Goal: Information Seeking & Learning: Compare options

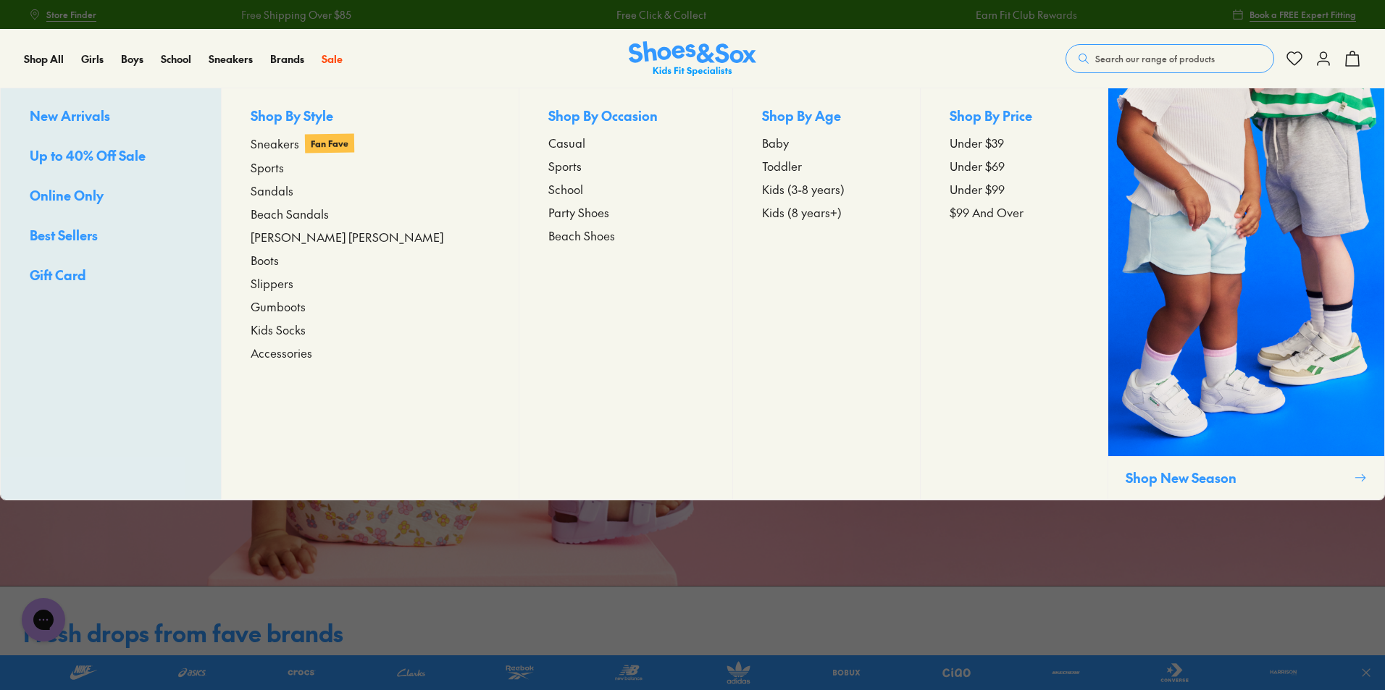
click at [64, 115] on span "New Arrivals" at bounding box center [70, 116] width 80 height 18
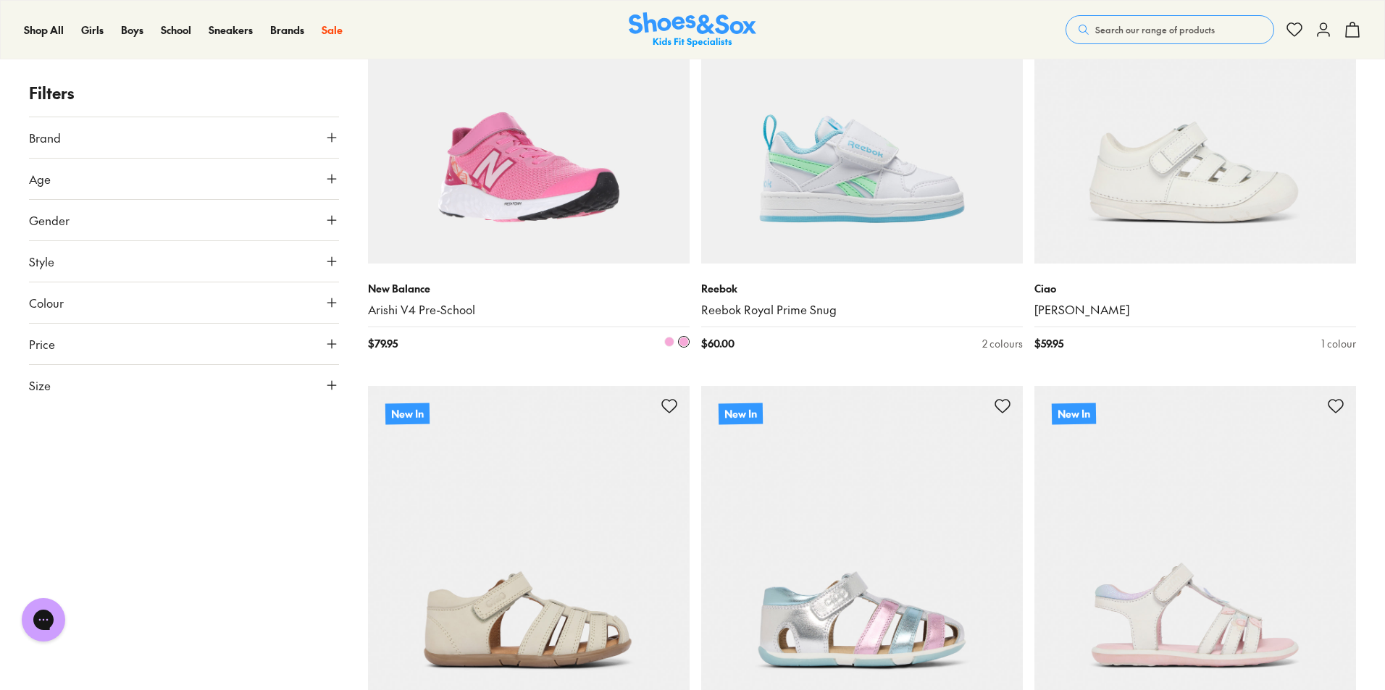
scroll to position [797, 0]
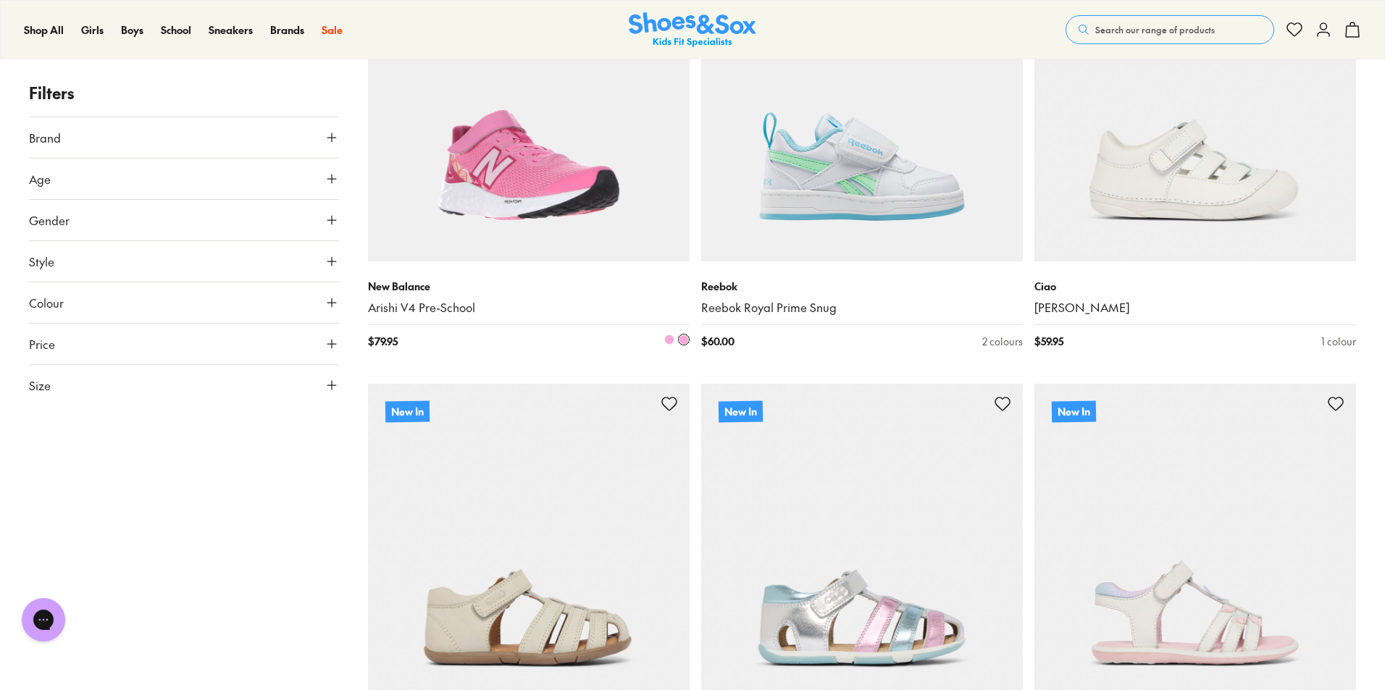
click at [550, 186] on img at bounding box center [529, 101] width 322 height 322
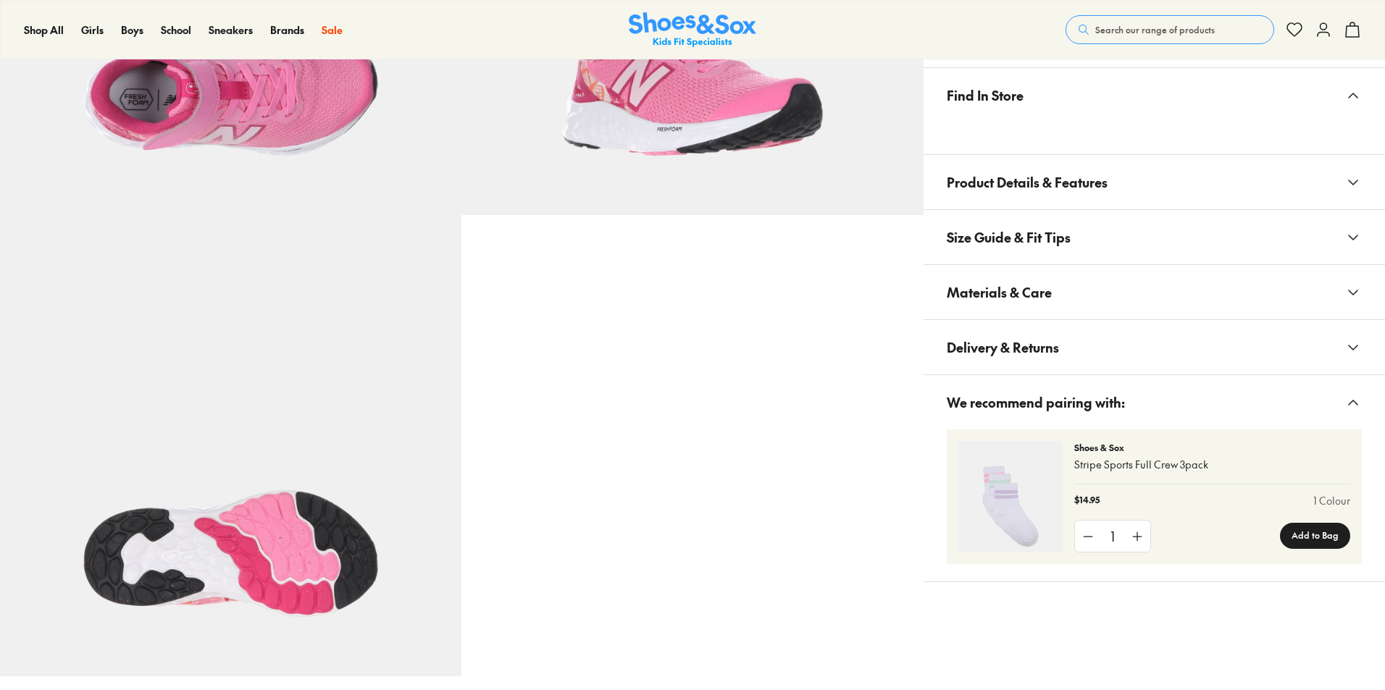
scroll to position [795, 0]
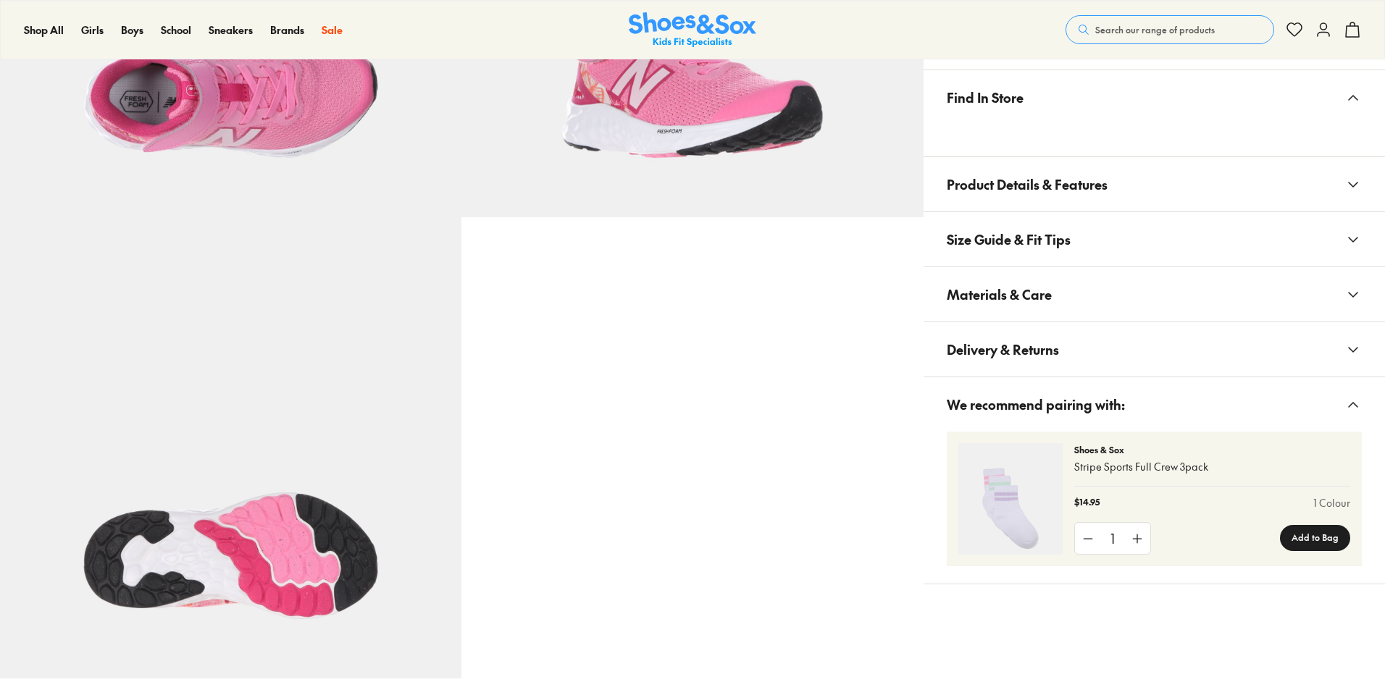
click at [1085, 306] on button "Materials & Care" at bounding box center [1155, 294] width 462 height 54
select select "*"
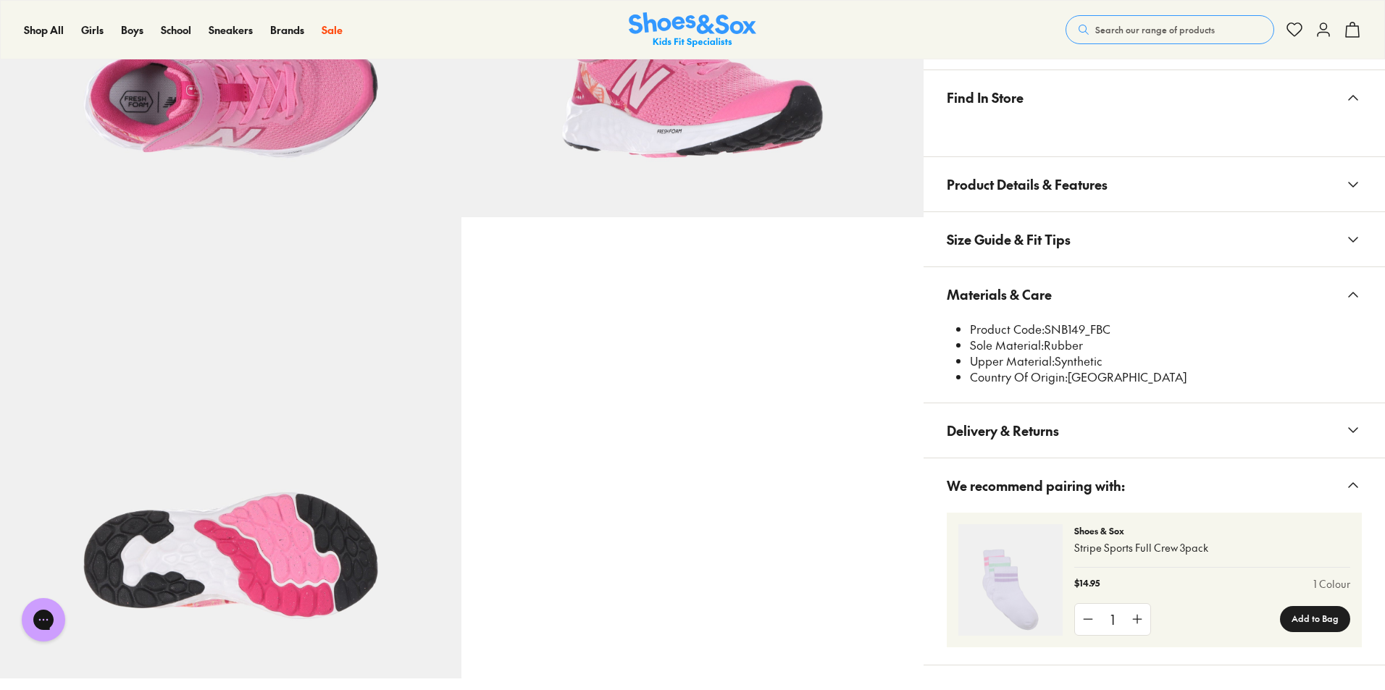
scroll to position [0, 0]
drag, startPoint x: 1048, startPoint y: 330, endPoint x: 1085, endPoint y: 330, distance: 37.0
click at [1085, 330] on li "Product Code: SNB149_FBC" at bounding box center [1166, 330] width 392 height 16
copy li "SNB149"
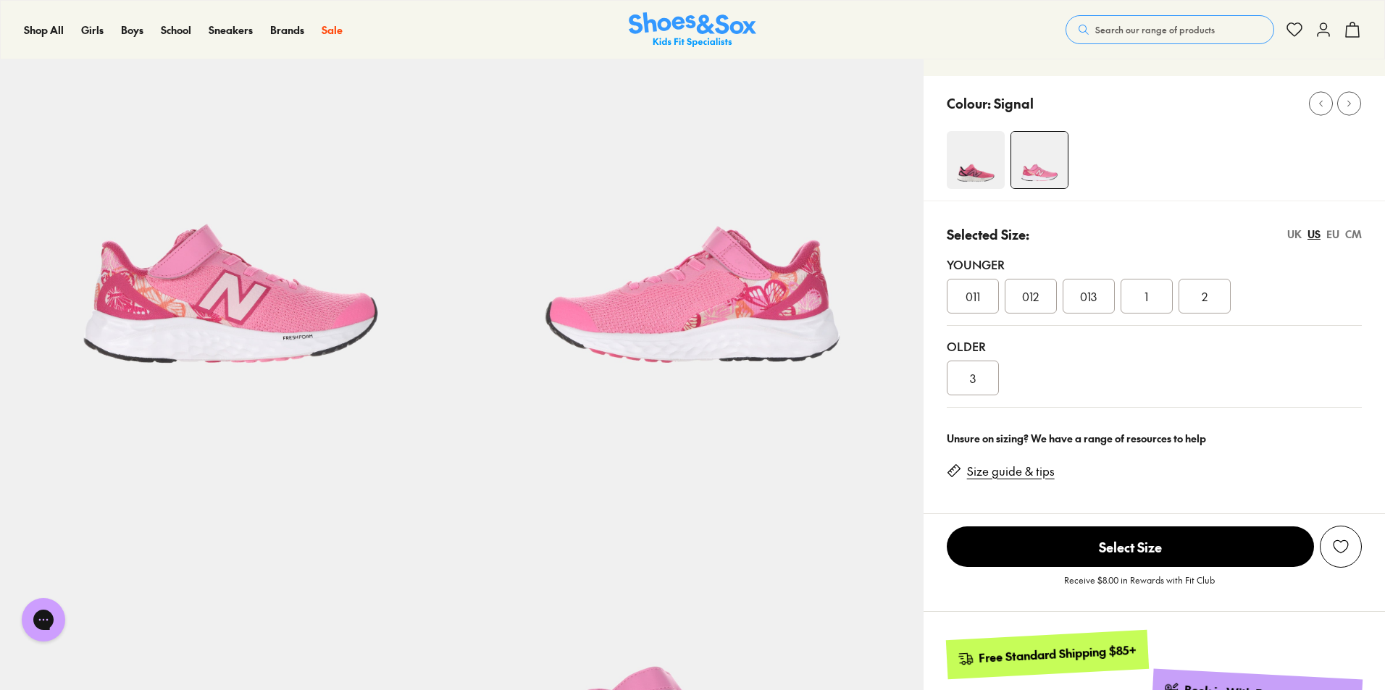
scroll to position [145, 0]
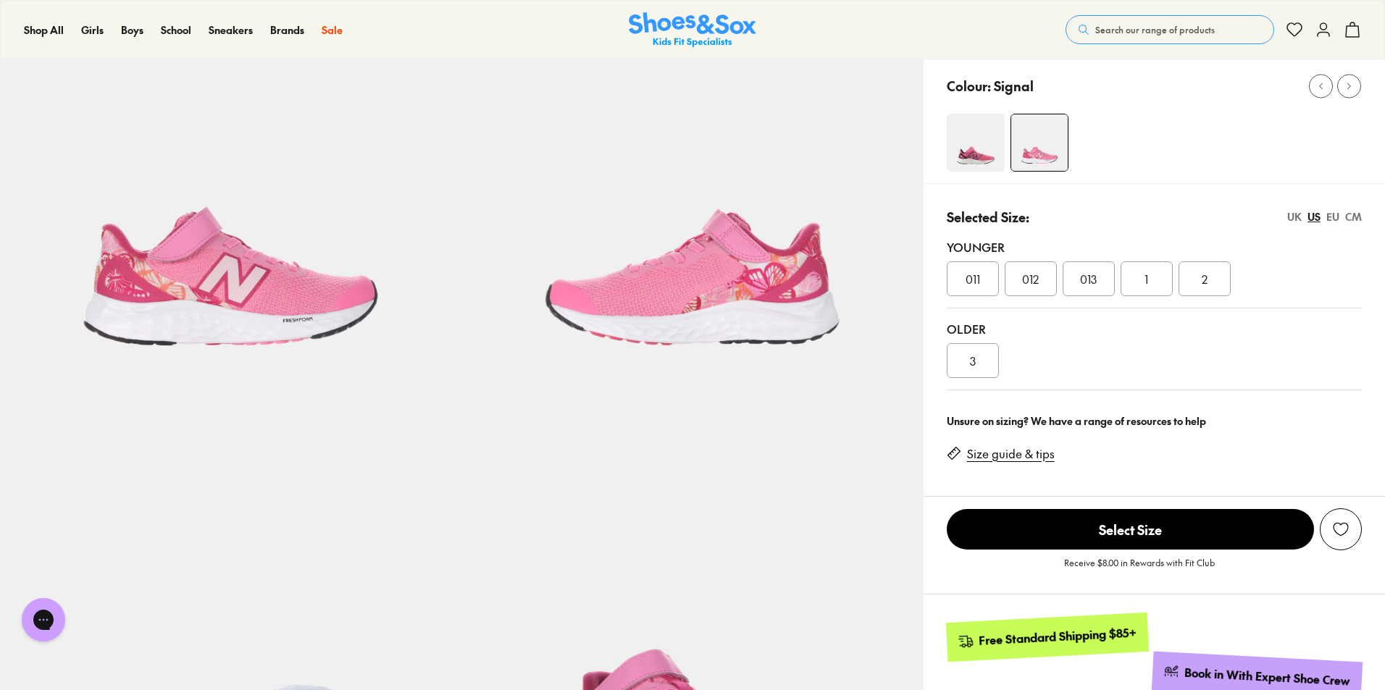
click at [977, 149] on img at bounding box center [976, 143] width 58 height 58
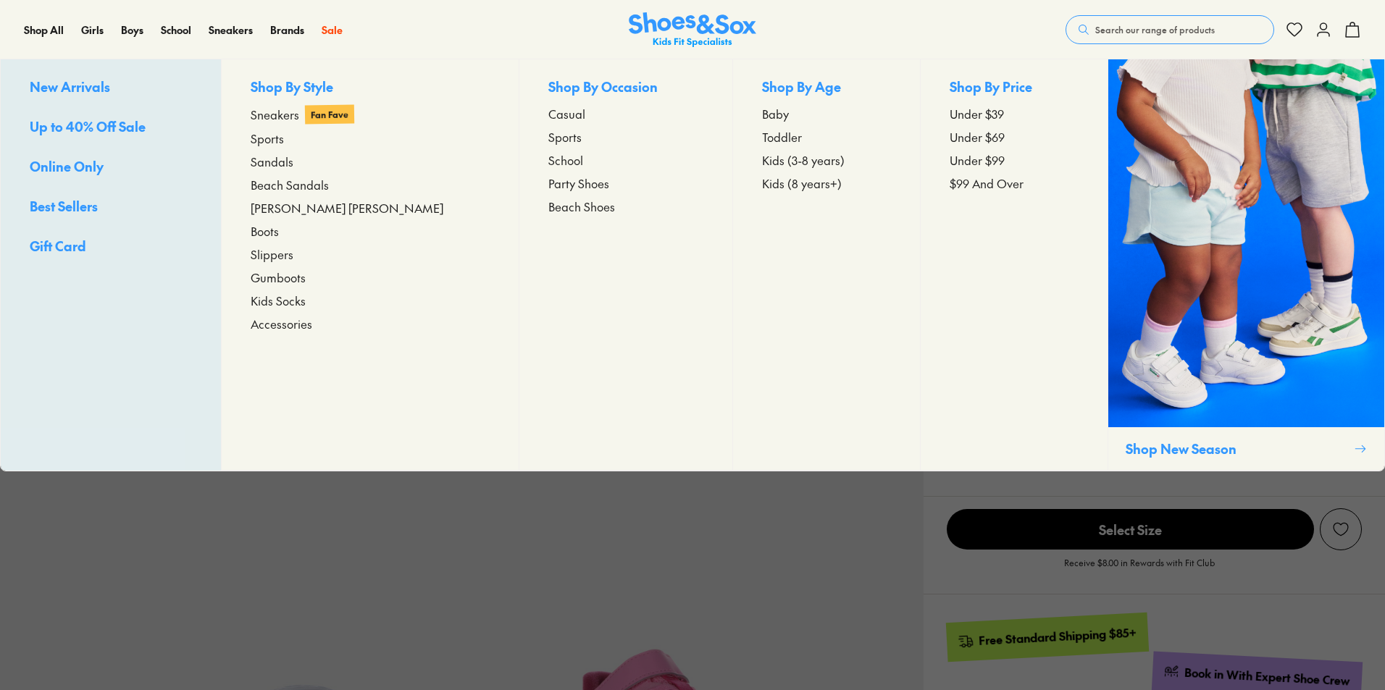
select select "*"
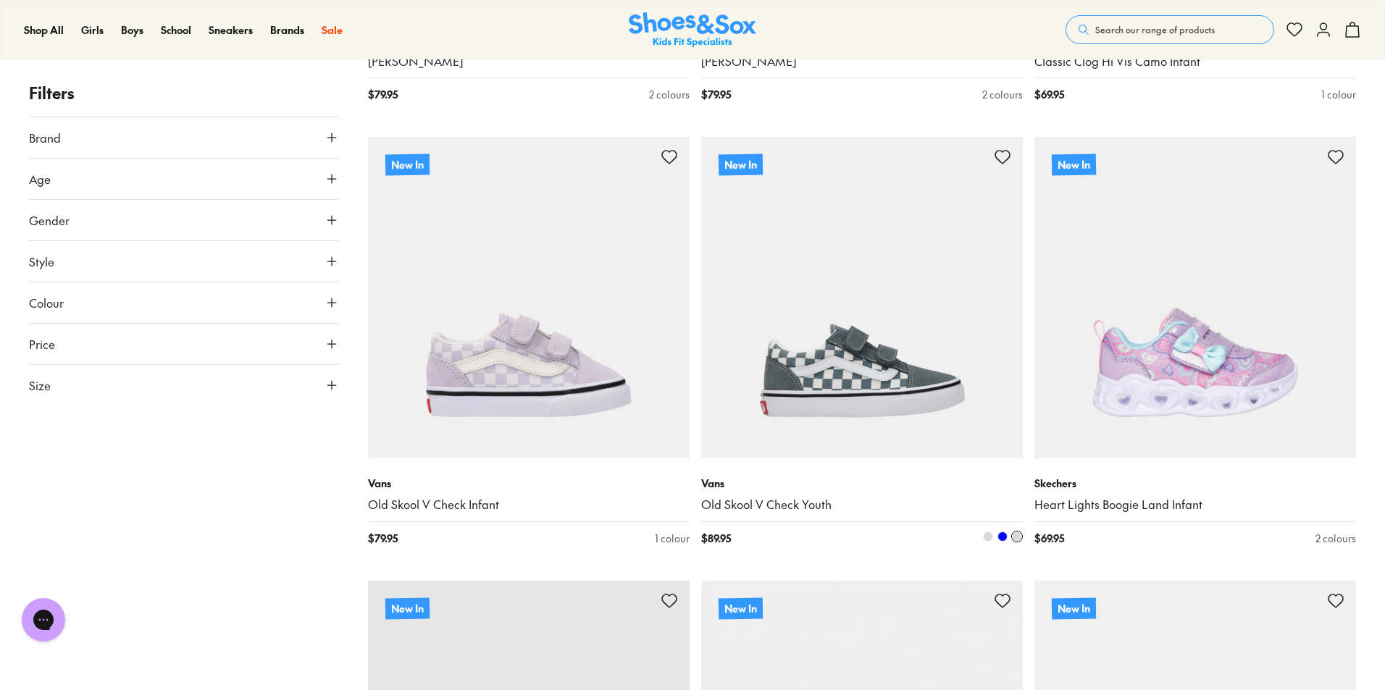
scroll to position [3204, 0]
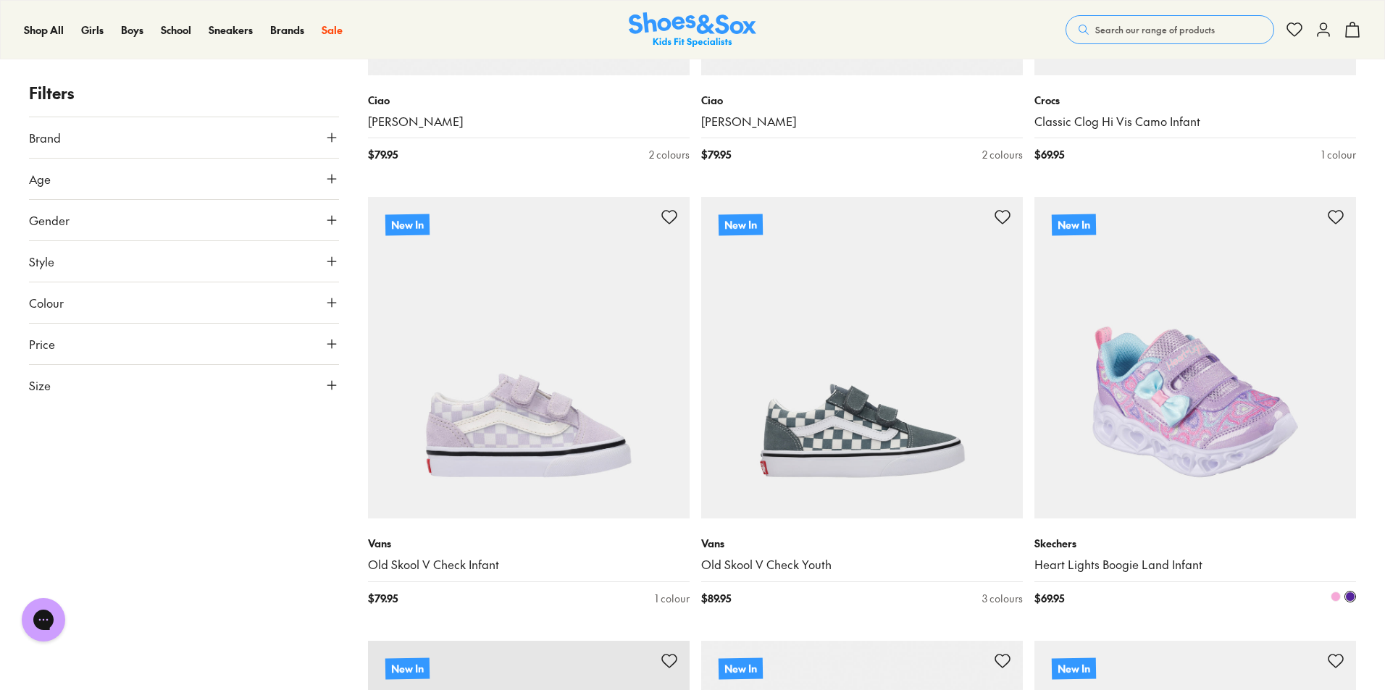
click at [1236, 388] on img at bounding box center [1196, 358] width 322 height 322
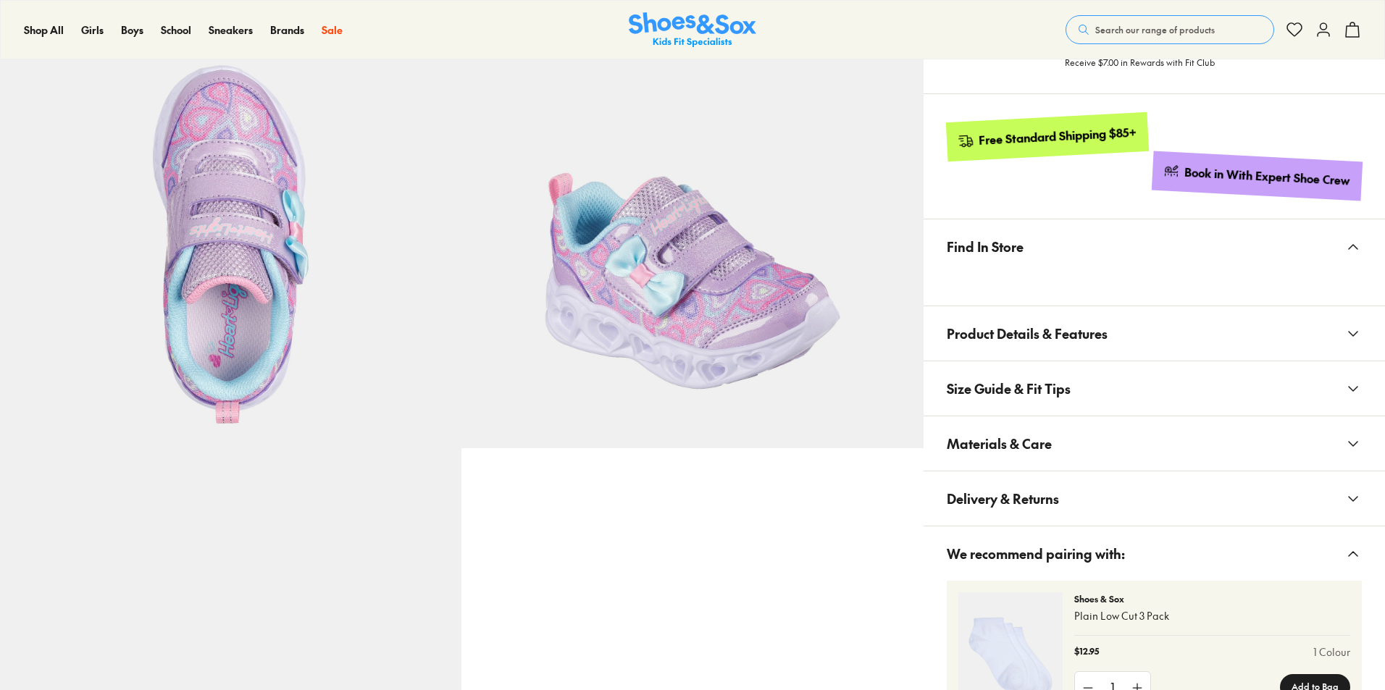
scroll to position [652, 0]
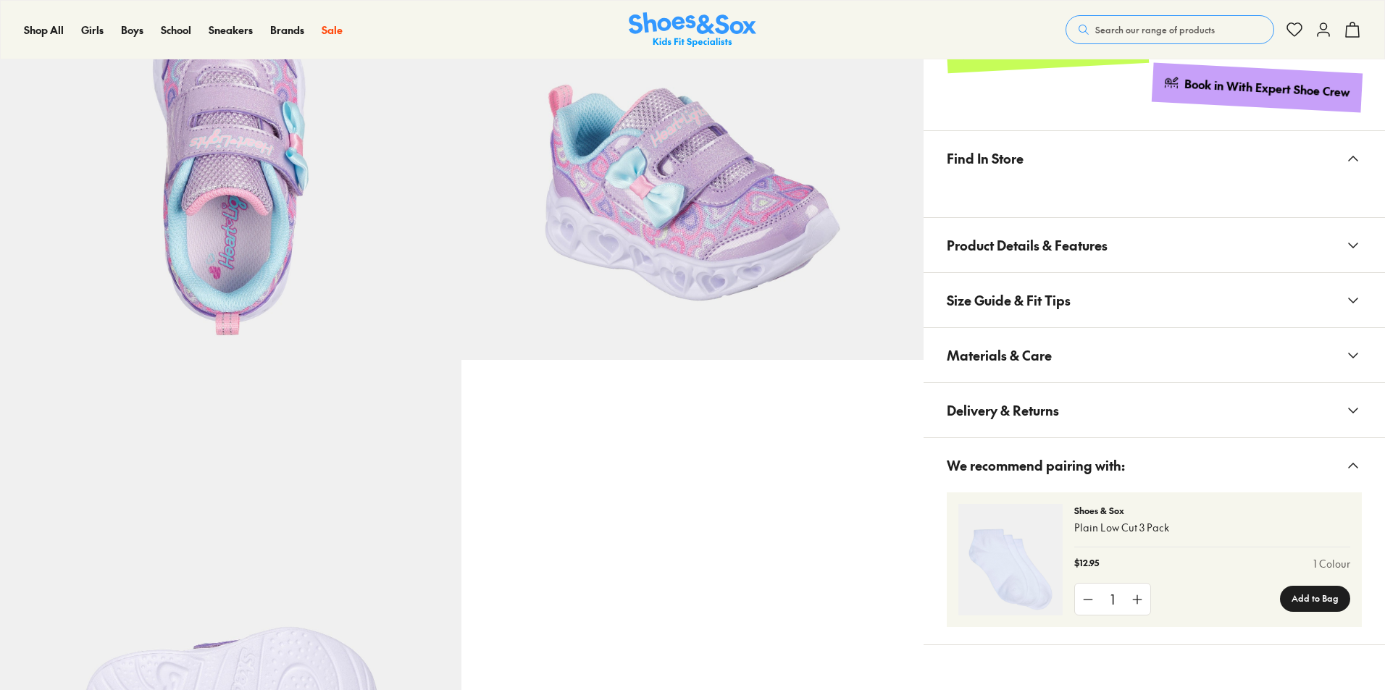
select select "*"
click at [1041, 414] on span "Delivery & Returns" at bounding box center [1003, 410] width 112 height 43
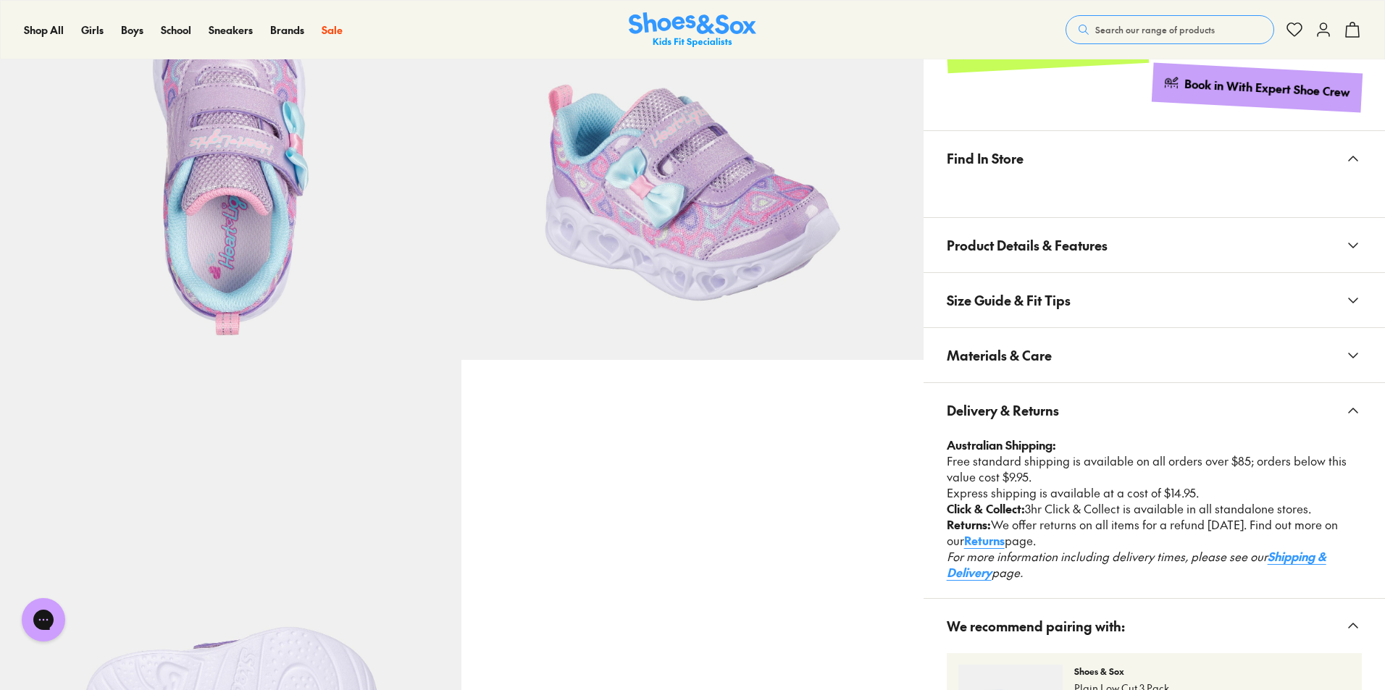
click at [1059, 376] on button "Materials & Care" at bounding box center [1155, 355] width 462 height 54
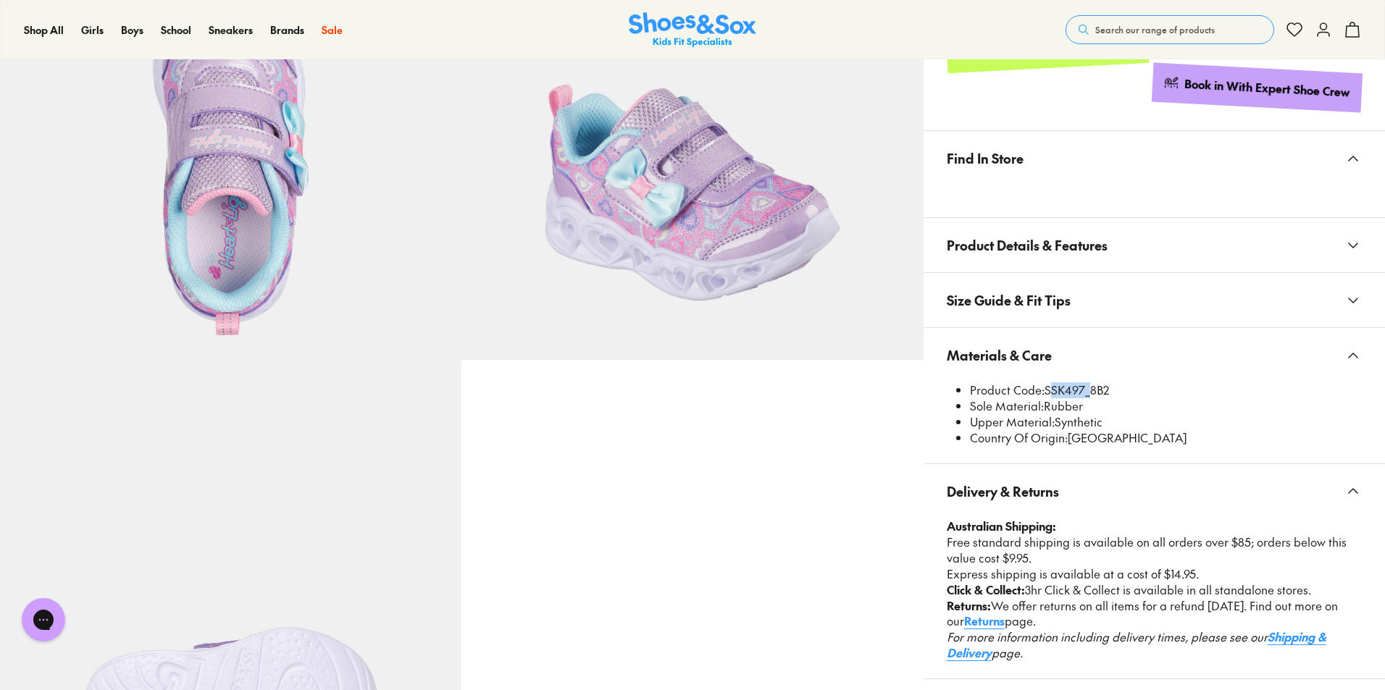
drag, startPoint x: 1049, startPoint y: 393, endPoint x: 1084, endPoint y: 389, distance: 35.0
click at [1084, 389] on li "Product Code: SSK497_8B2" at bounding box center [1166, 391] width 392 height 16
copy li "SSK497"
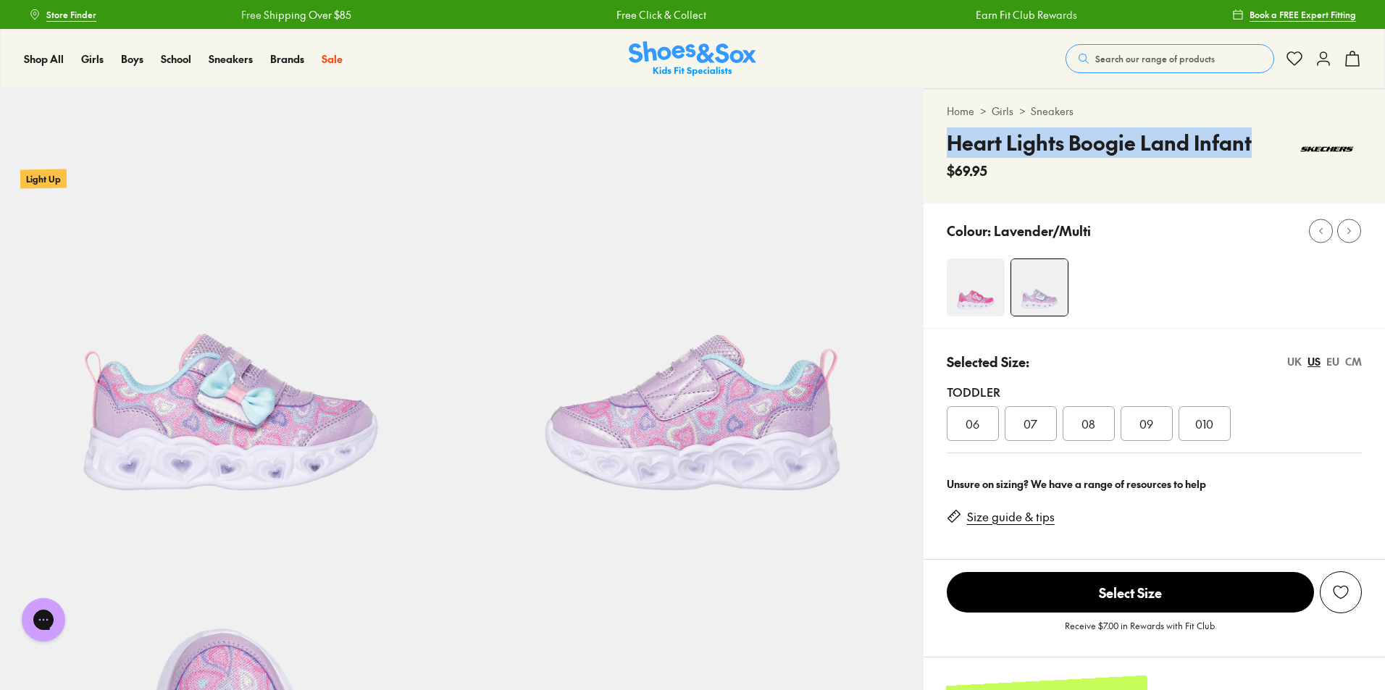
drag, startPoint x: 951, startPoint y: 142, endPoint x: 1251, endPoint y: 131, distance: 300.1
click at [1251, 131] on div "Heart Lights Boogie Land Infant $69.95" at bounding box center [1154, 154] width 415 height 53
copy h4 "Heart Lights Boogie Land Infant"
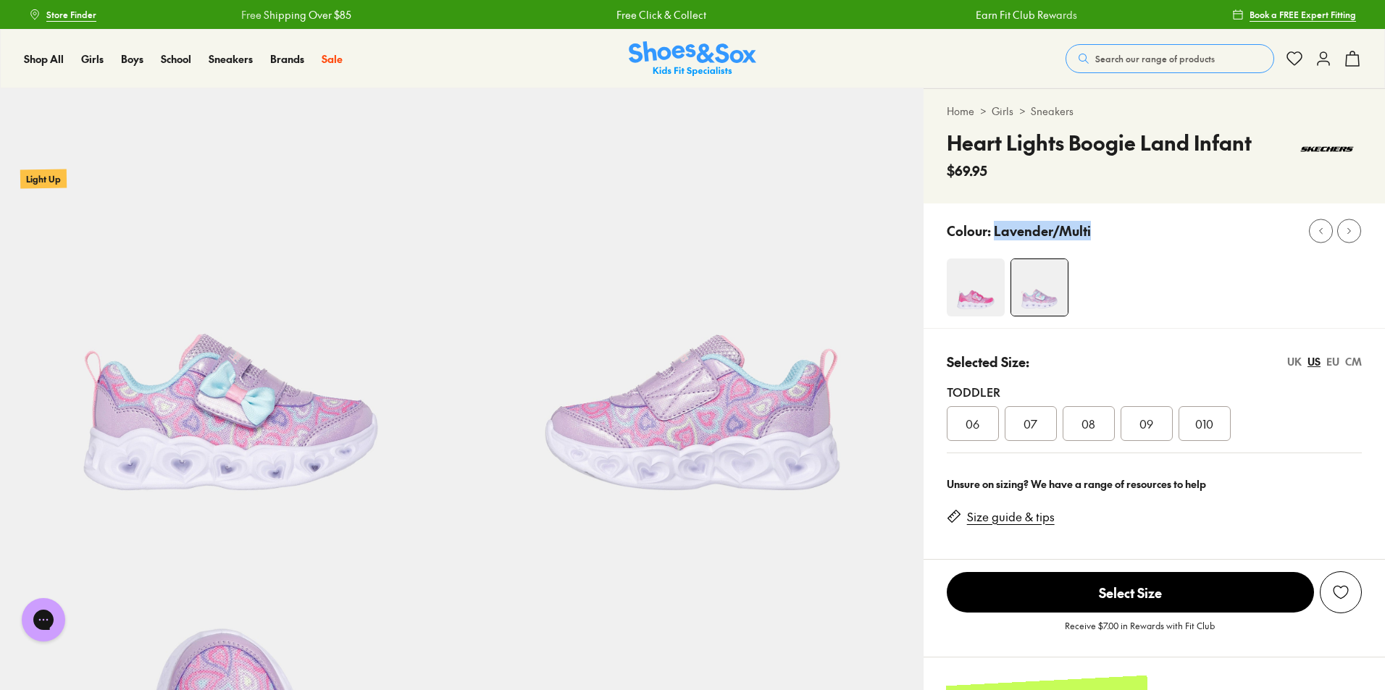
drag, startPoint x: 993, startPoint y: 225, endPoint x: 1114, endPoint y: 223, distance: 120.3
click at [1114, 223] on div "Colour: Lavender/Multi" at bounding box center [1166, 231] width 438 height 32
copy p "Lavender/Multi"
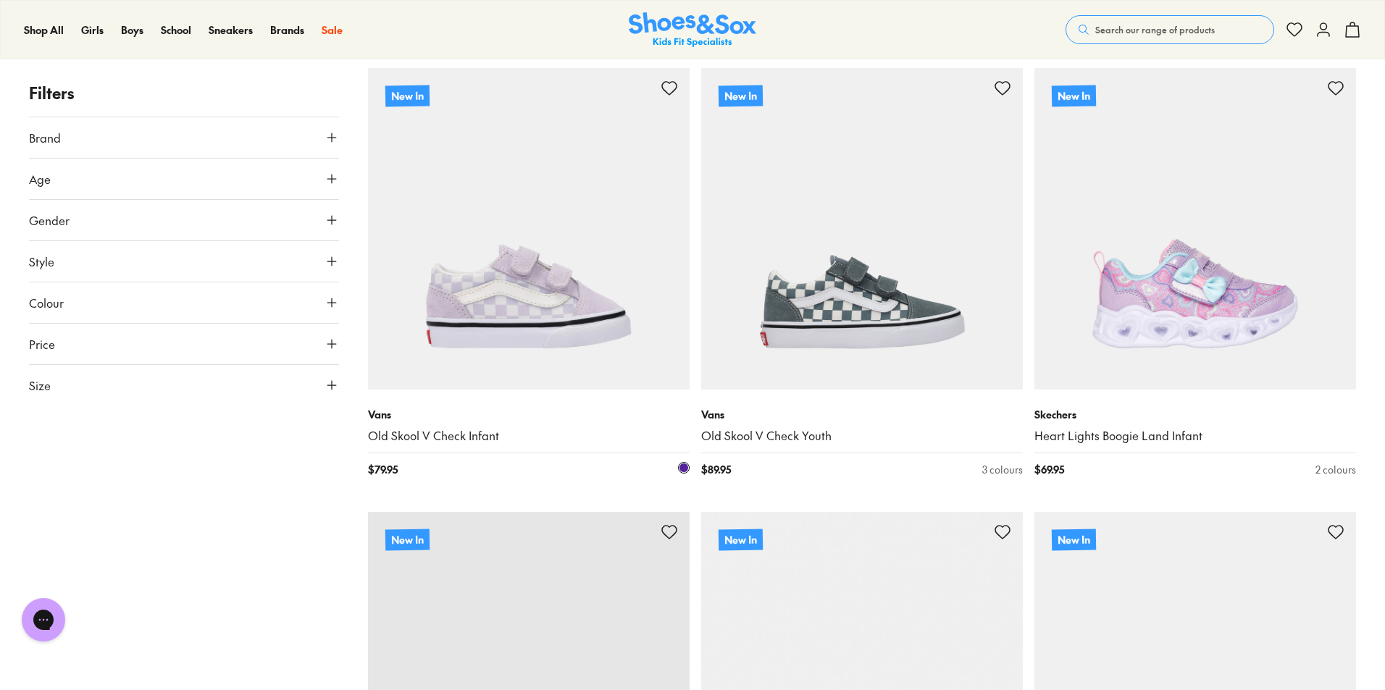
scroll to position [3054, 0]
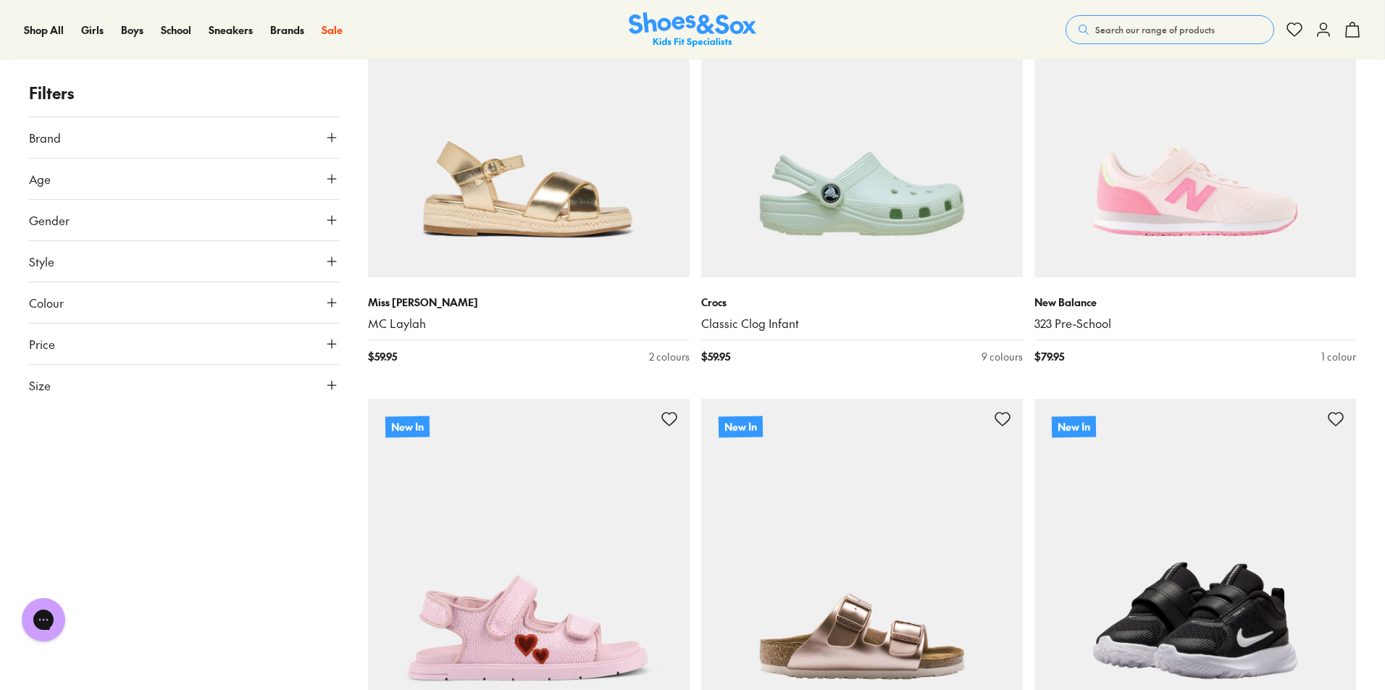
scroll to position [9201, 0]
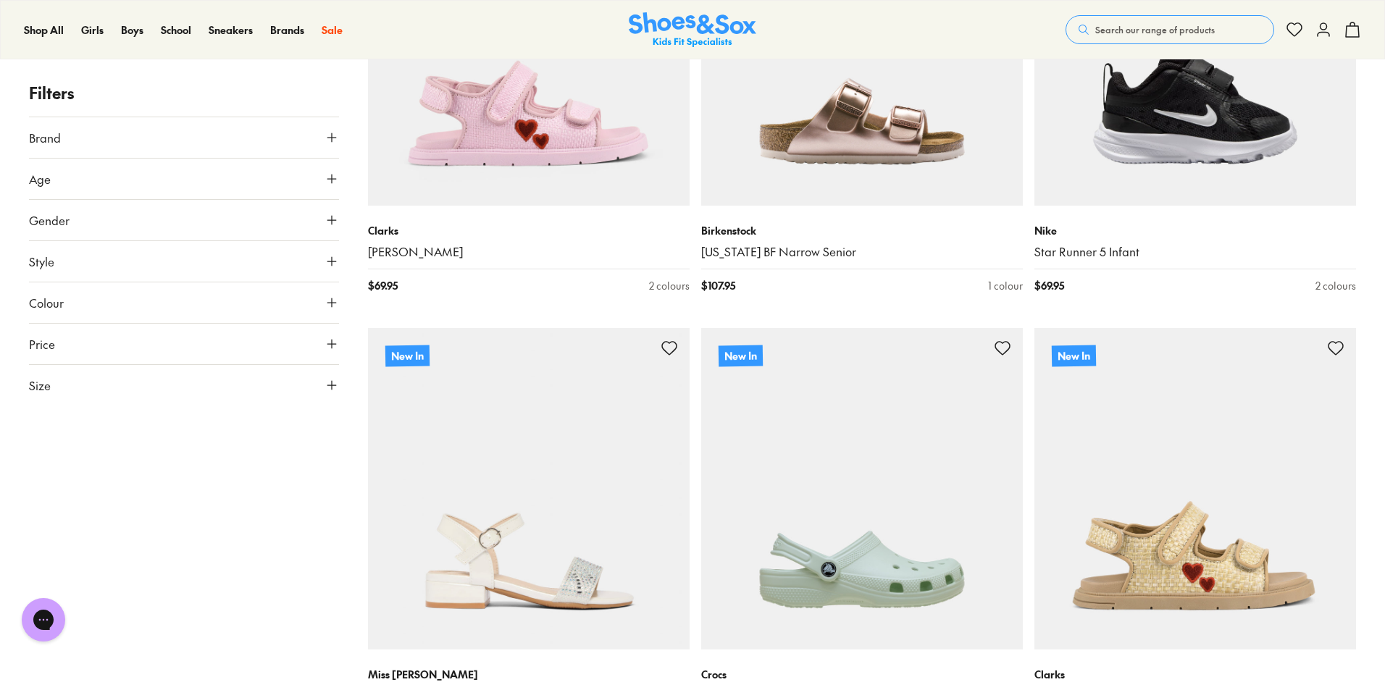
scroll to position [9563, 0]
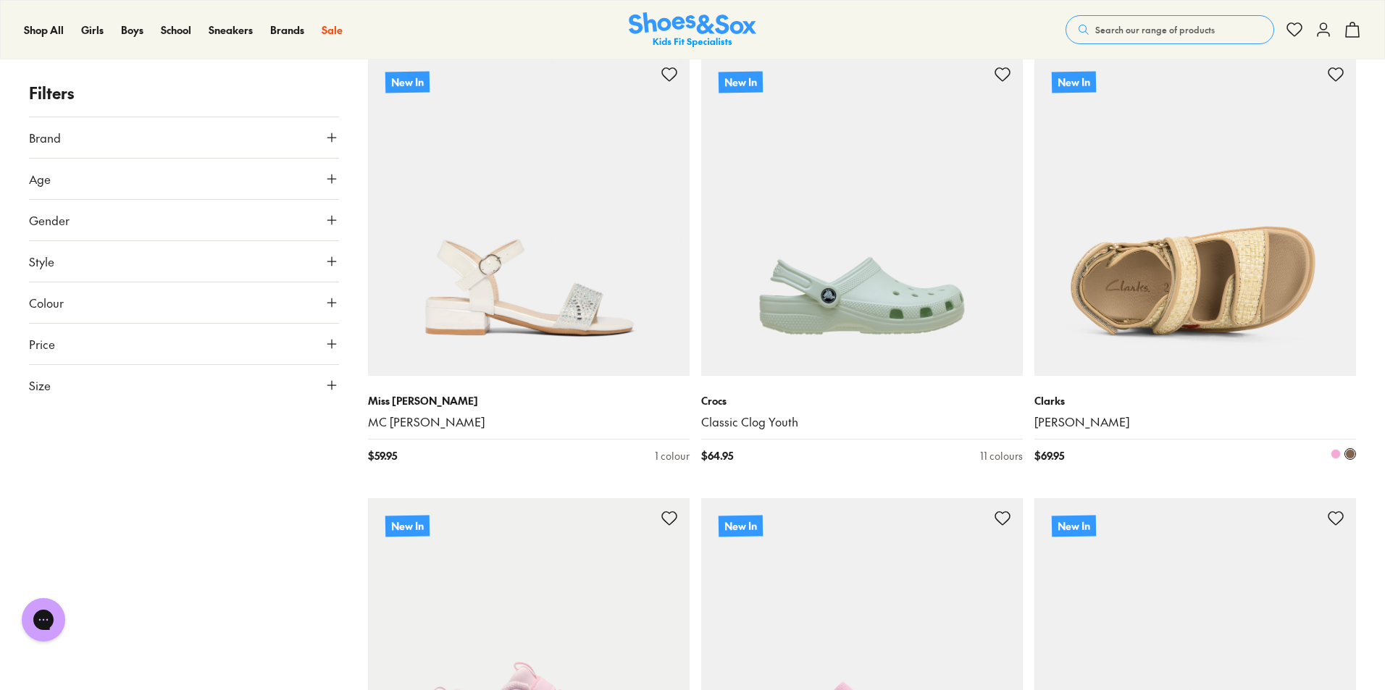
click at [1240, 227] on img at bounding box center [1196, 215] width 322 height 322
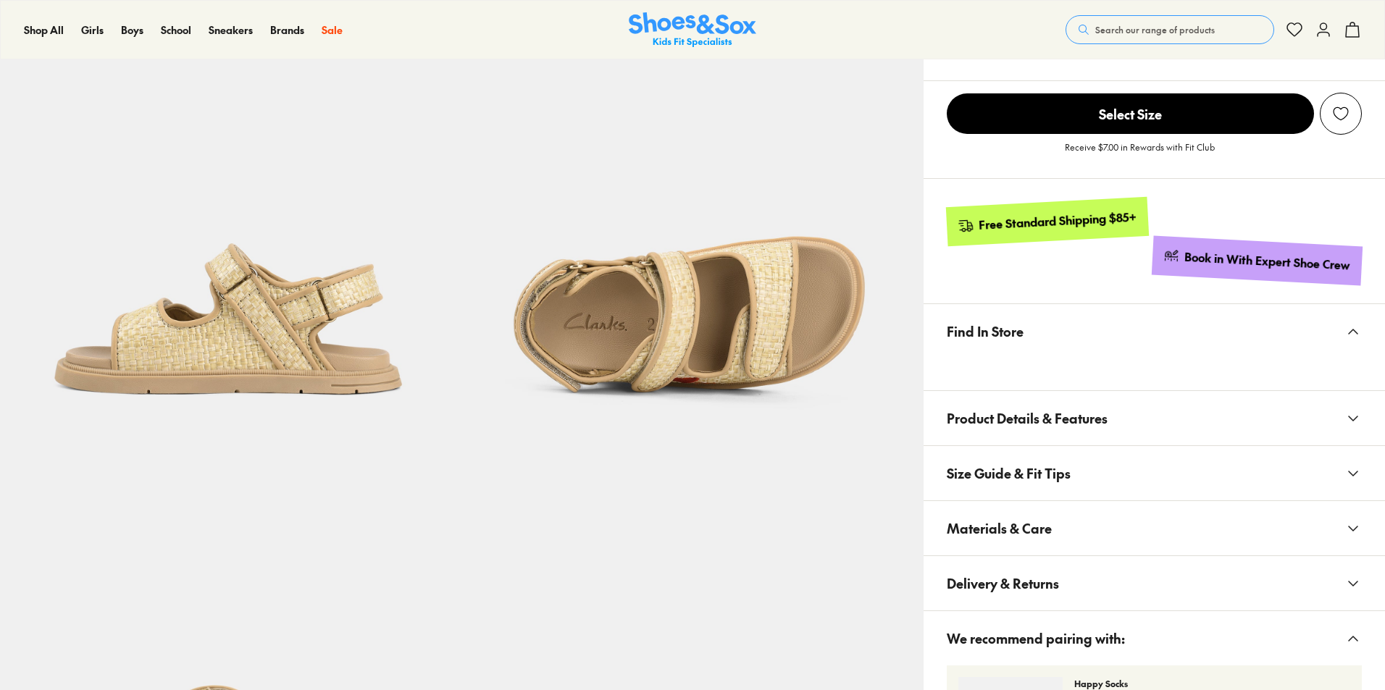
select select "*"
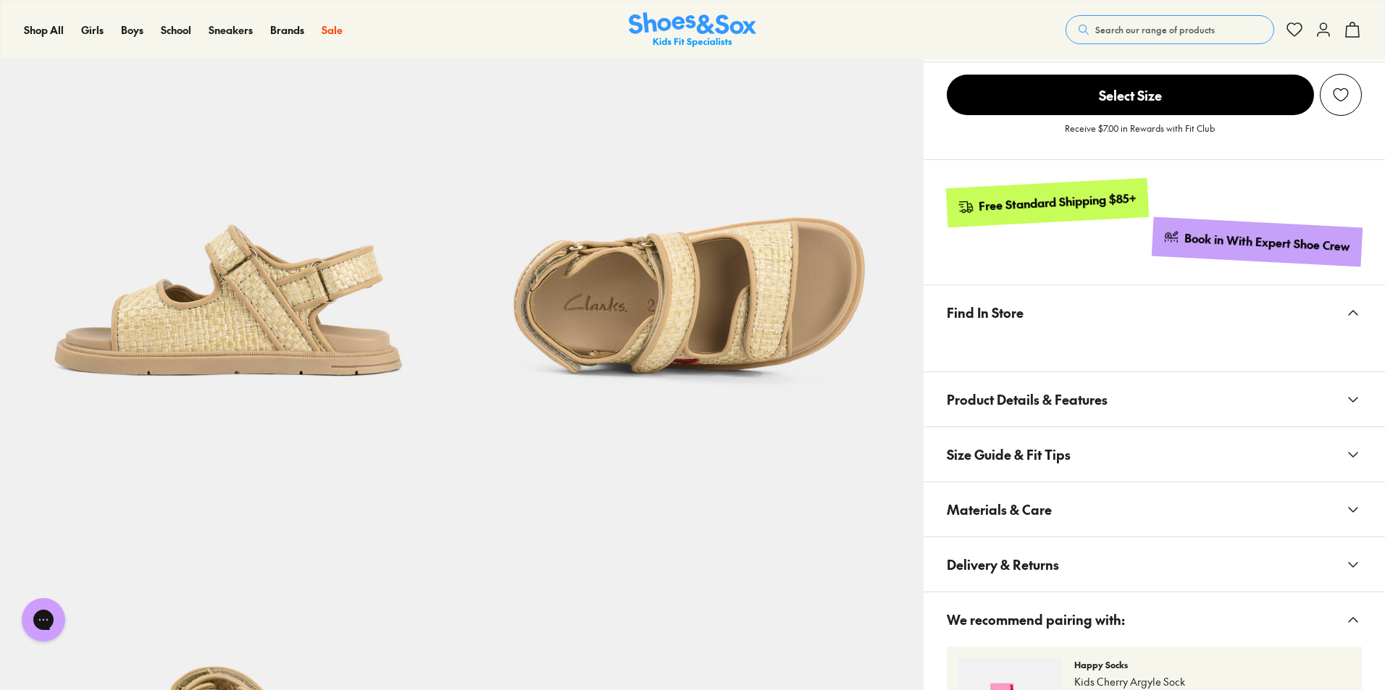
click at [1049, 514] on span "Materials & Care" at bounding box center [999, 509] width 105 height 43
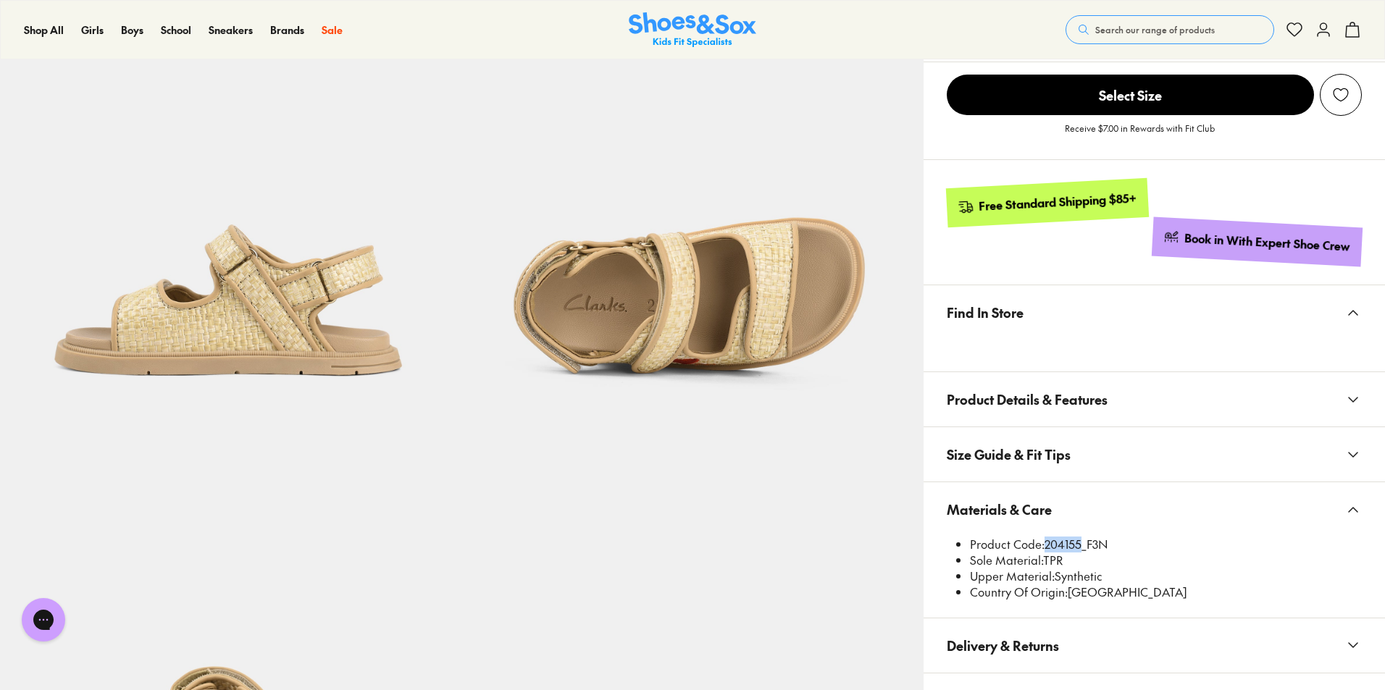
drag, startPoint x: 1044, startPoint y: 549, endPoint x: 1077, endPoint y: 547, distance: 33.4
click at [1077, 547] on li "Product Code: 204155_F3N" at bounding box center [1166, 545] width 392 height 16
click at [1110, 506] on button "Materials & Care" at bounding box center [1155, 510] width 462 height 54
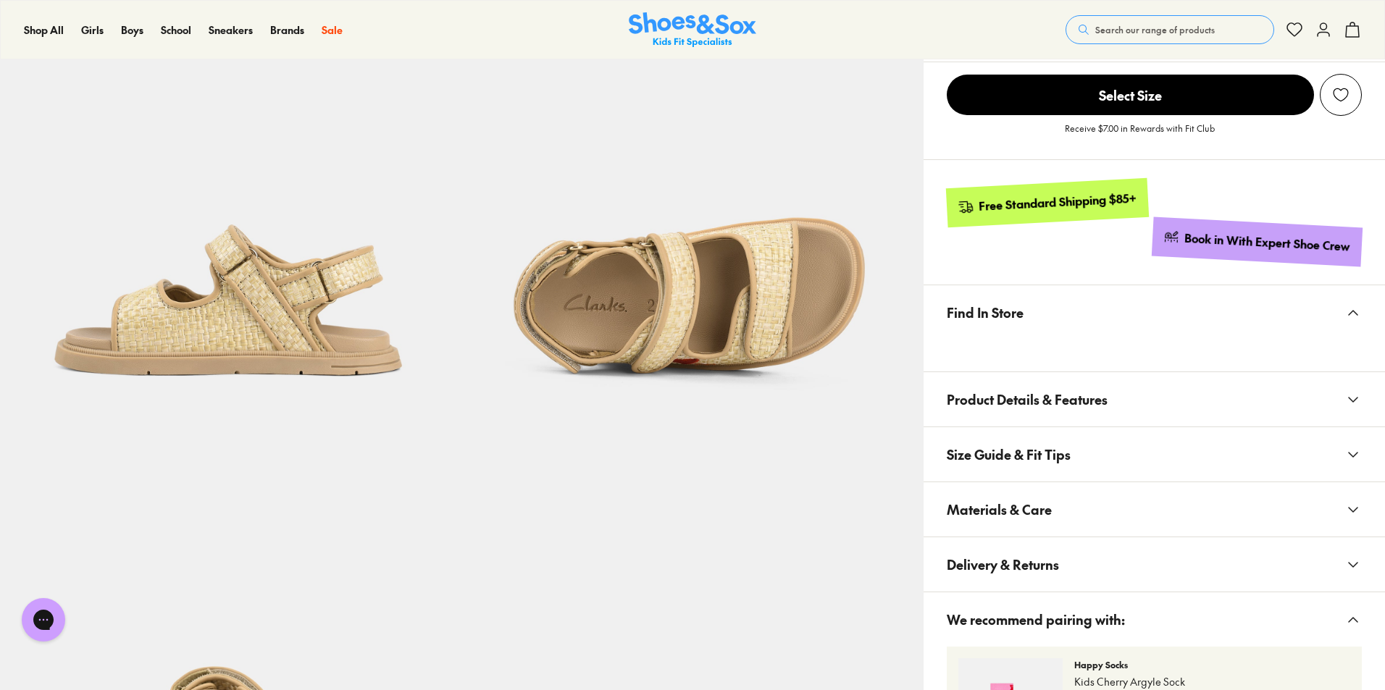
click at [1064, 515] on button "Materials & Care" at bounding box center [1155, 510] width 462 height 54
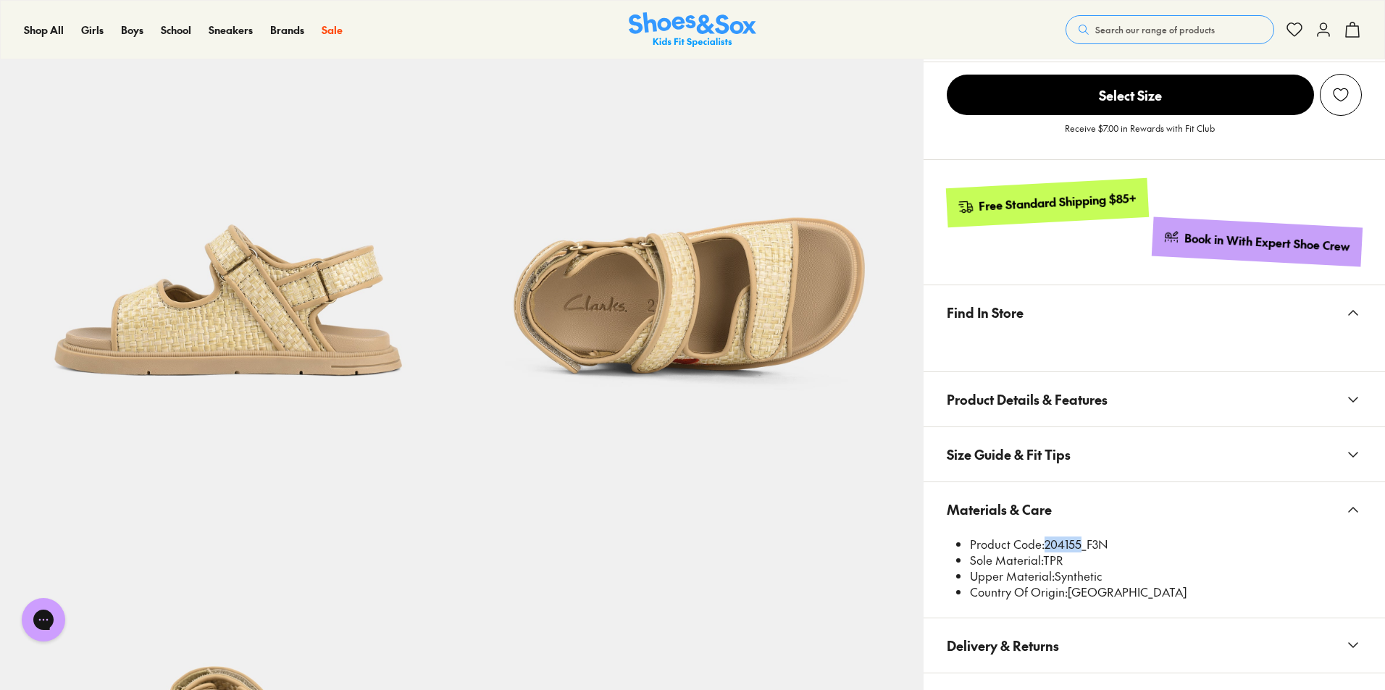
click at [1048, 549] on li "Product Code: 204155_F3N" at bounding box center [1166, 545] width 392 height 16
click at [1043, 543] on li "Product Code: 204155_F3N" at bounding box center [1166, 545] width 392 height 16
drag, startPoint x: 1051, startPoint y: 545, endPoint x: 1080, endPoint y: 546, distance: 29.7
click at [1080, 546] on li "Product Code: 204155_F3N" at bounding box center [1166, 545] width 392 height 16
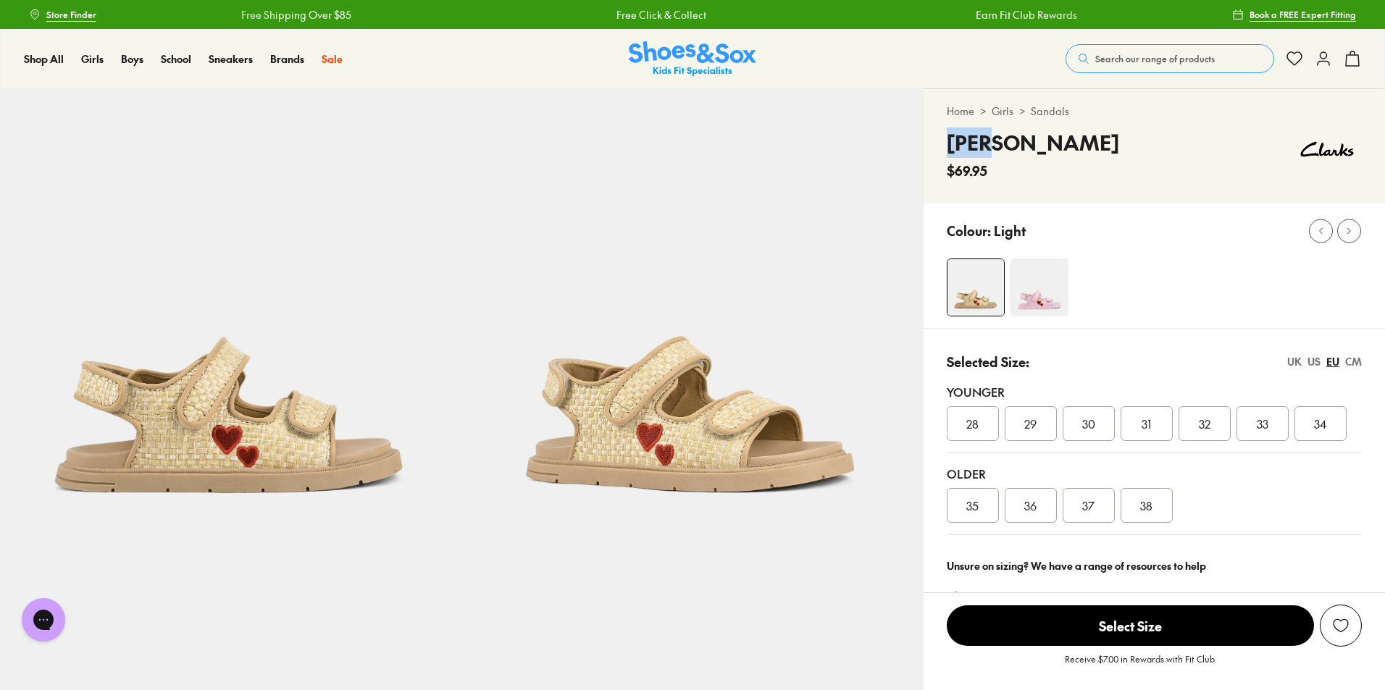
drag, startPoint x: 950, startPoint y: 139, endPoint x: 1019, endPoint y: 126, distance: 70.1
click at [1022, 129] on div "Nina $69.95" at bounding box center [1154, 154] width 415 height 53
copy h4 "[PERSON_NAME]"
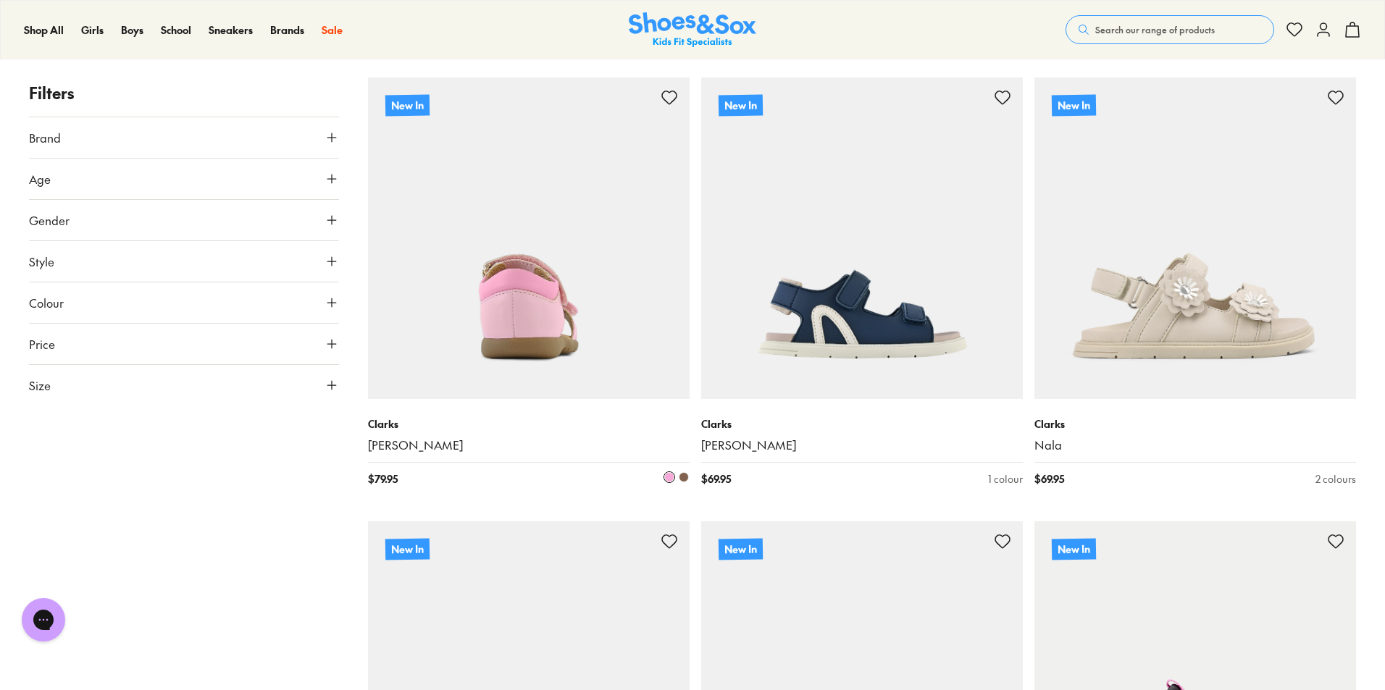
click at [506, 308] on img at bounding box center [529, 239] width 322 height 322
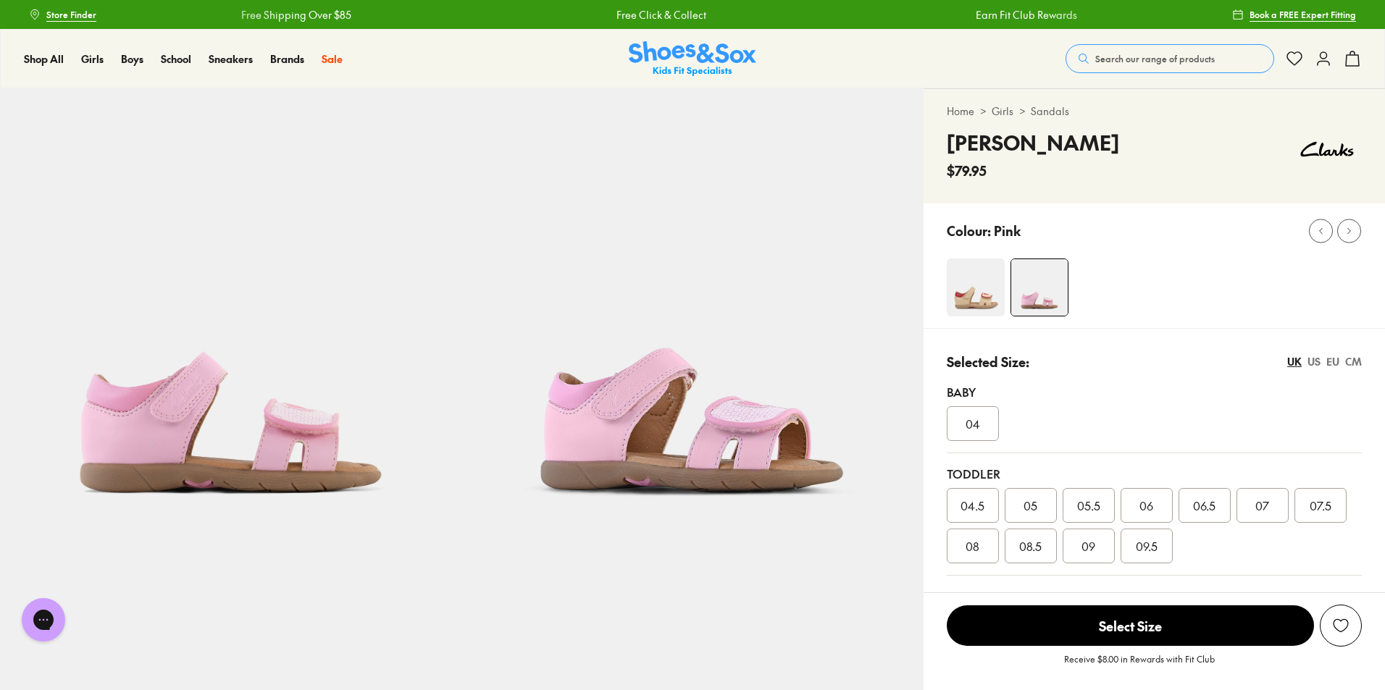
click at [982, 297] on img at bounding box center [976, 288] width 58 height 58
select select "*"
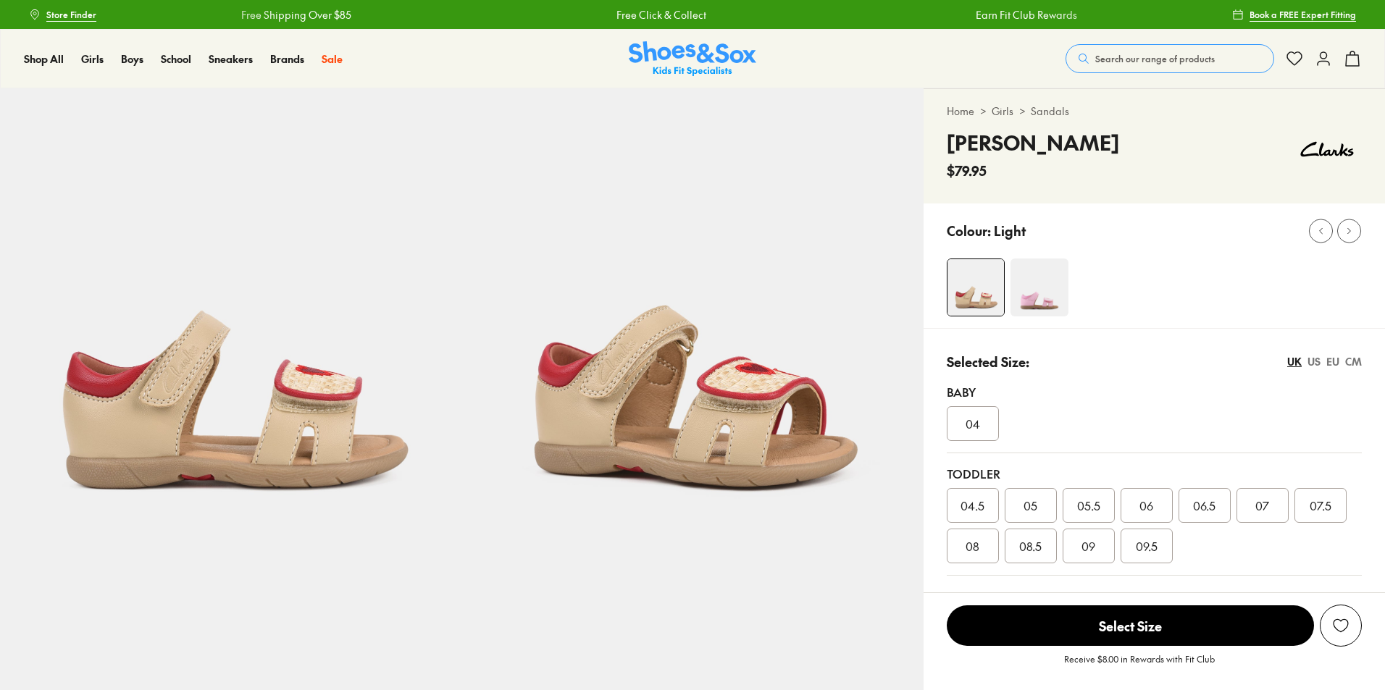
select select "*"
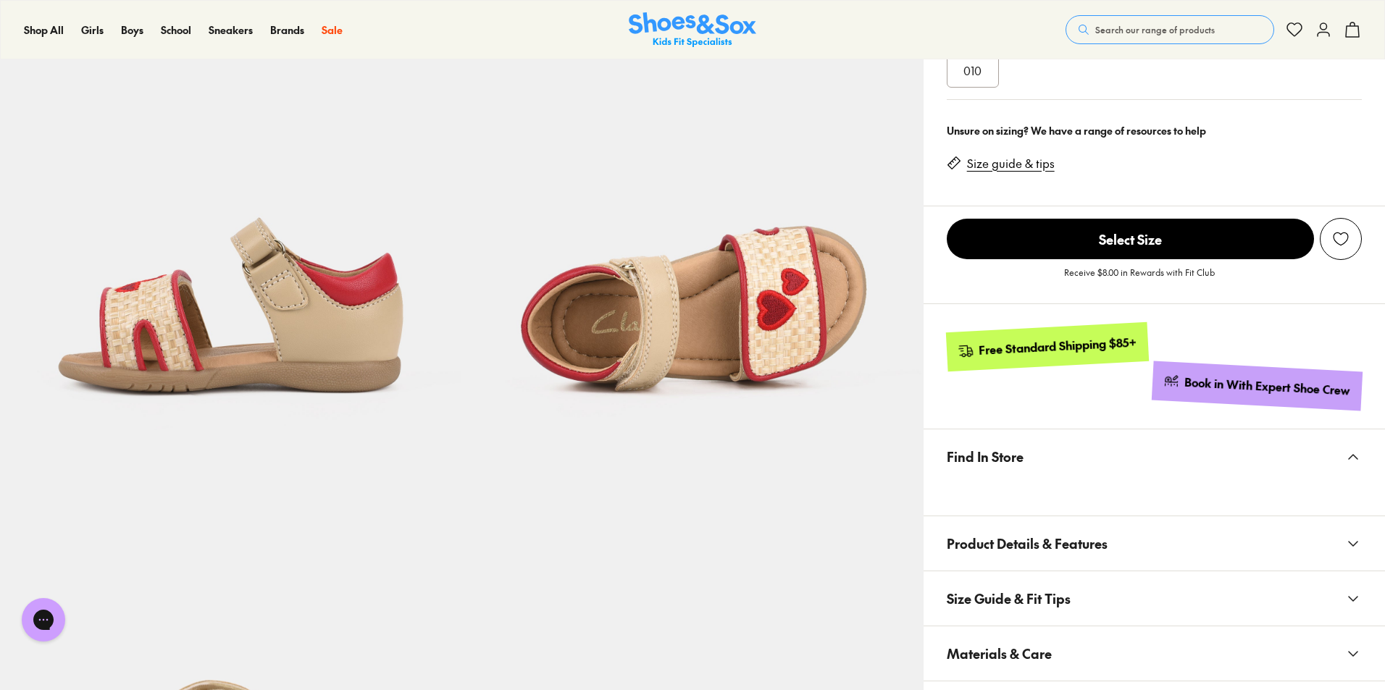
scroll to position [724, 0]
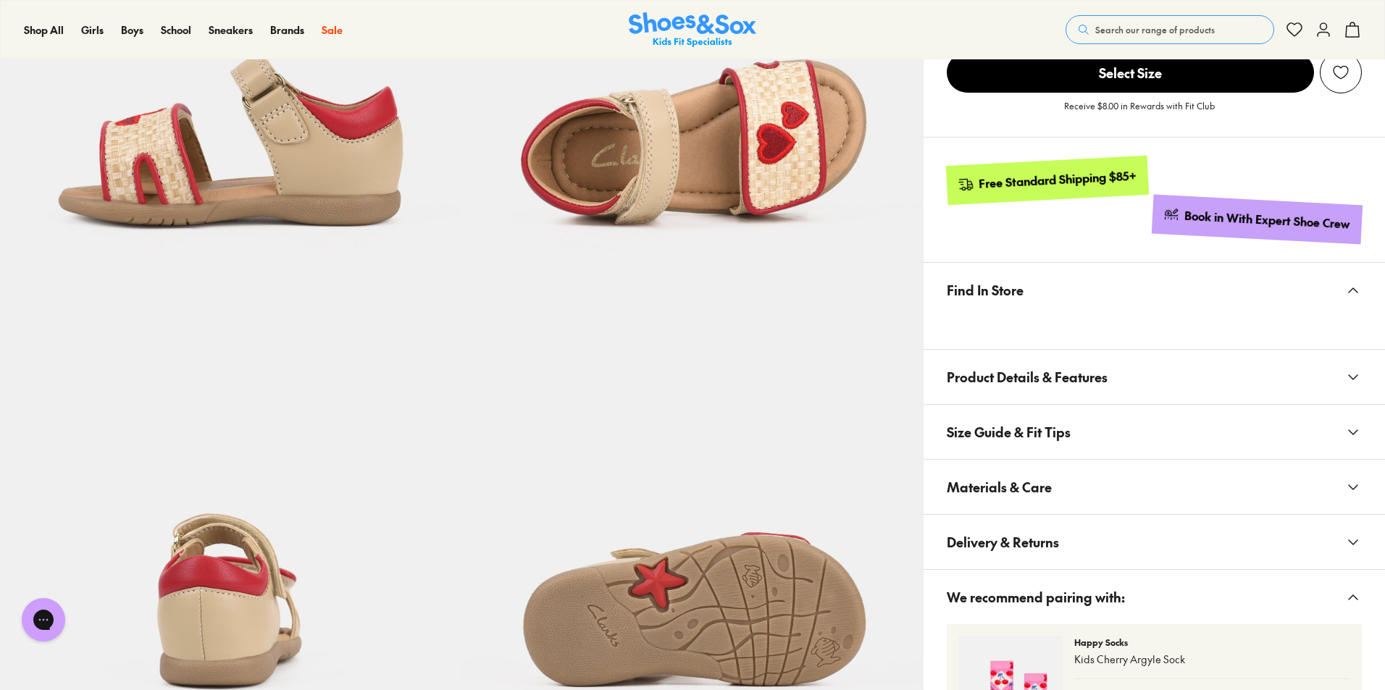
click at [1033, 494] on span "Materials & Care" at bounding box center [999, 487] width 105 height 43
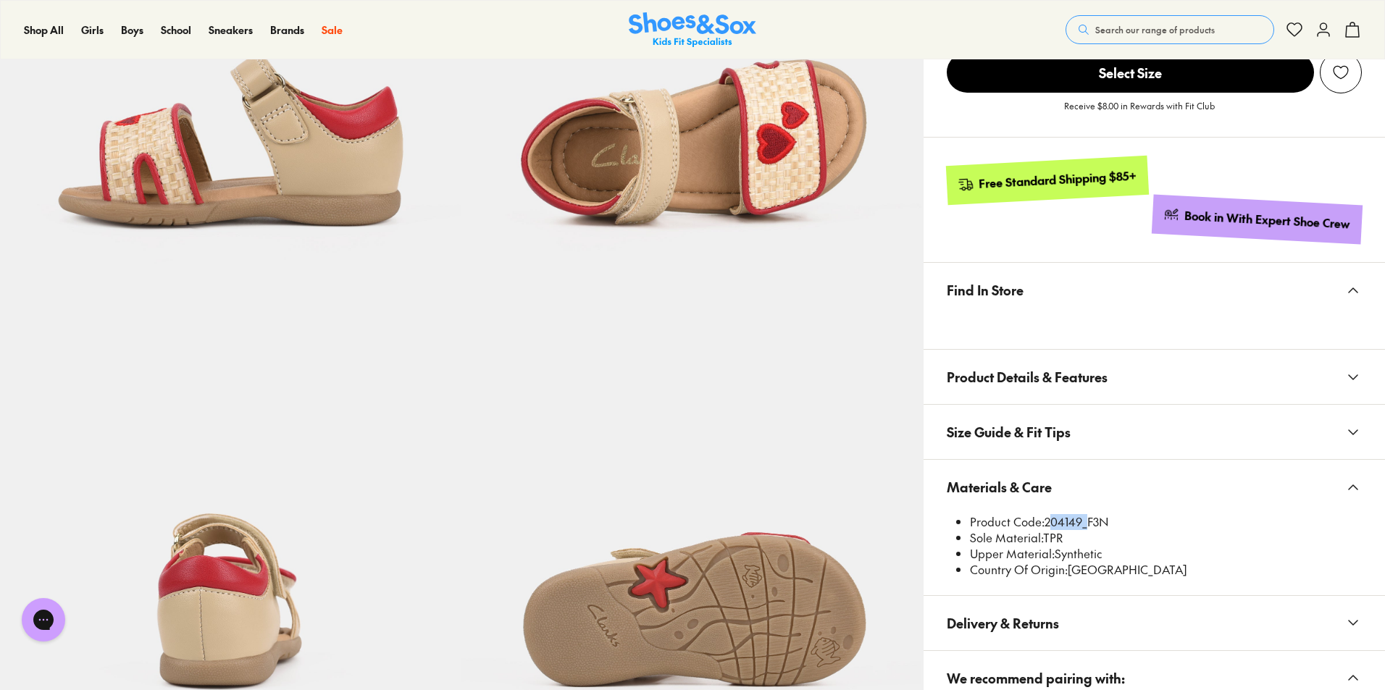
drag, startPoint x: 1048, startPoint y: 522, endPoint x: 1082, endPoint y: 519, distance: 34.2
click at [1082, 519] on li "Product Code: 204149_F3N" at bounding box center [1166, 522] width 392 height 16
copy li "204149"
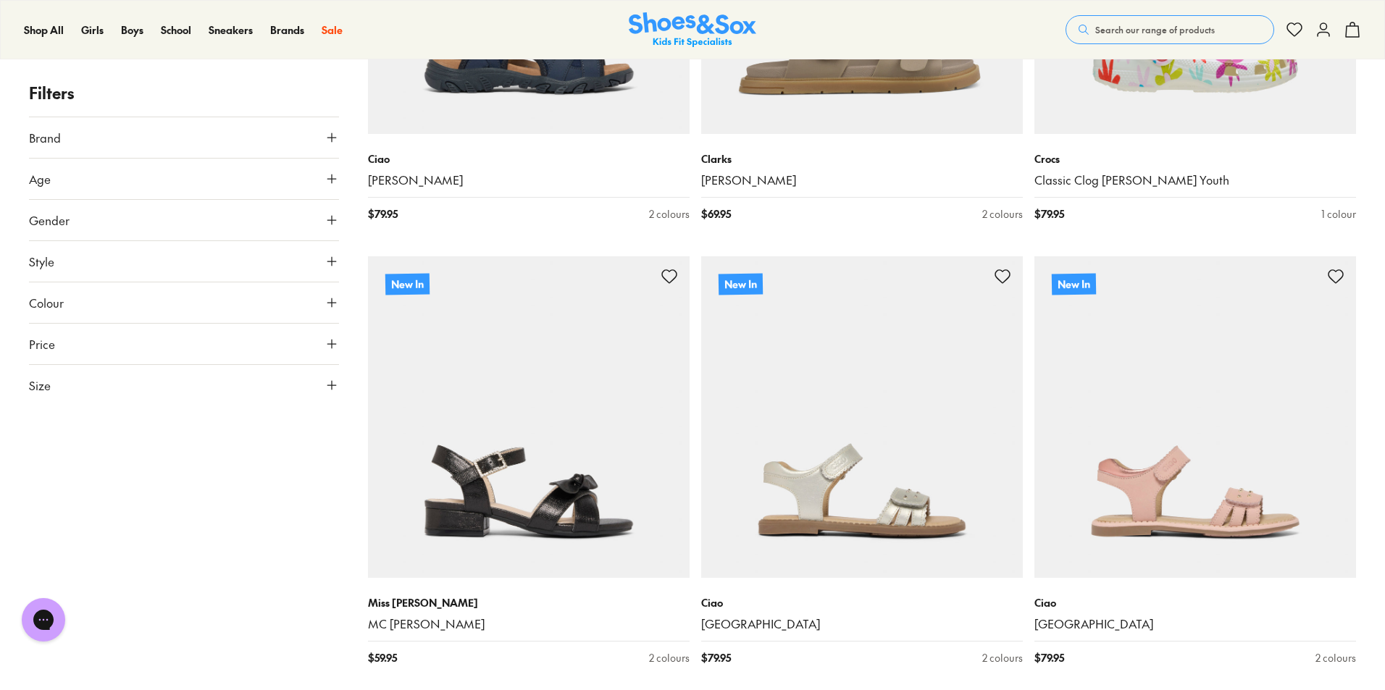
scroll to position [1900, 0]
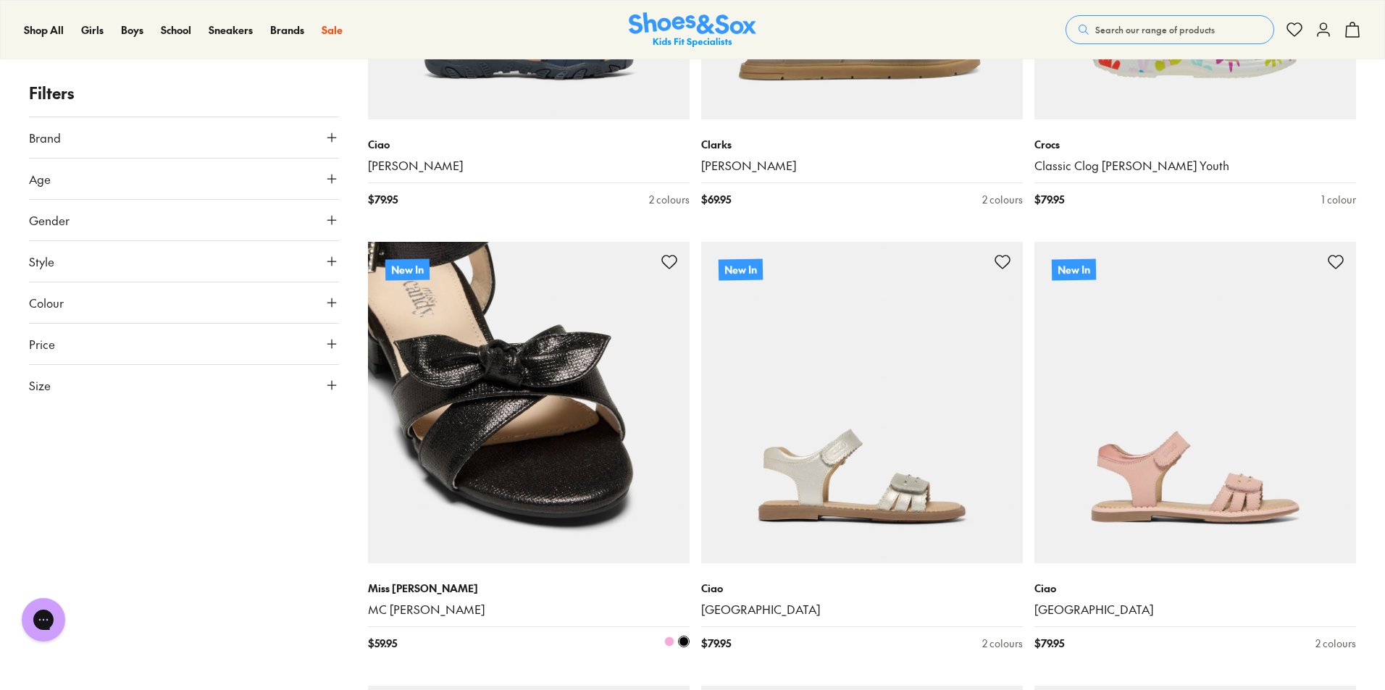
click at [500, 483] on img at bounding box center [529, 403] width 322 height 322
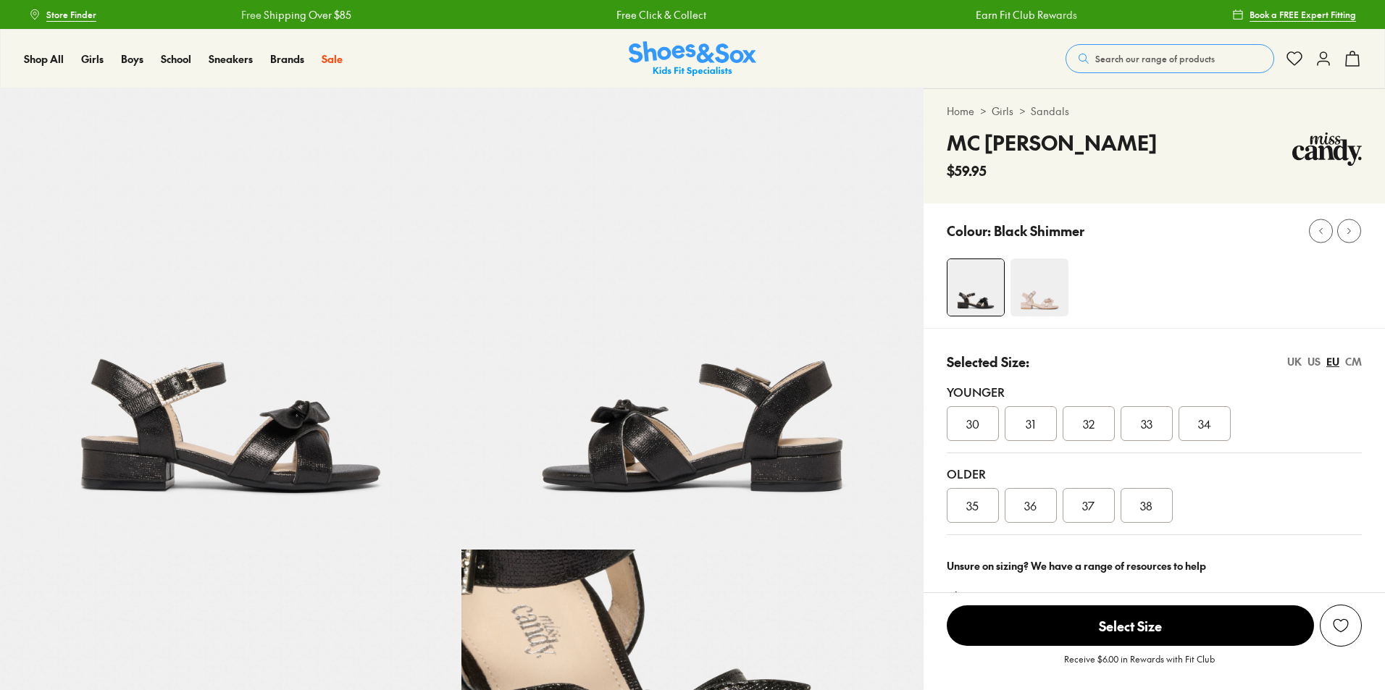
scroll to position [264, 0]
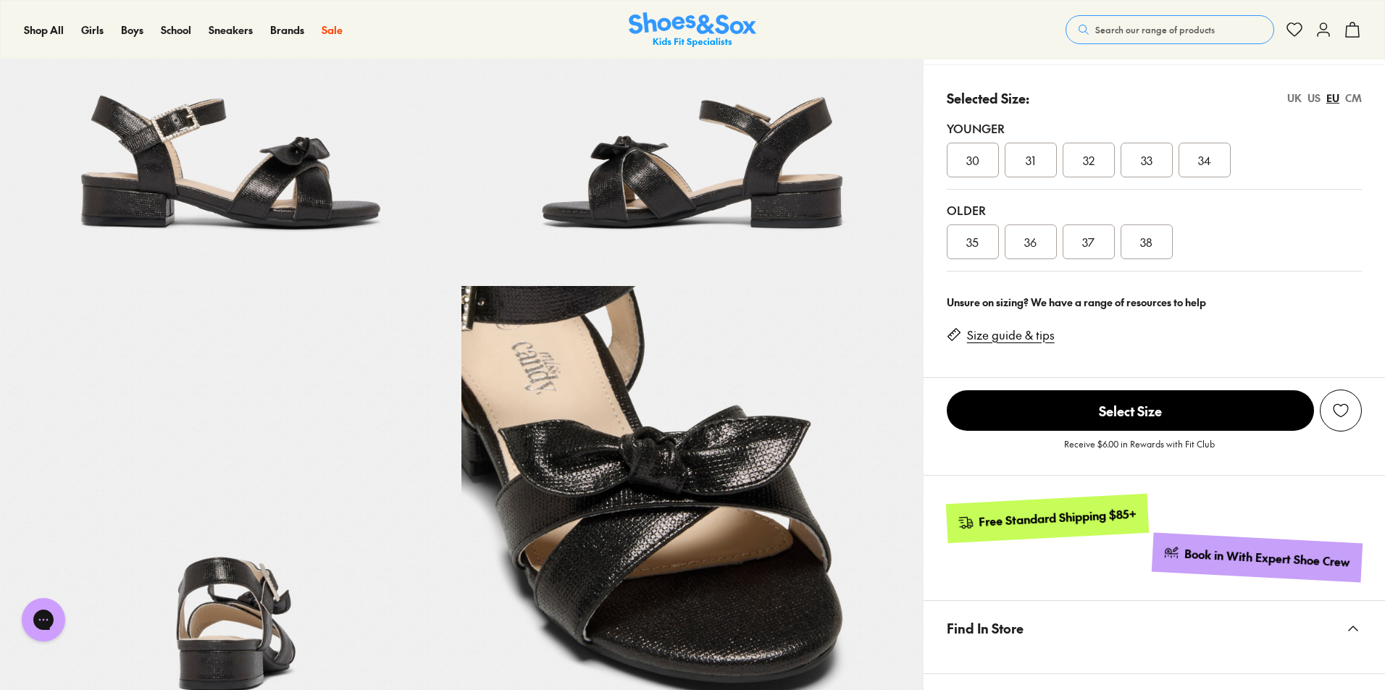
select select "*"
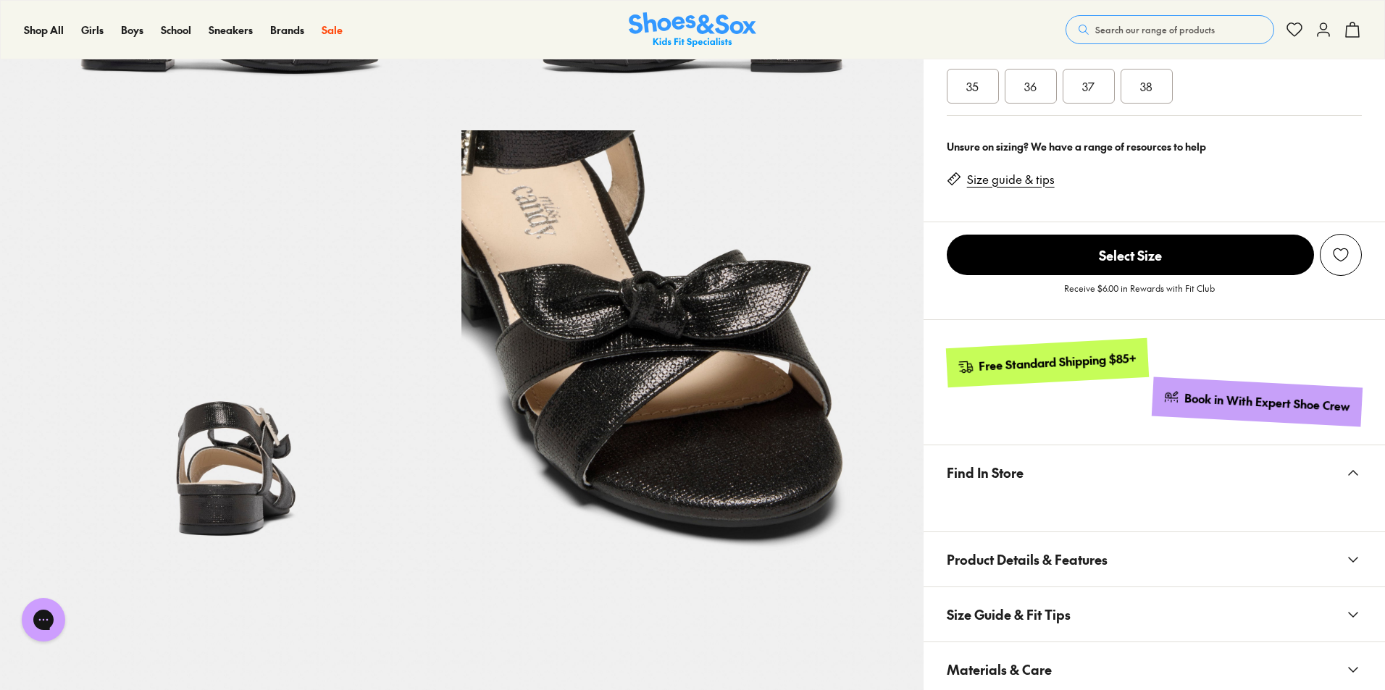
scroll to position [507, 0]
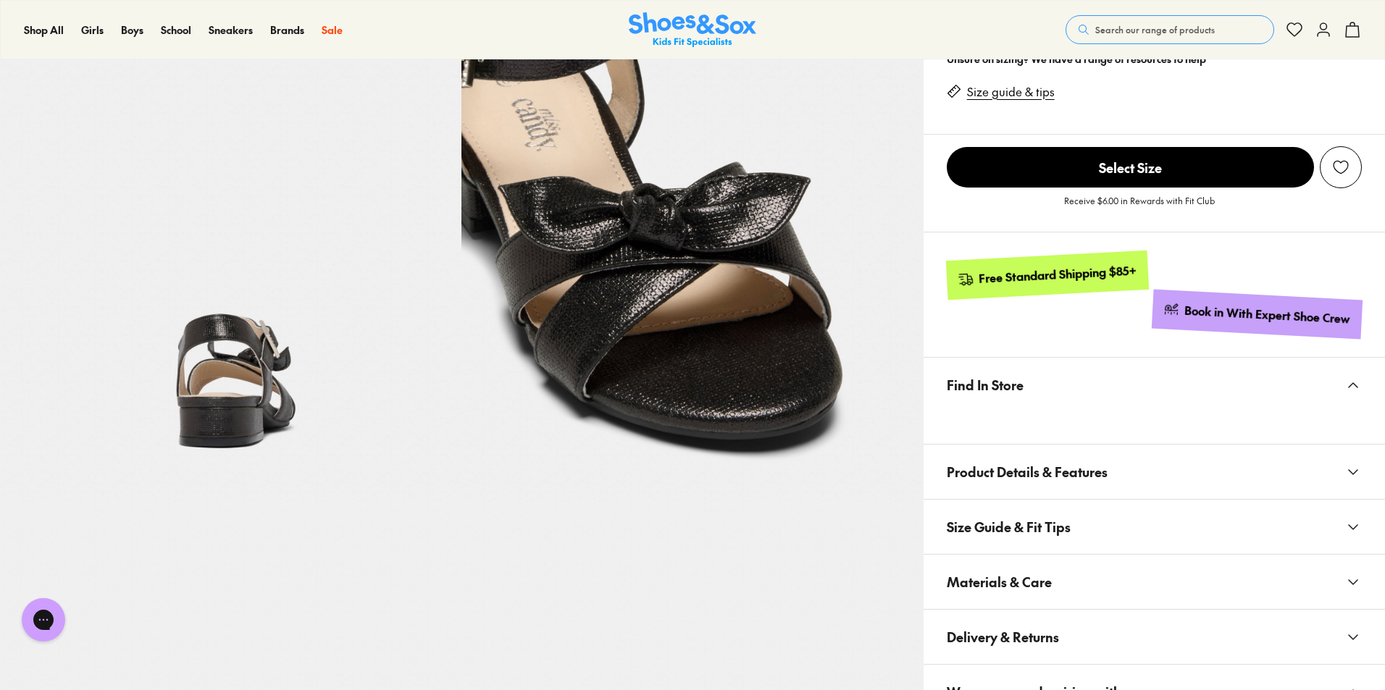
click at [1033, 595] on span "Materials & Care" at bounding box center [999, 582] width 105 height 43
drag, startPoint x: 1048, startPoint y: 616, endPoint x: 1091, endPoint y: 615, distance: 43.5
click at [1091, 615] on li "Product Code: SMC045_5XK" at bounding box center [1166, 617] width 392 height 16
copy li "SMC045"
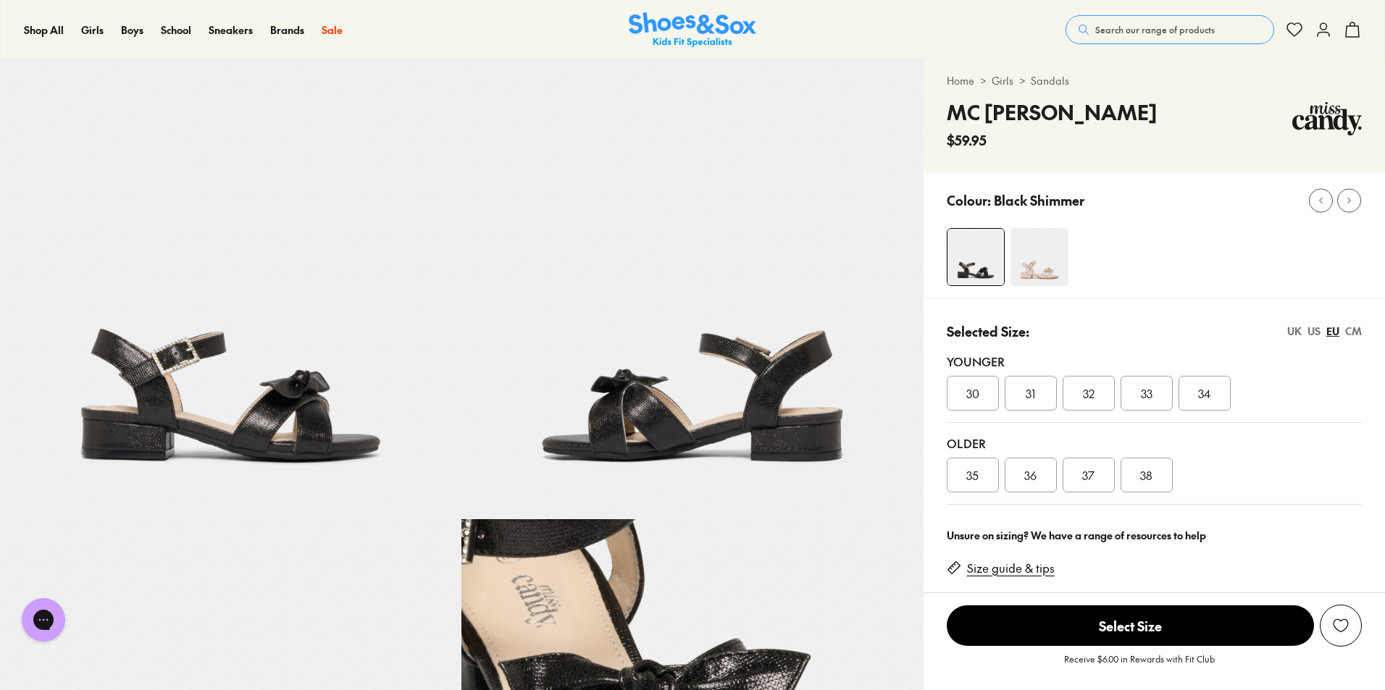
scroll to position [0, 0]
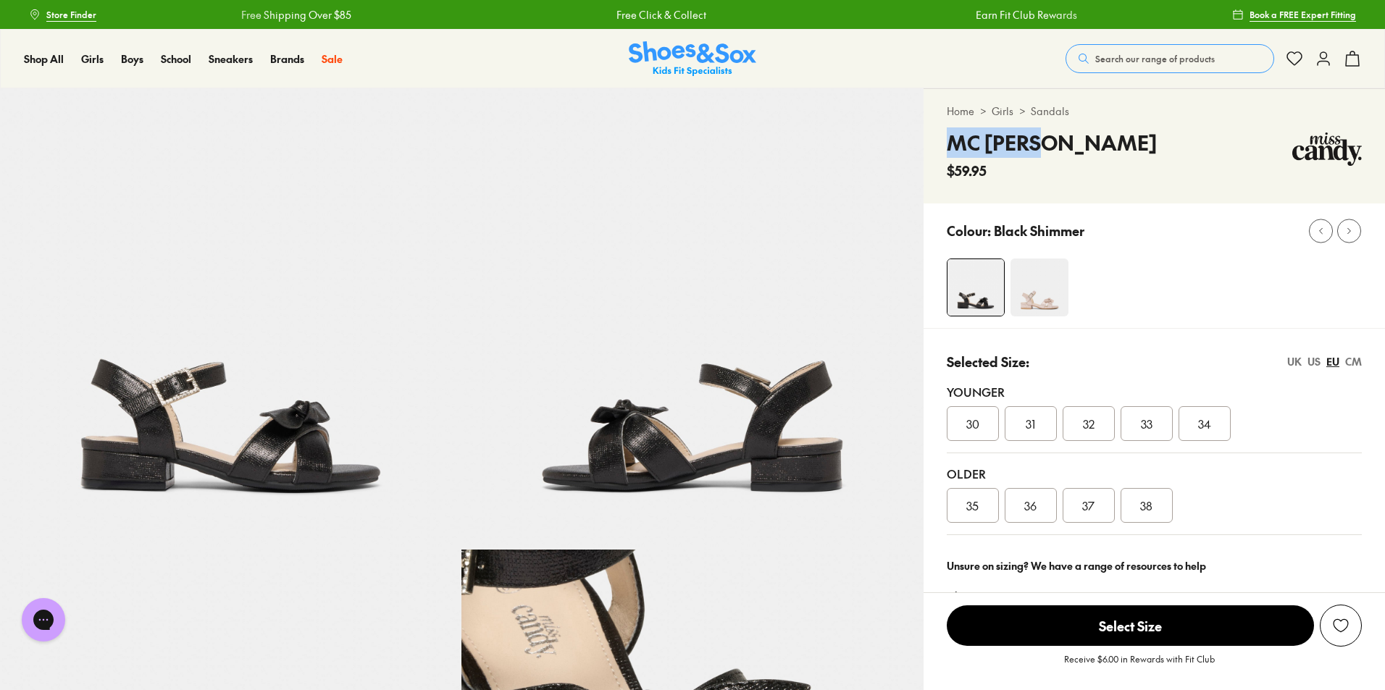
drag, startPoint x: 951, startPoint y: 140, endPoint x: 1046, endPoint y: 138, distance: 94.9
click at [1046, 138] on div "MC Lydia $59.95" at bounding box center [1154, 154] width 415 height 53
copy h4 "MC Lydia"
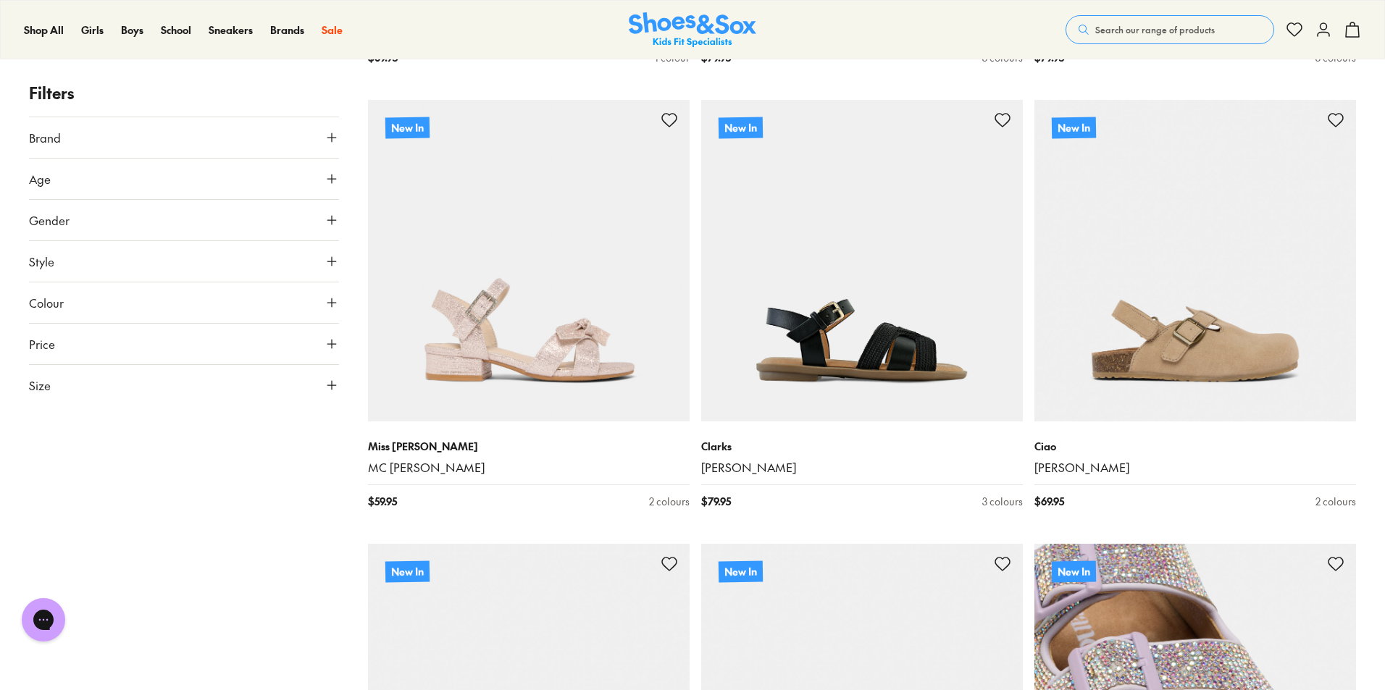
scroll to position [3377, 0]
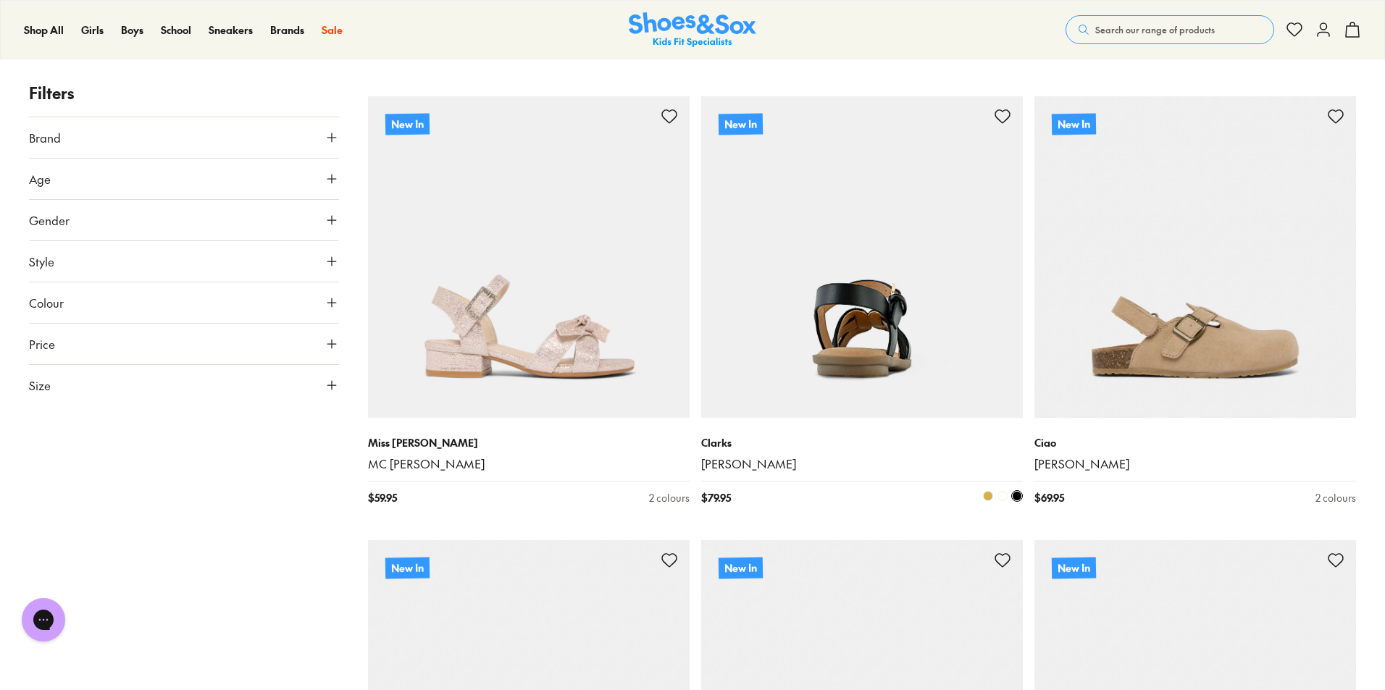
click at [917, 314] on img at bounding box center [862, 257] width 322 height 322
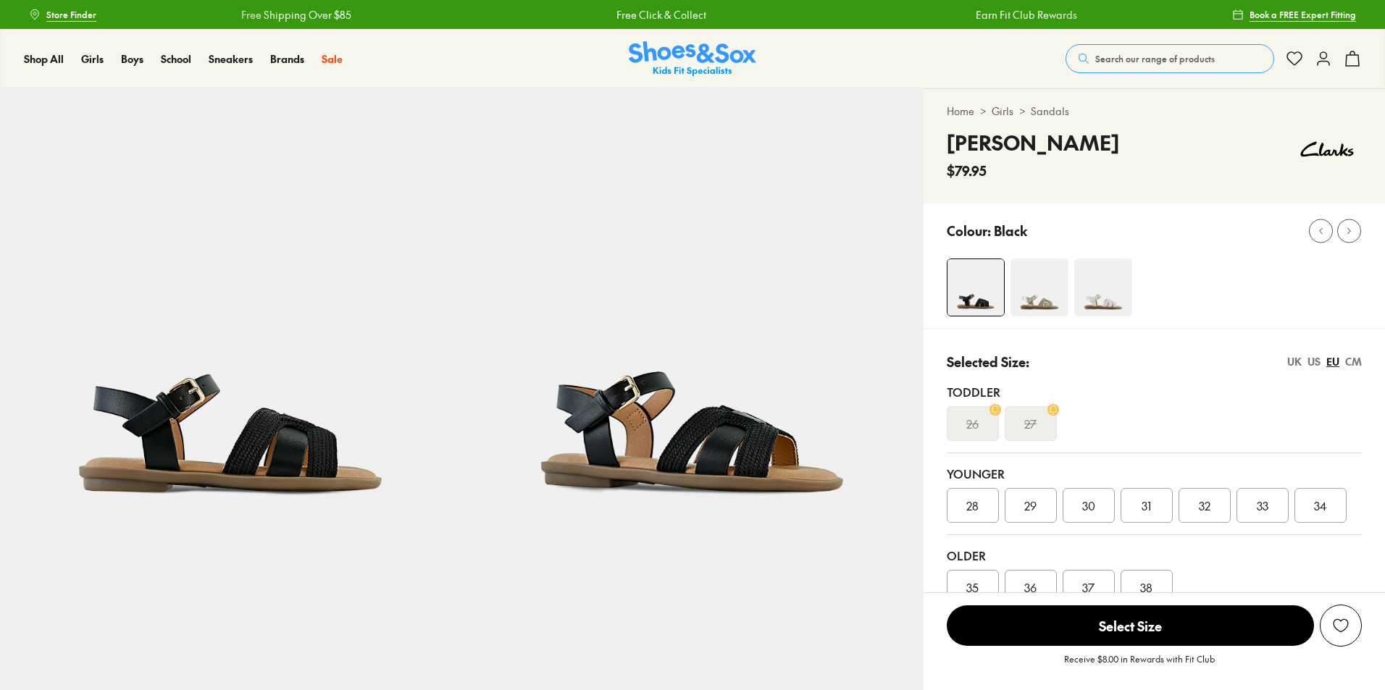
select select "*"
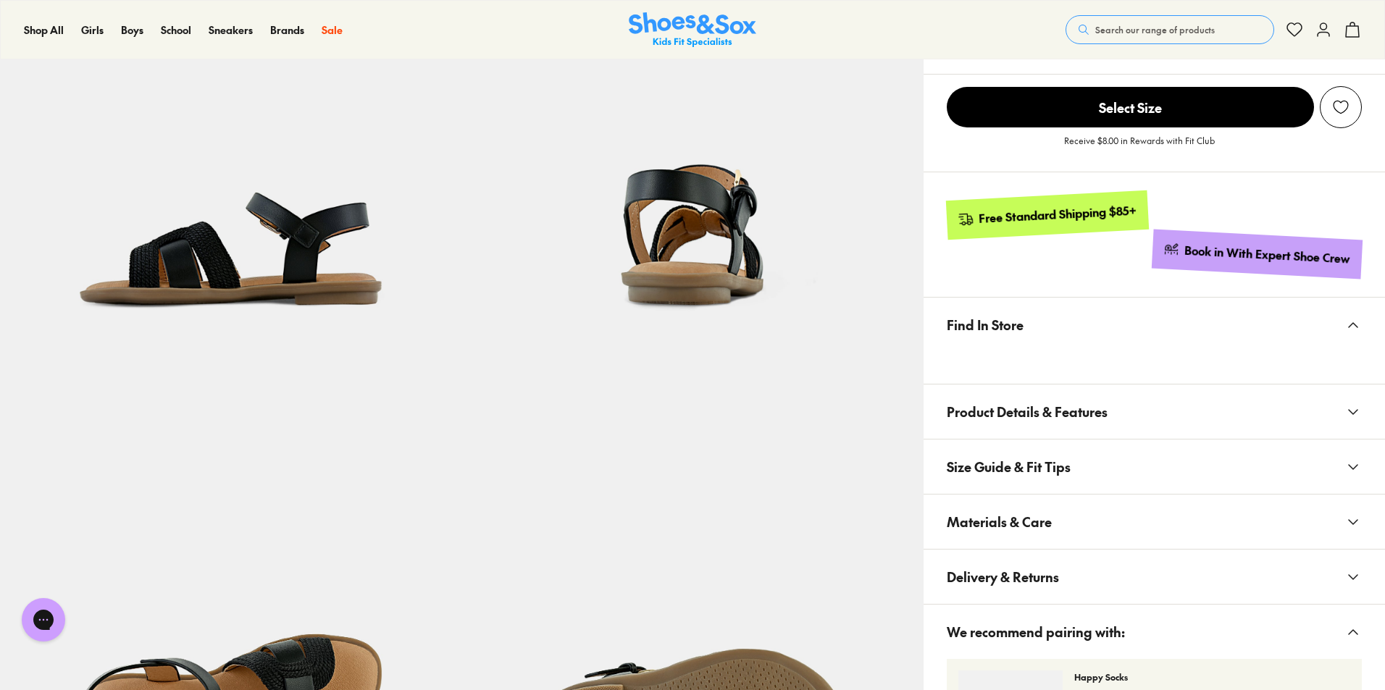
scroll to position [652, 0]
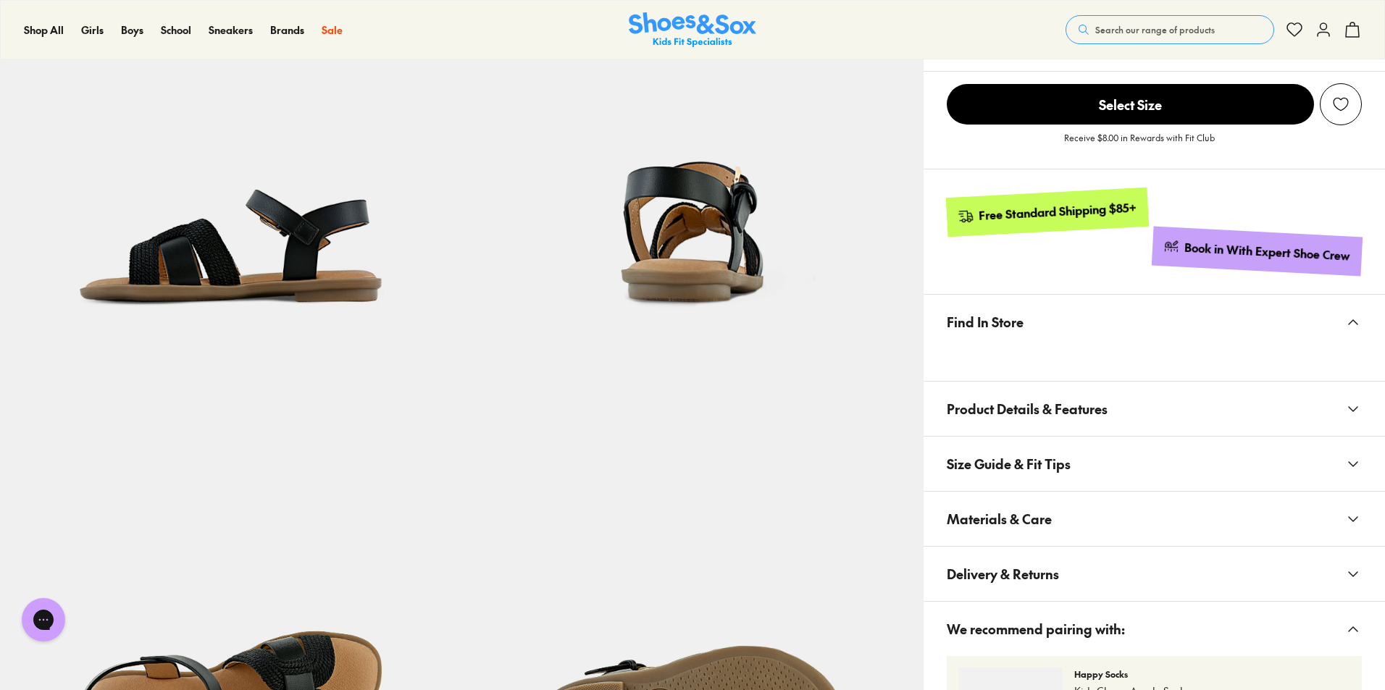
click at [1014, 522] on span "Materials & Care" at bounding box center [999, 519] width 105 height 43
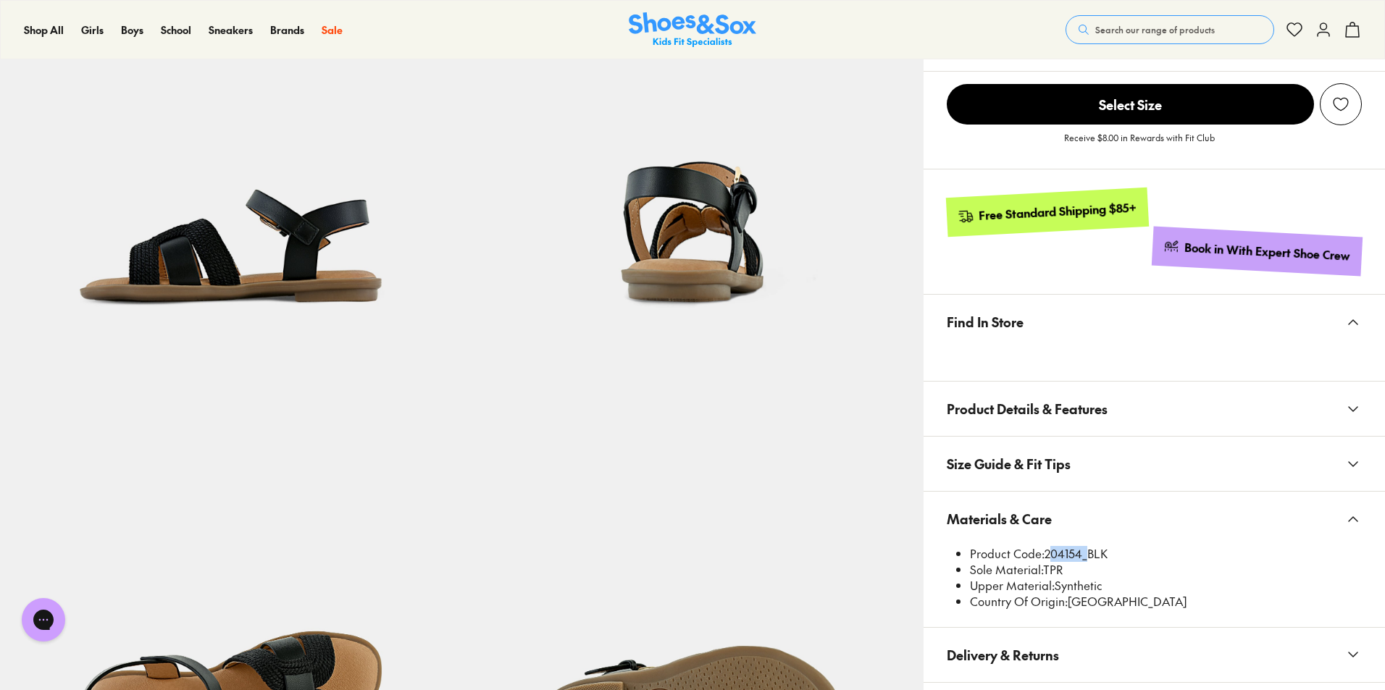
drag, startPoint x: 1045, startPoint y: 553, endPoint x: 1082, endPoint y: 556, distance: 37.8
click at [1082, 556] on li "Product Code: 204154_BLK" at bounding box center [1166, 554] width 392 height 16
copy li "204154"
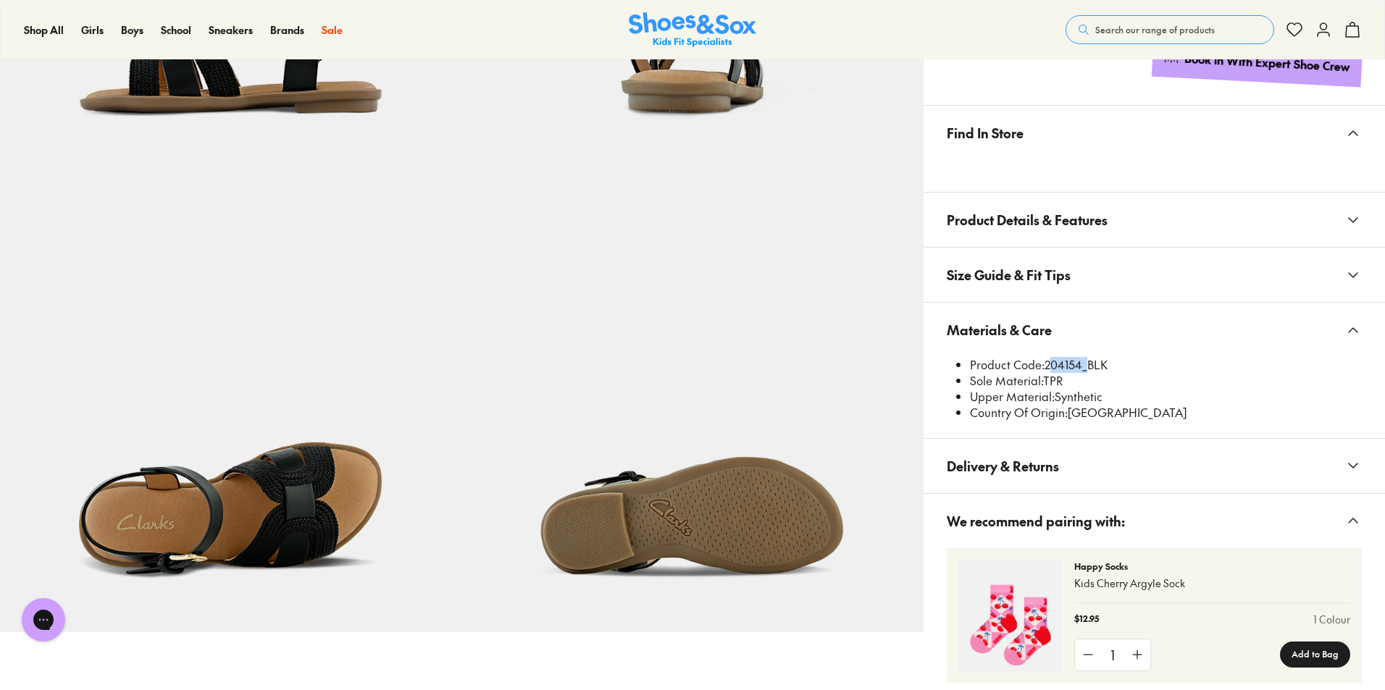
scroll to position [869, 0]
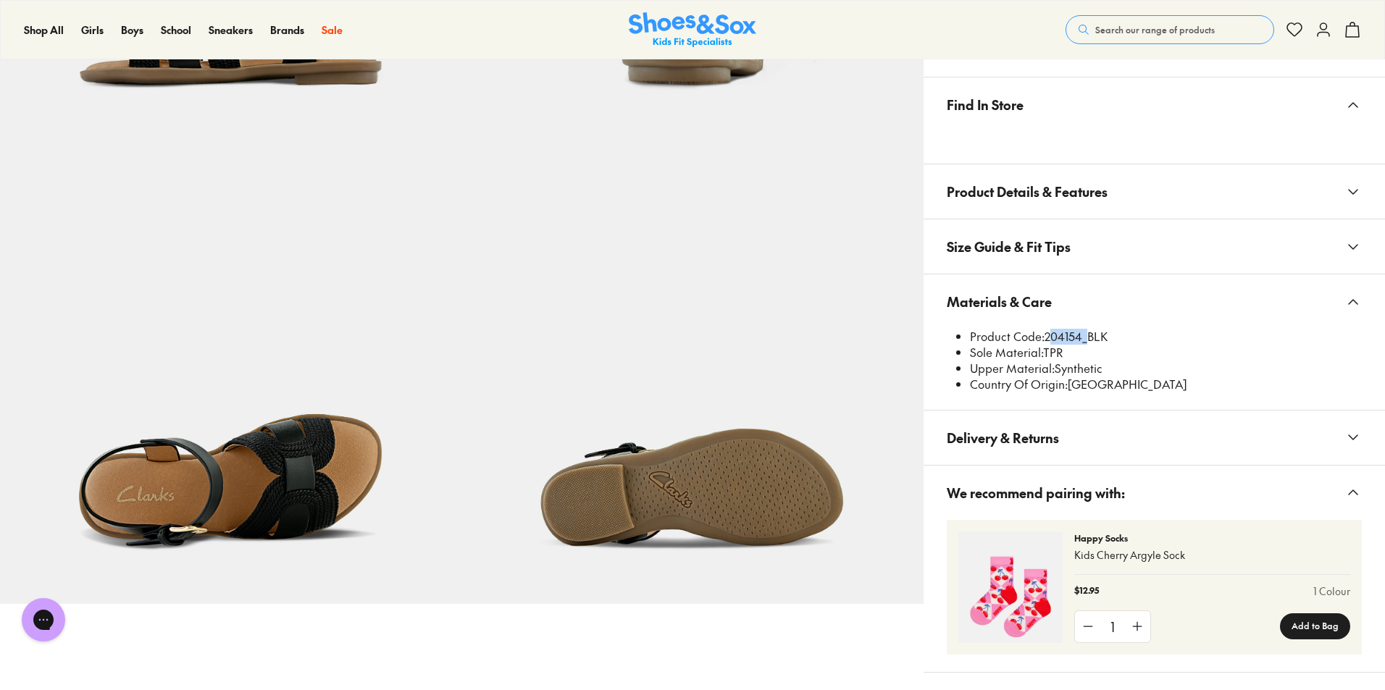
copy li "204154"
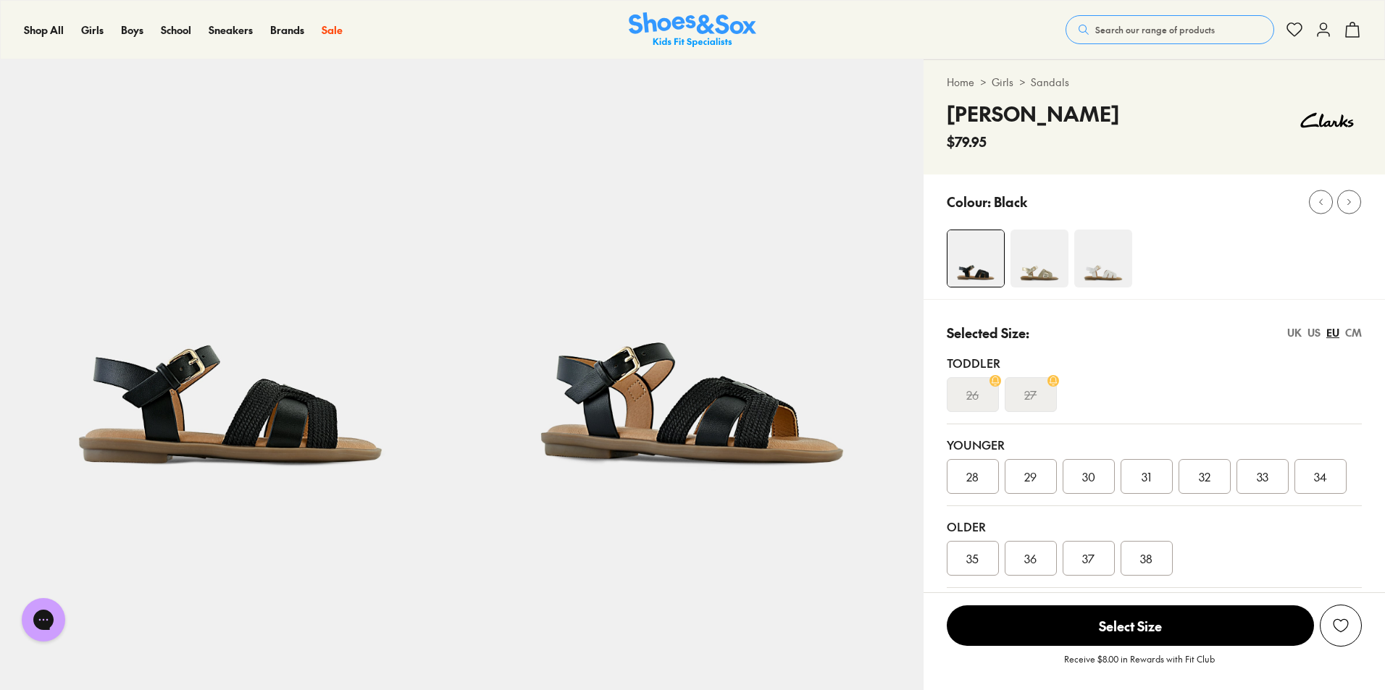
scroll to position [0, 0]
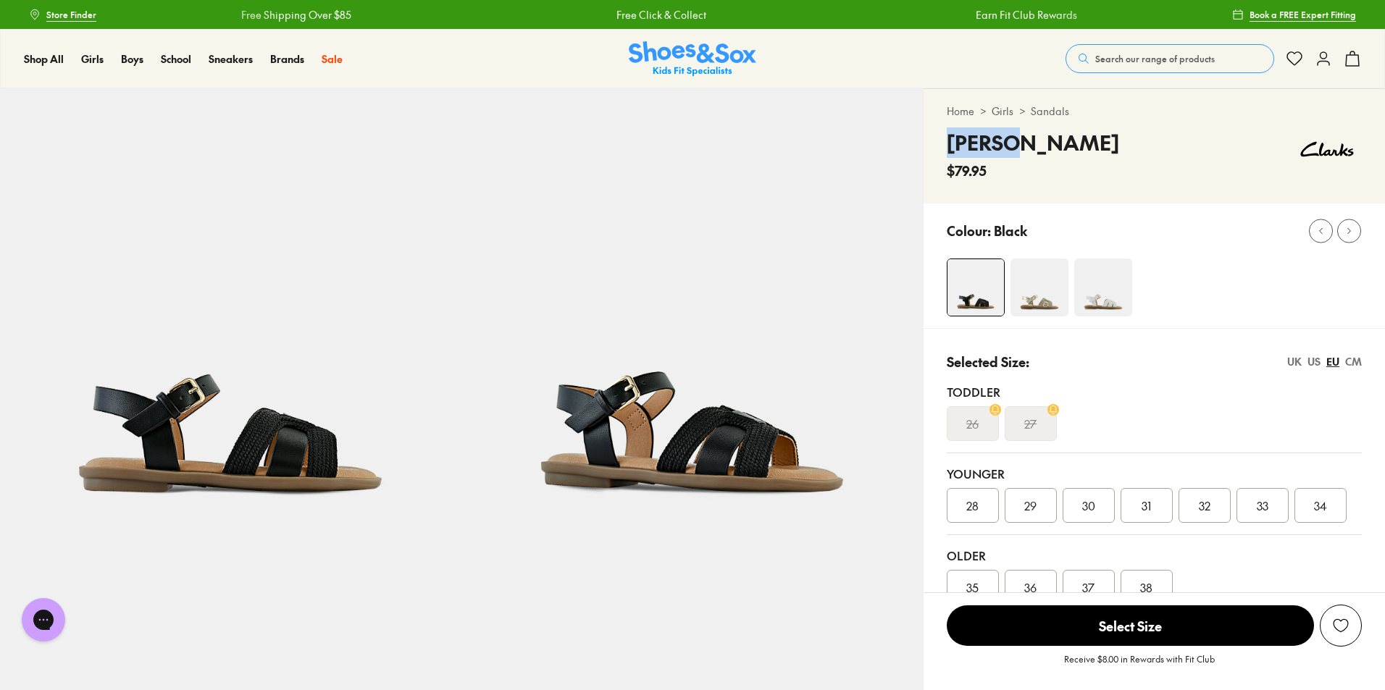
drag, startPoint x: 956, startPoint y: 140, endPoint x: 1010, endPoint y: 133, distance: 54.7
click at [1010, 133] on h4 "Halsey" at bounding box center [1033, 143] width 172 height 30
copy h4 "Halsey"
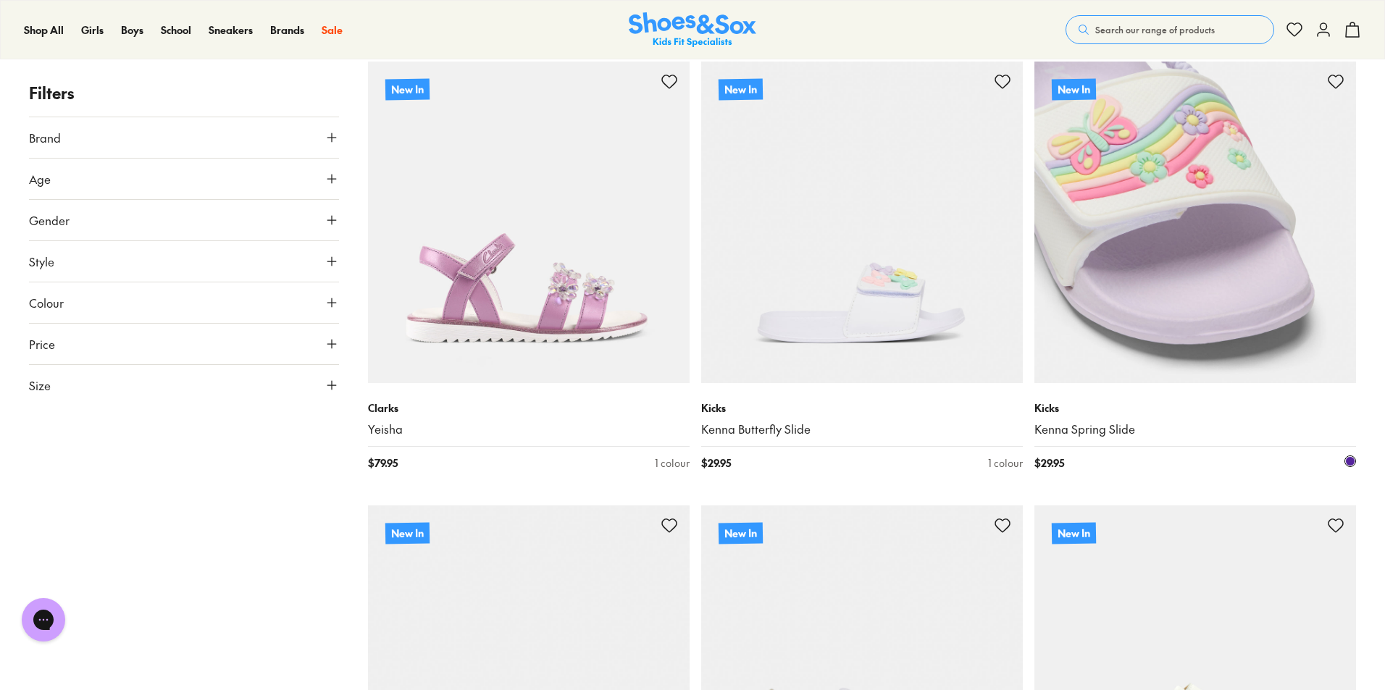
scroll to position [6086, 0]
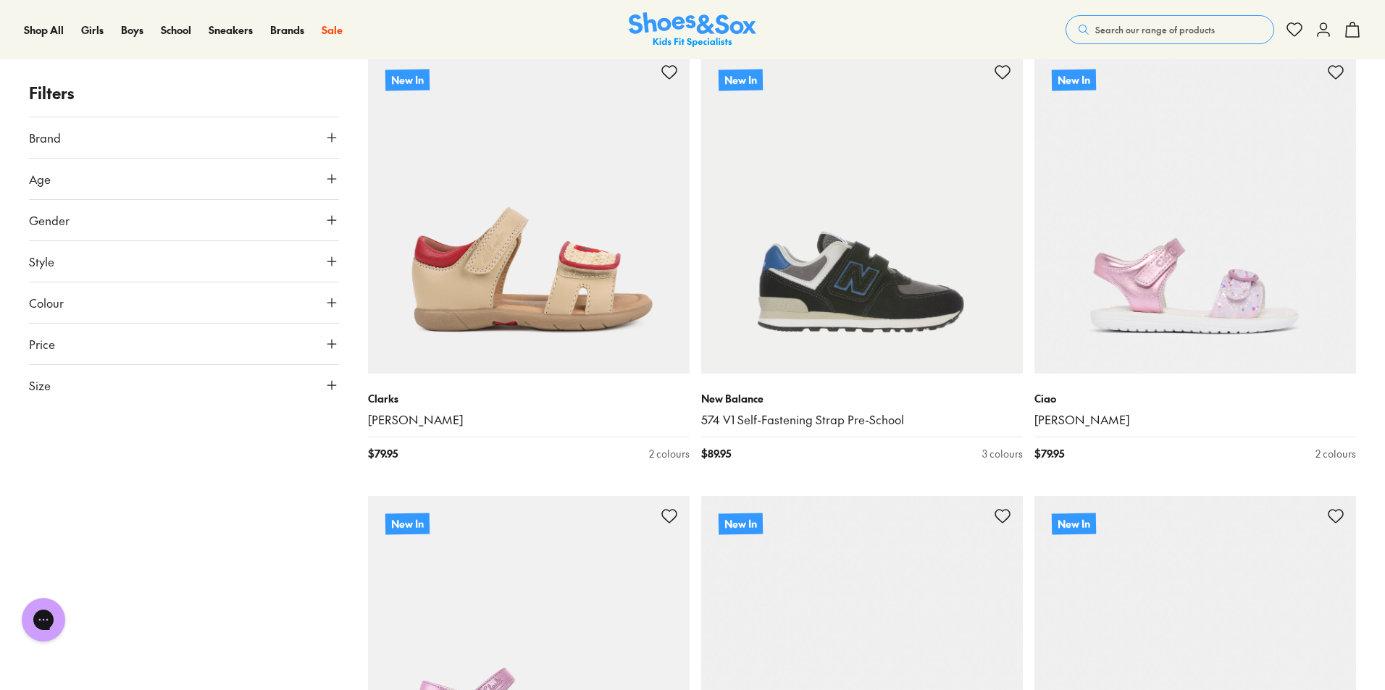
click at [1200, 28] on span "Search our range of products" at bounding box center [1155, 29] width 120 height 13
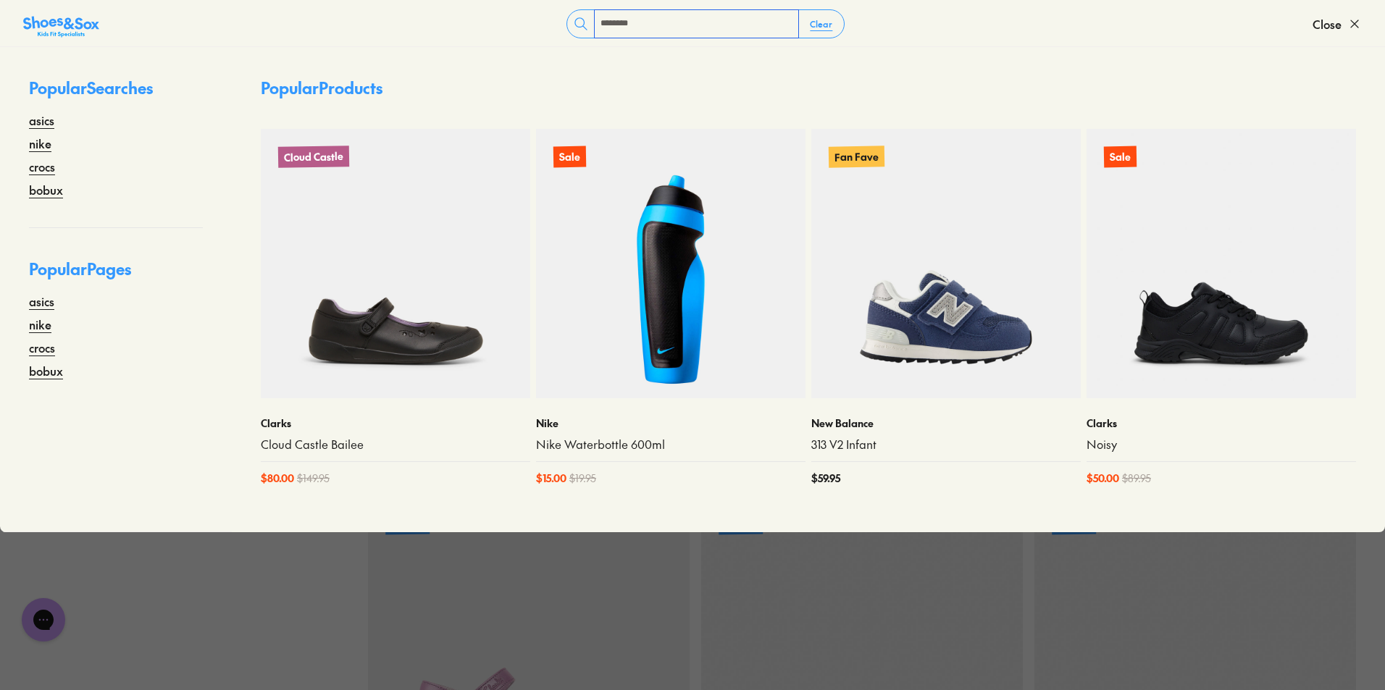
type input "********"
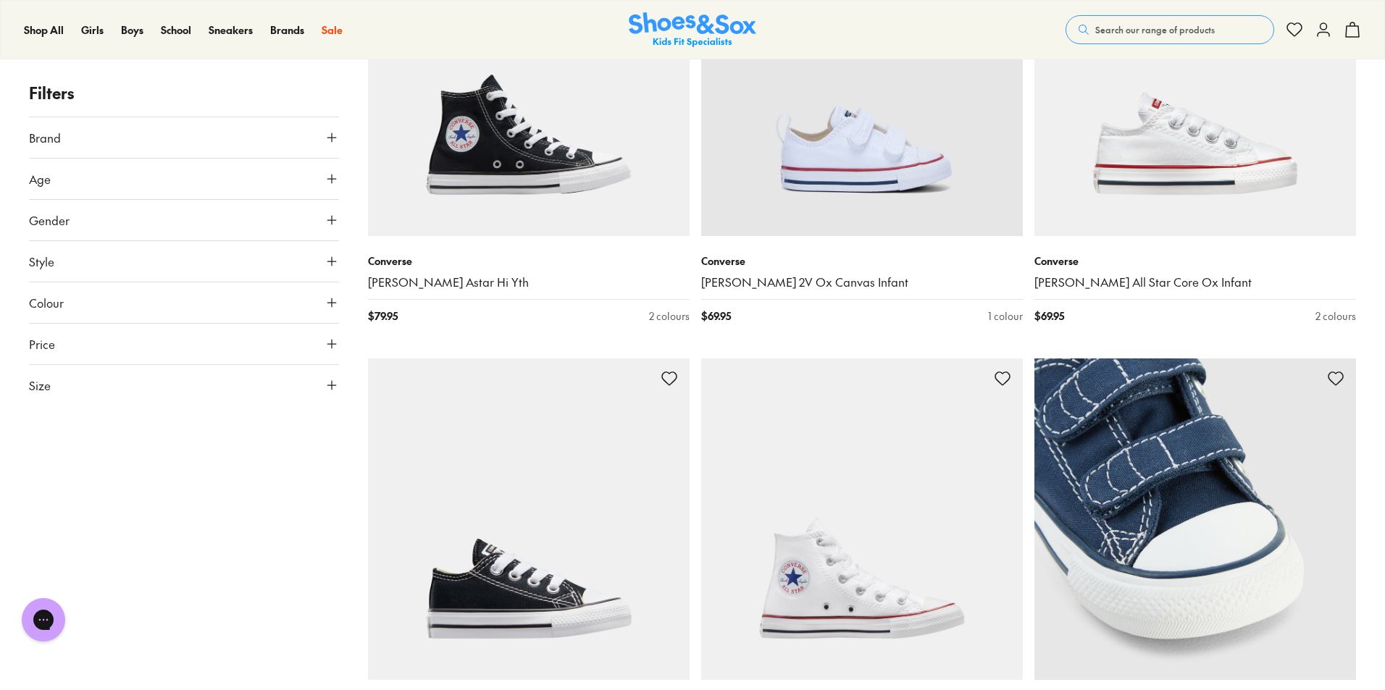
scroll to position [1665, 0]
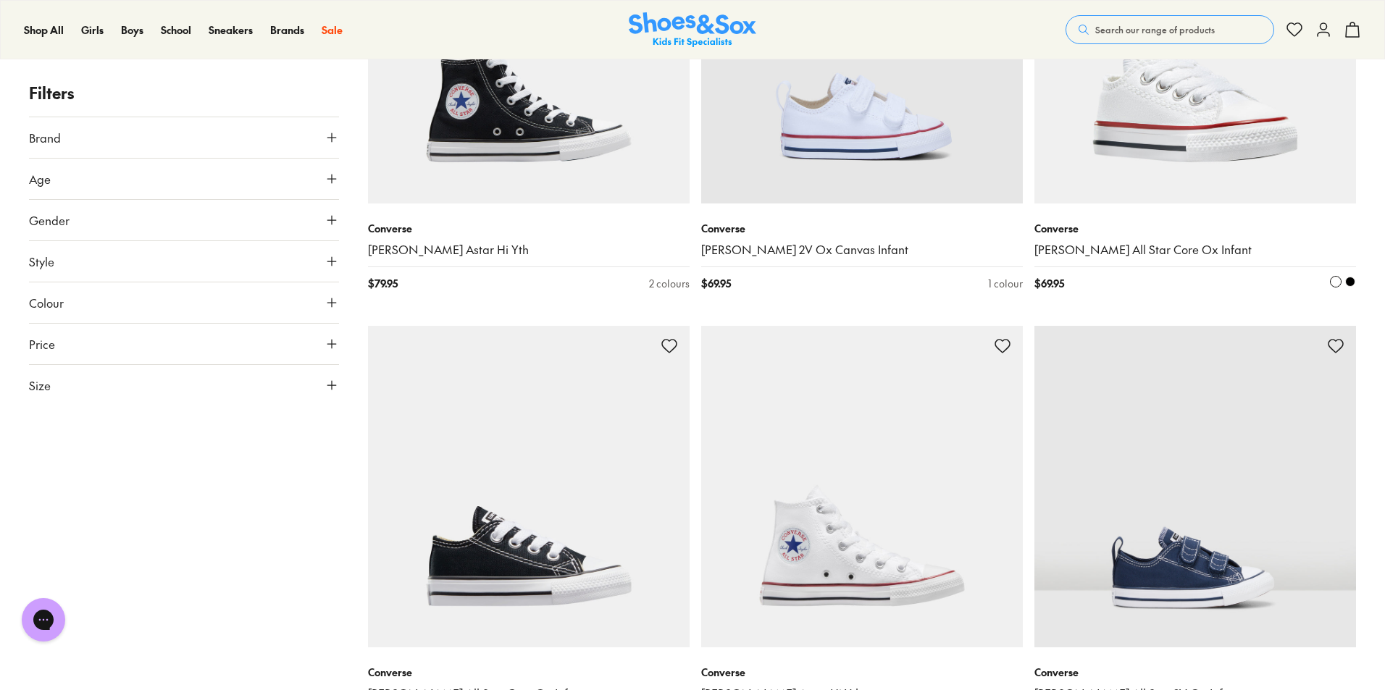
click at [1210, 125] on img at bounding box center [1196, 43] width 322 height 322
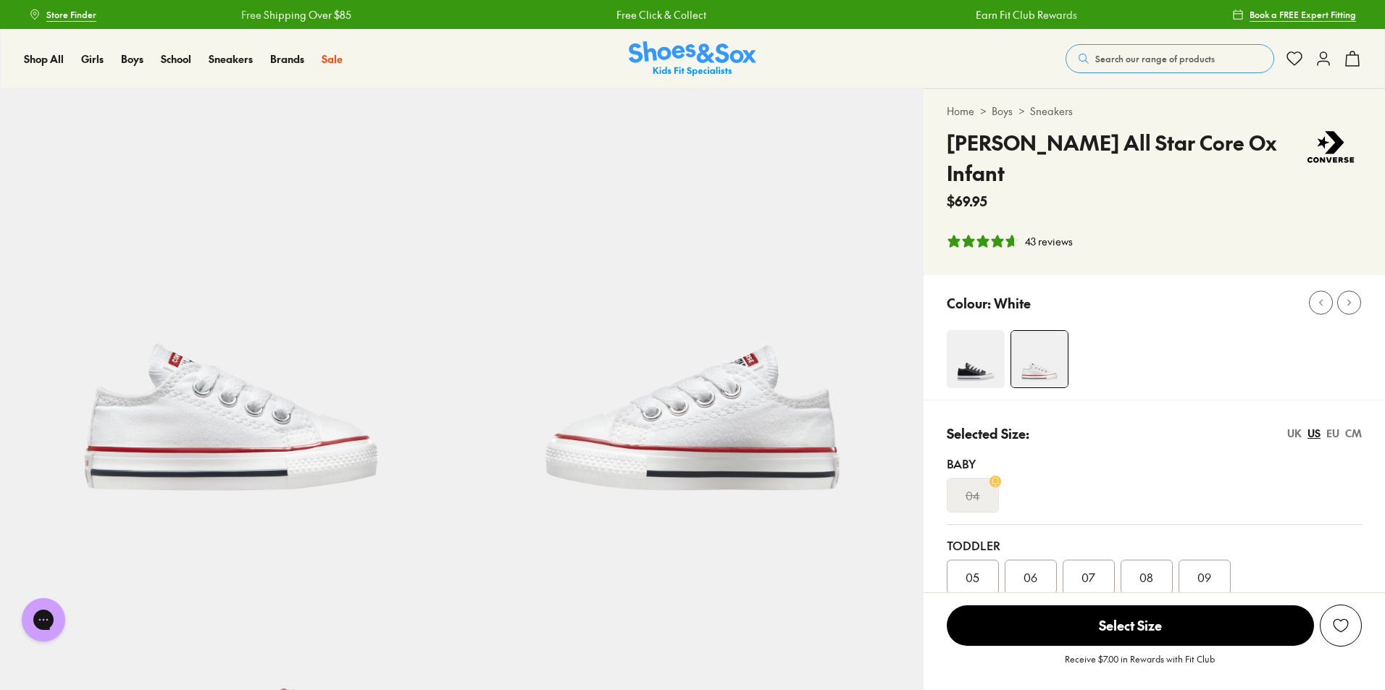
select select "*"
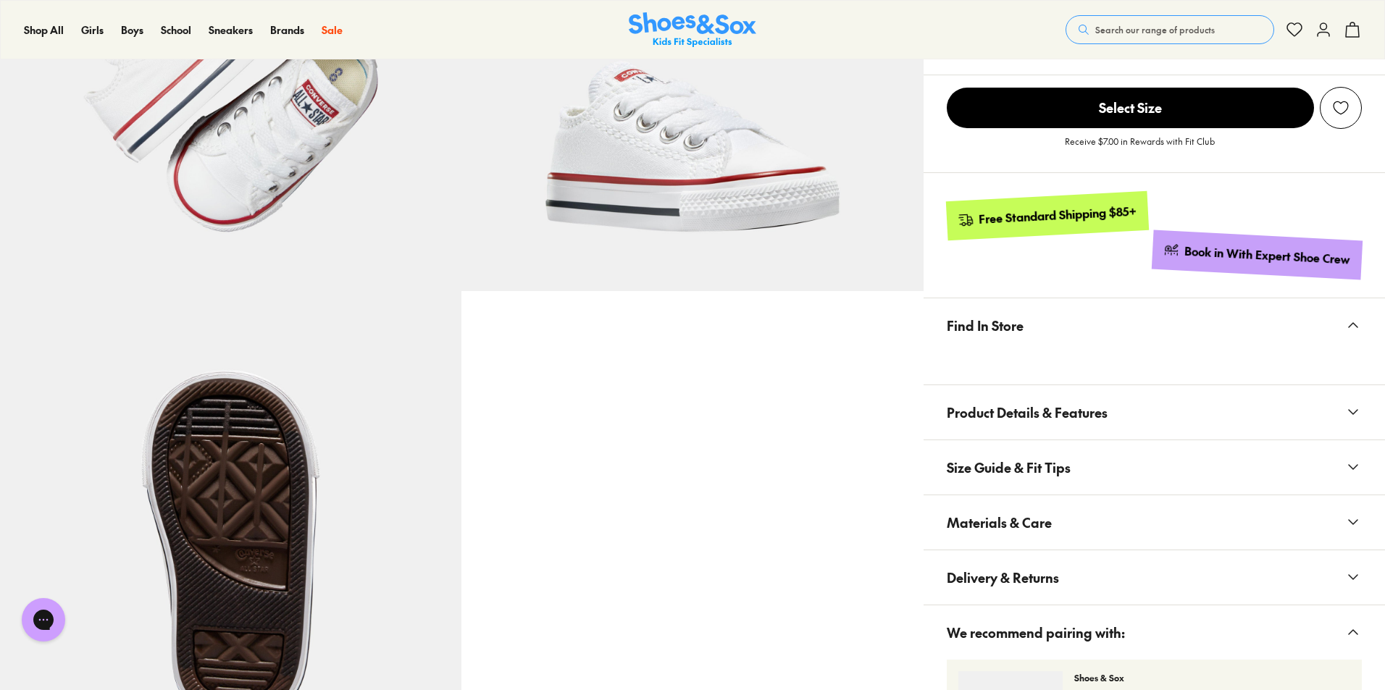
scroll to position [724, 0]
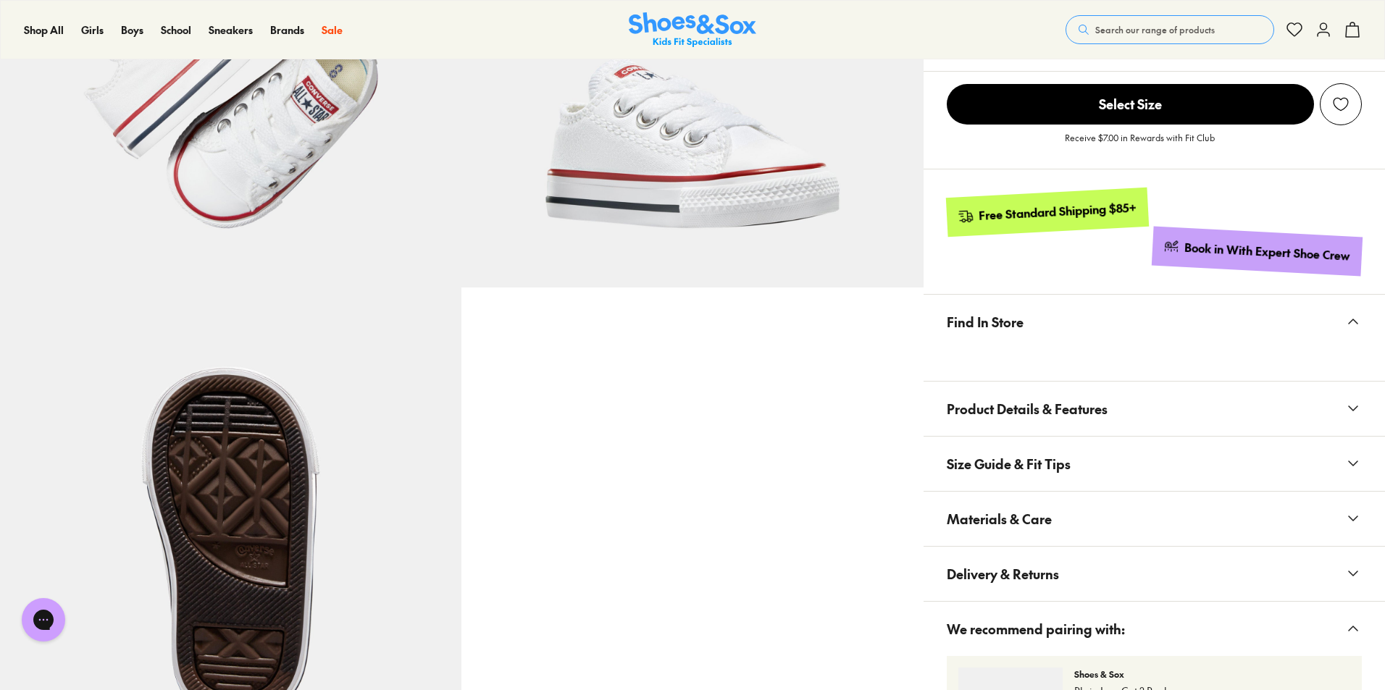
click at [1045, 498] on span "Materials & Care" at bounding box center [999, 519] width 105 height 43
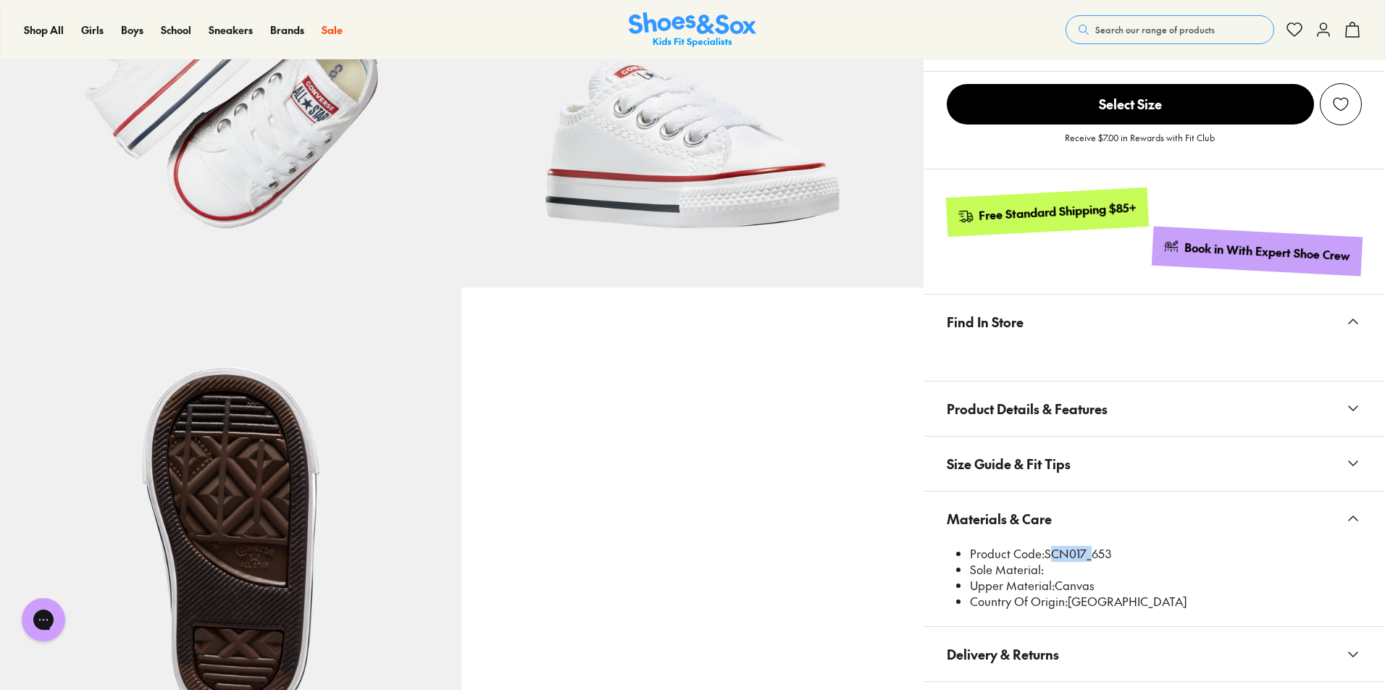
drag, startPoint x: 1048, startPoint y: 525, endPoint x: 1085, endPoint y: 522, distance: 37.0
click at [1085, 546] on li "Product Code: SCN017_653" at bounding box center [1166, 554] width 392 height 16
copy li "SCN017"
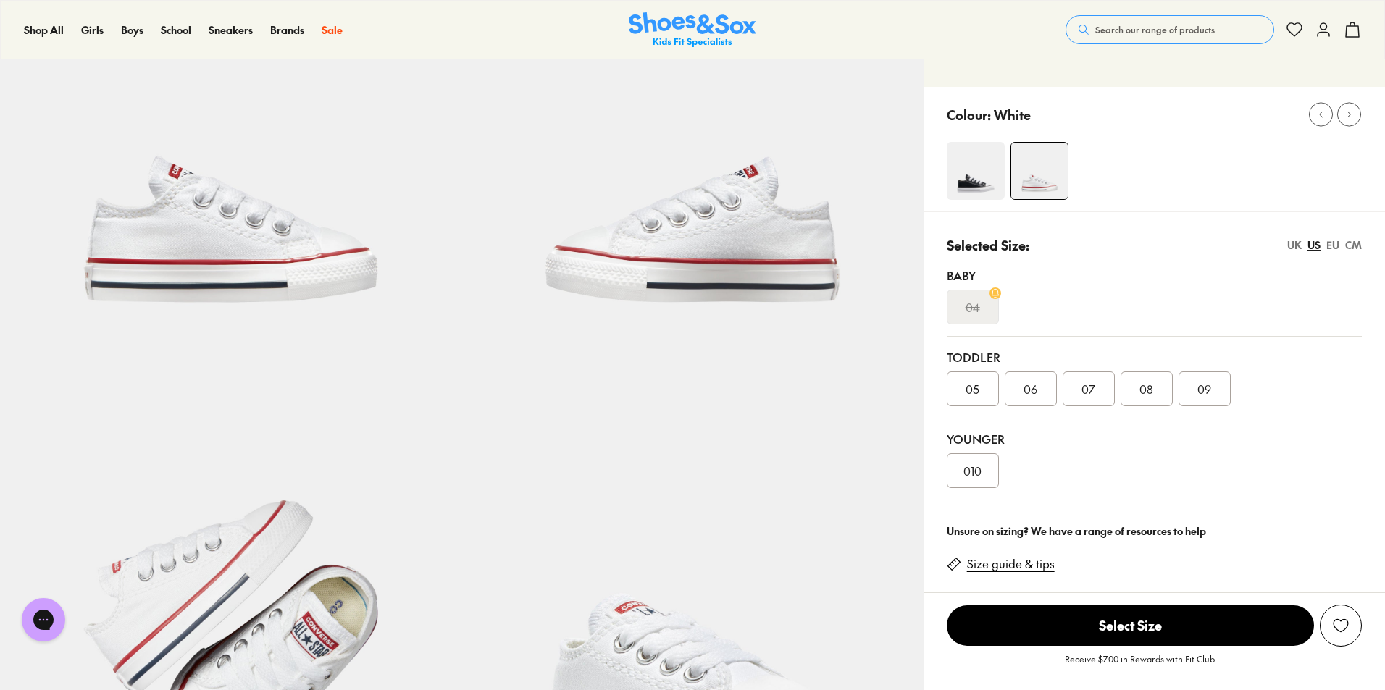
scroll to position [0, 0]
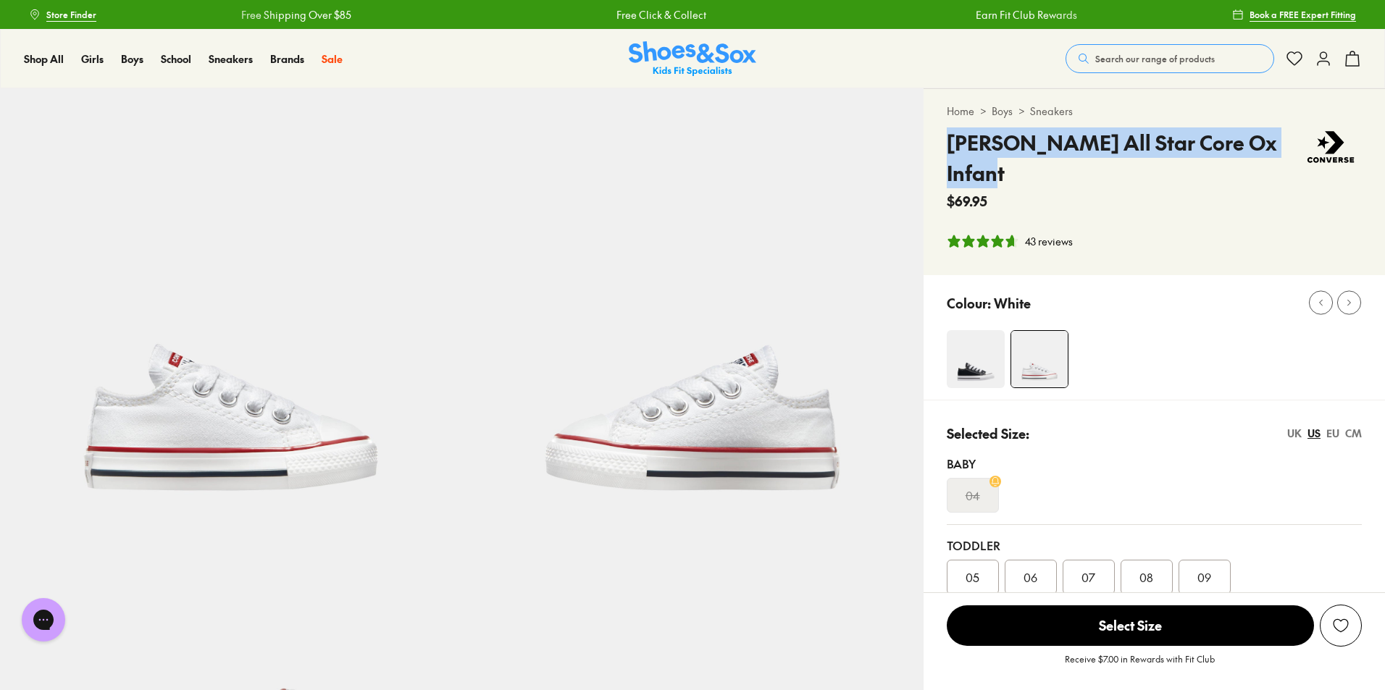
drag, startPoint x: 1003, startPoint y: 134, endPoint x: 1286, endPoint y: 144, distance: 283.5
click at [1286, 144] on h4 "[PERSON_NAME] All Star Core Ox Infant" at bounding box center [1123, 158] width 353 height 61
copy h4 "[PERSON_NAME] All Star Core Ox Infant"
click at [1132, 60] on span "Search our range of products" at bounding box center [1155, 58] width 120 height 13
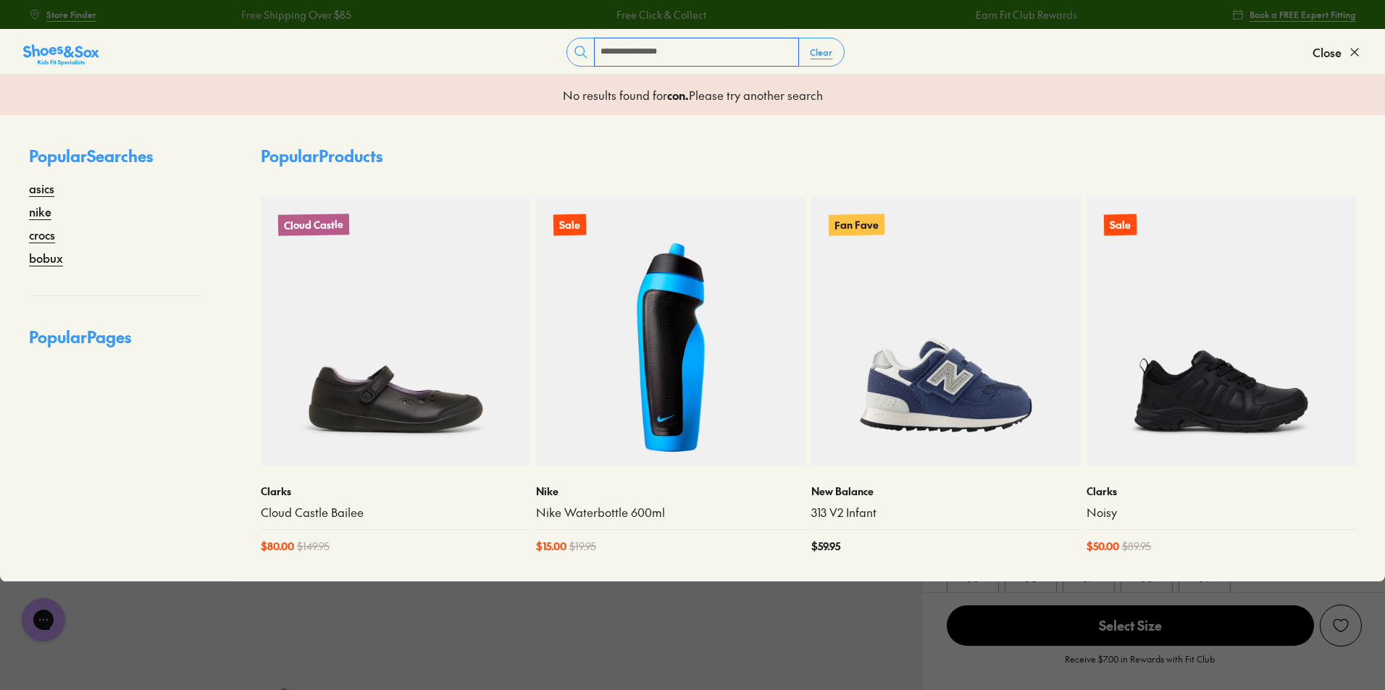
type input "**********"
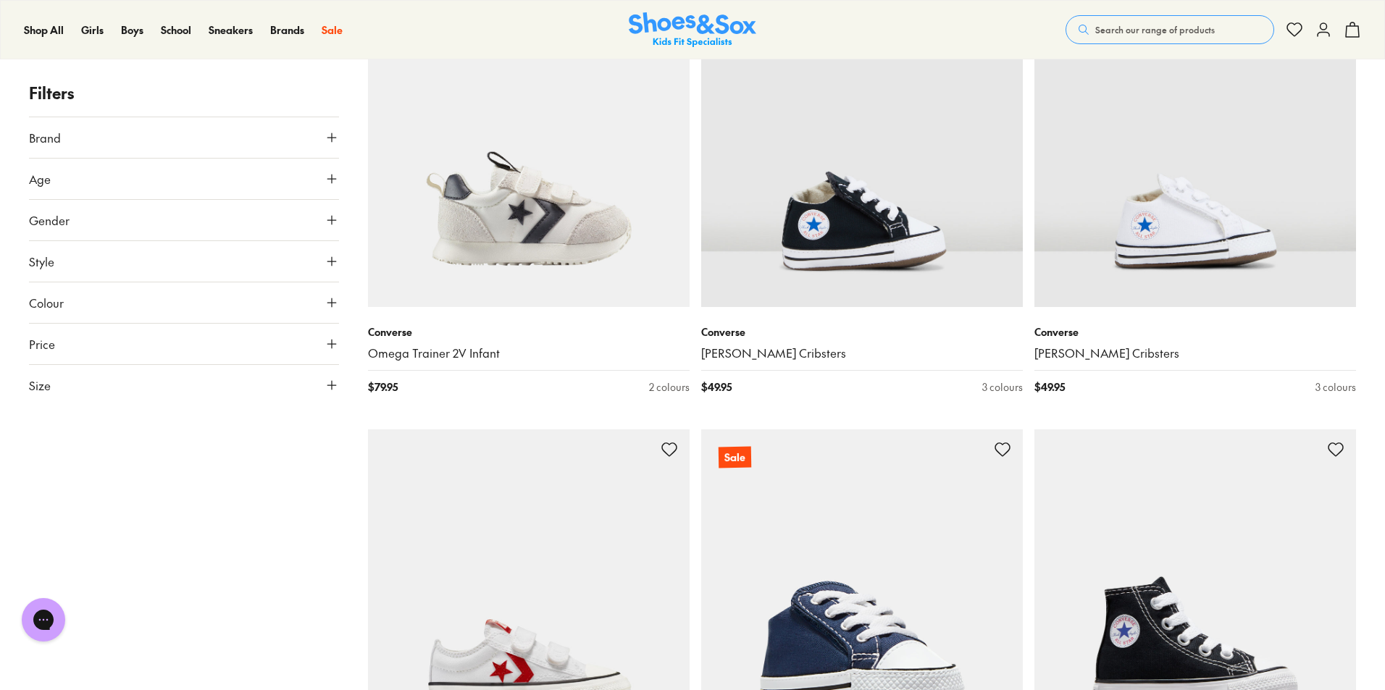
scroll to position [1884, 0]
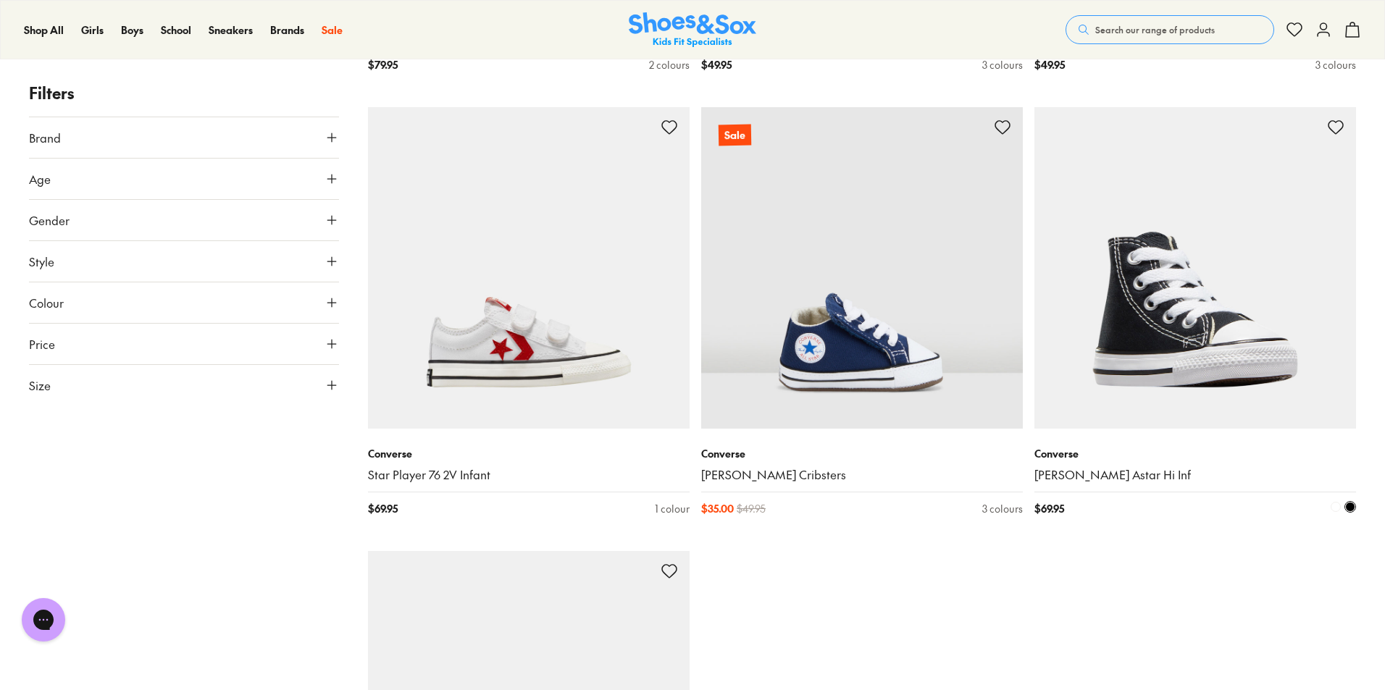
click at [1227, 372] on img at bounding box center [1196, 268] width 322 height 322
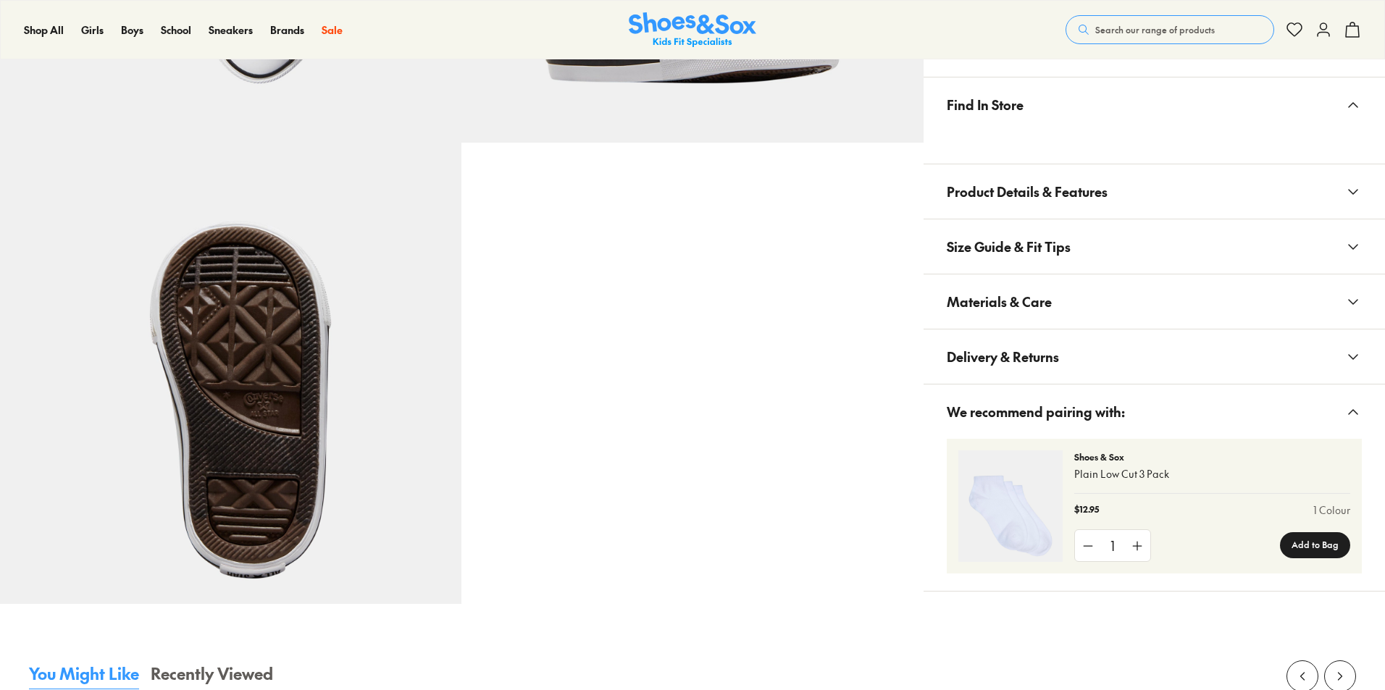
scroll to position [867, 0]
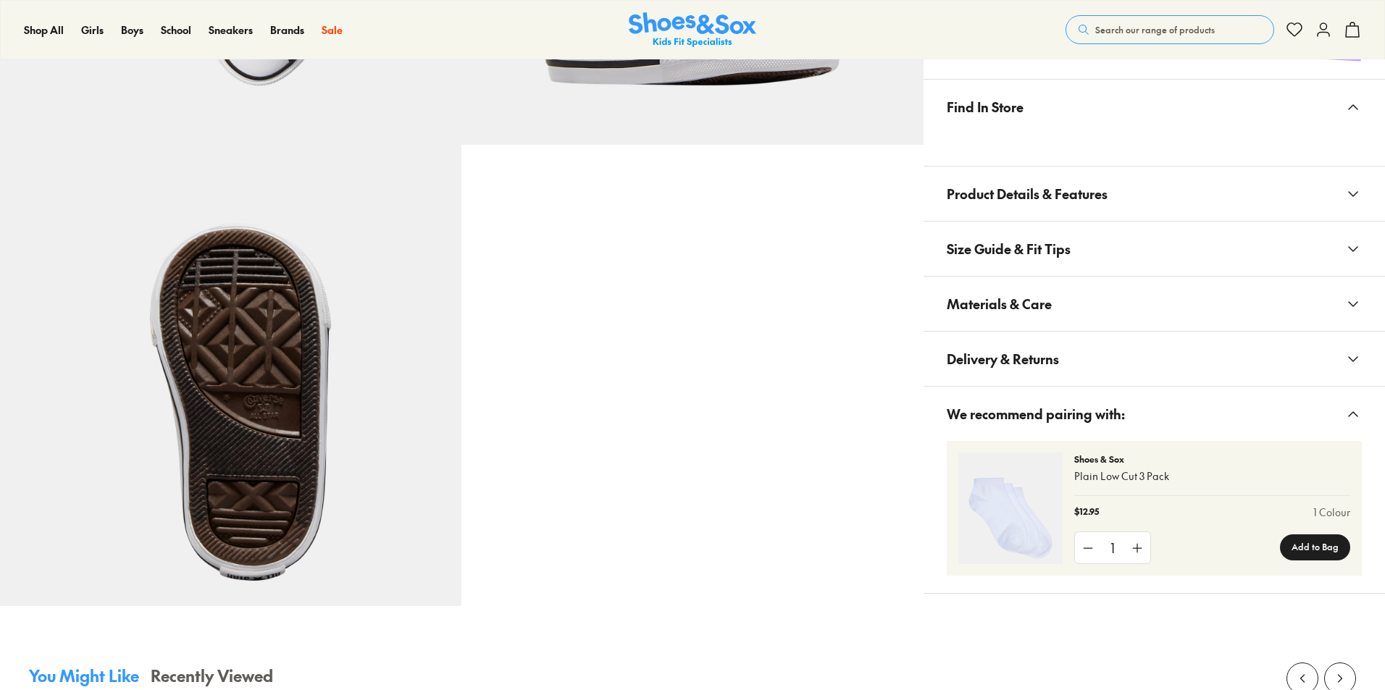
click at [1024, 312] on div "Find In Store Product Details & Features A Converse classic with timeless appea…" at bounding box center [1155, 336] width 462 height 515
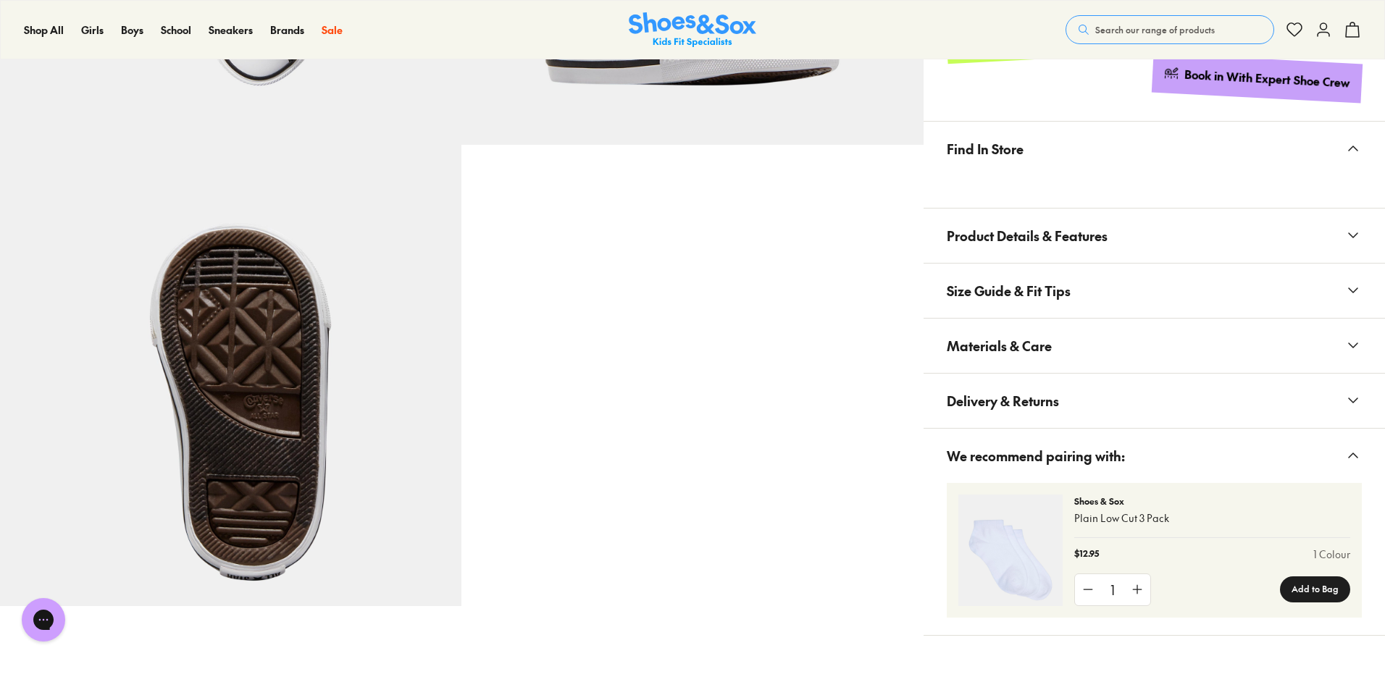
scroll to position [0, 0]
select select "*"
click at [1038, 340] on span "Materials & Care" at bounding box center [999, 346] width 105 height 43
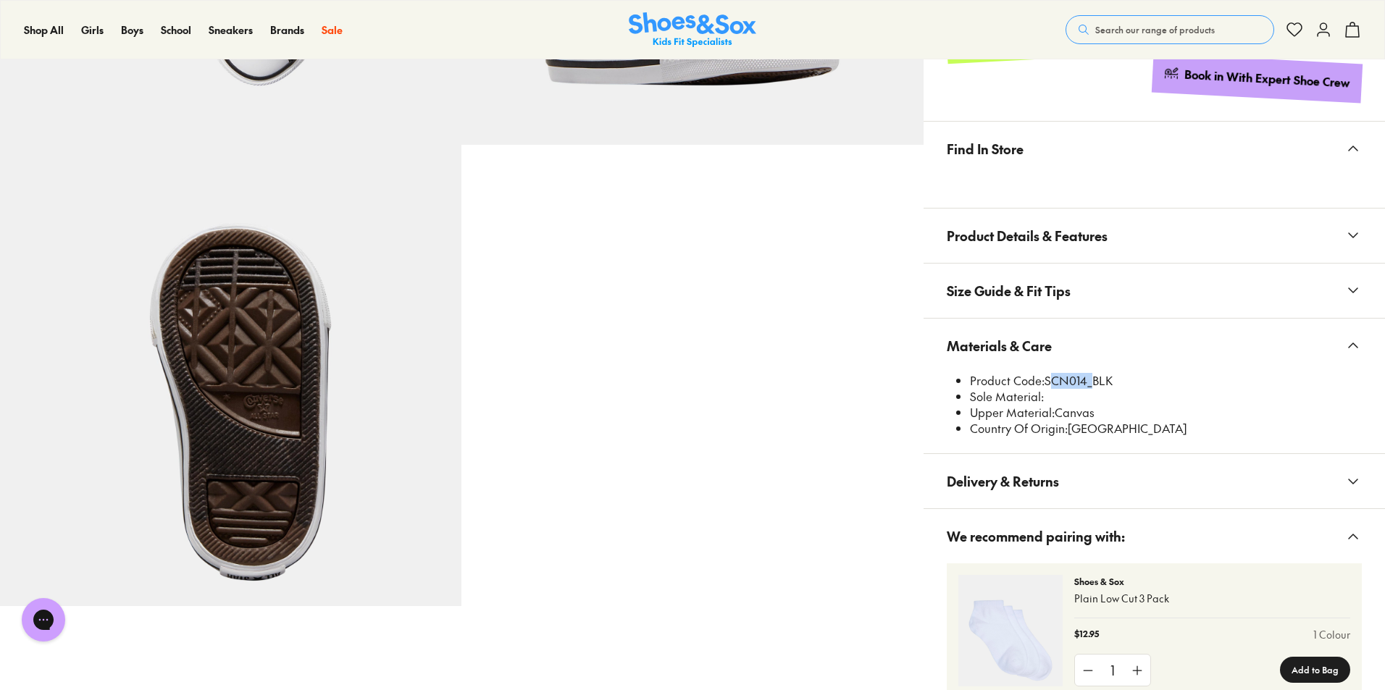
drag, startPoint x: 1048, startPoint y: 377, endPoint x: 1089, endPoint y: 378, distance: 40.6
click at [1089, 378] on li "Product Code: SCN014_BLK" at bounding box center [1166, 381] width 392 height 16
copy li "SCN014"
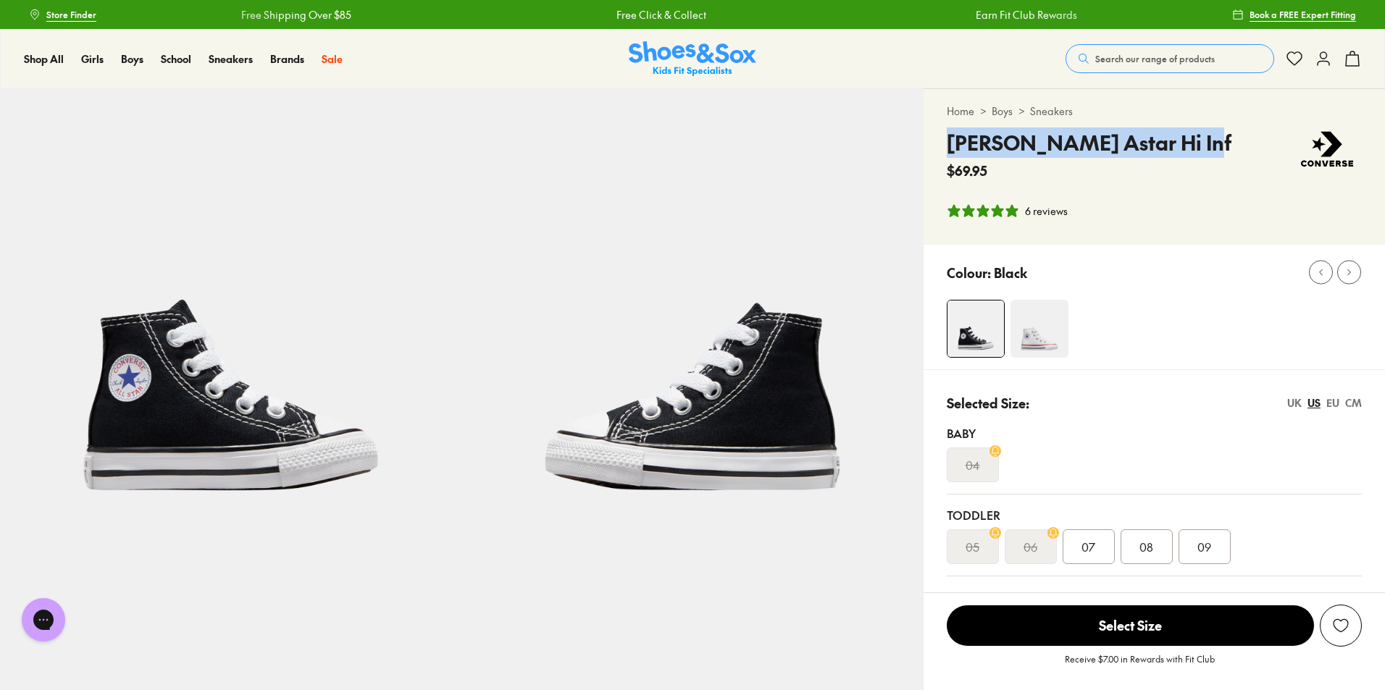
drag, startPoint x: 949, startPoint y: 142, endPoint x: 1184, endPoint y: 141, distance: 234.7
click at [1184, 141] on div "[PERSON_NAME] Astar Hi Inf $69.95" at bounding box center [1154, 154] width 415 height 53
copy h4 "[PERSON_NAME] Astar Hi Inf"
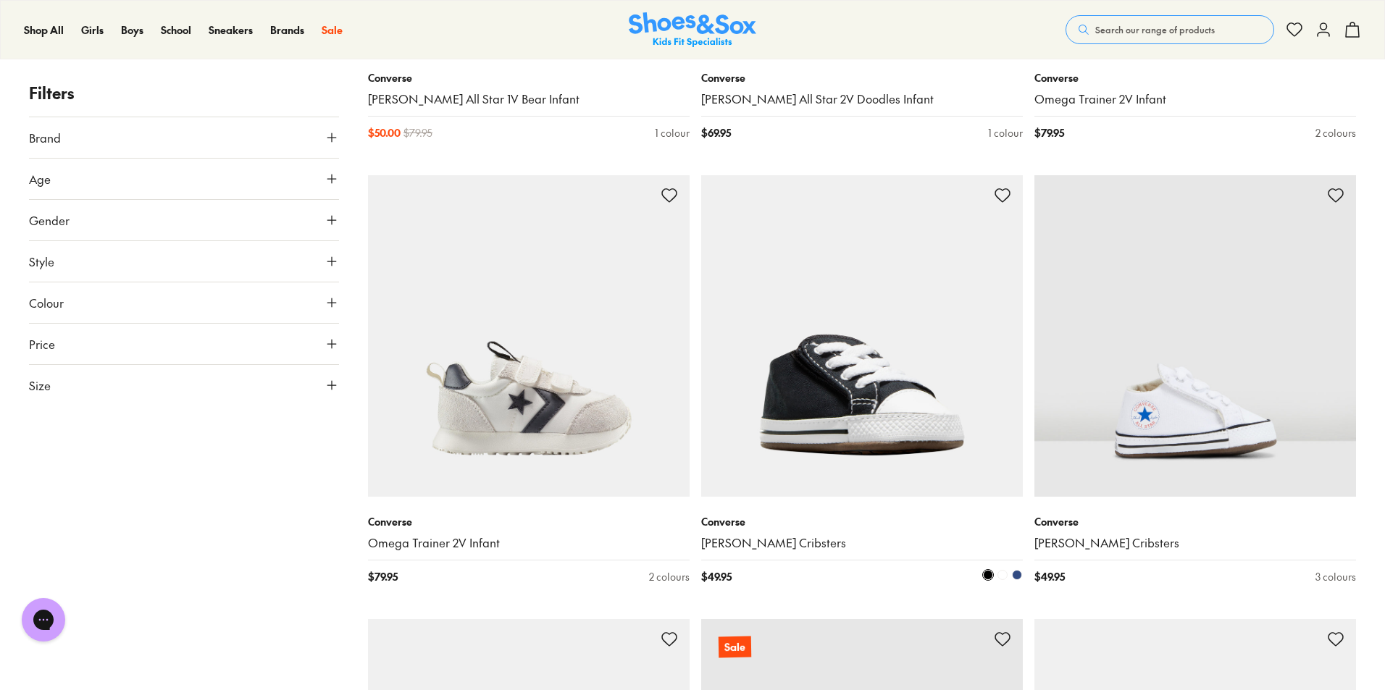
scroll to position [1342, 0]
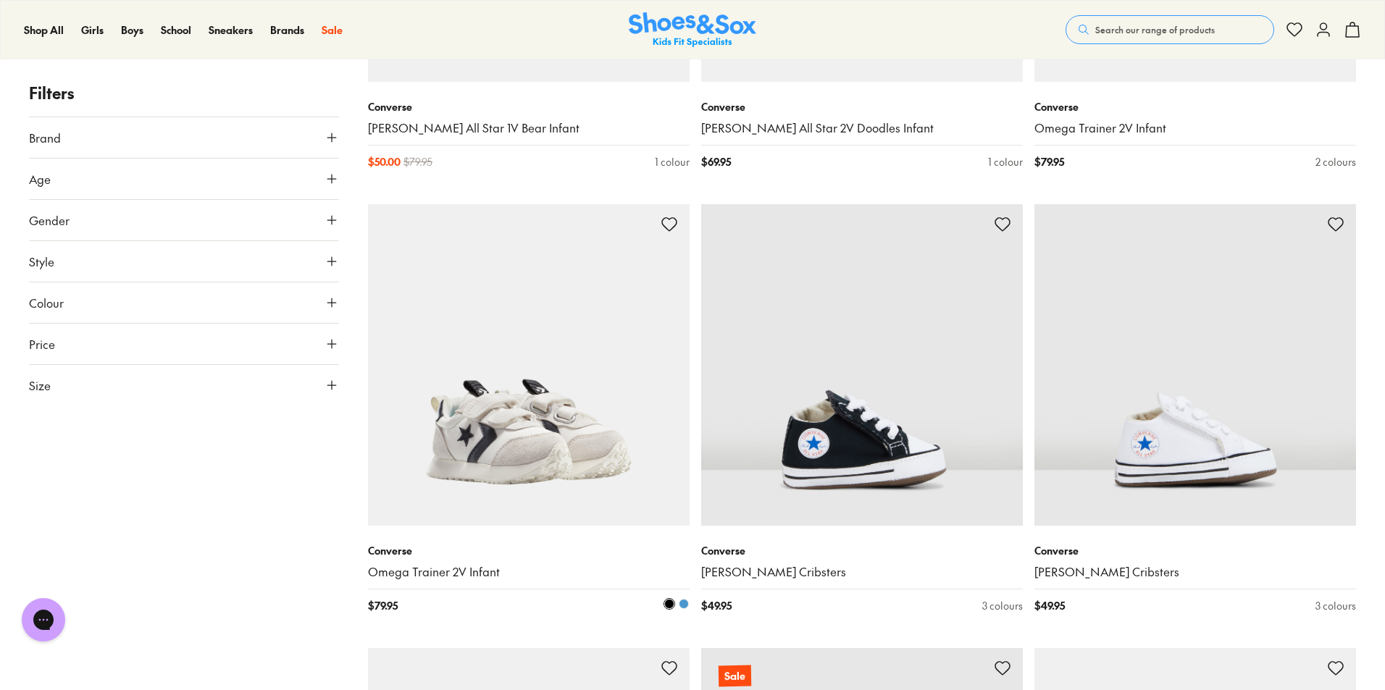
click at [494, 459] on img at bounding box center [529, 365] width 322 height 322
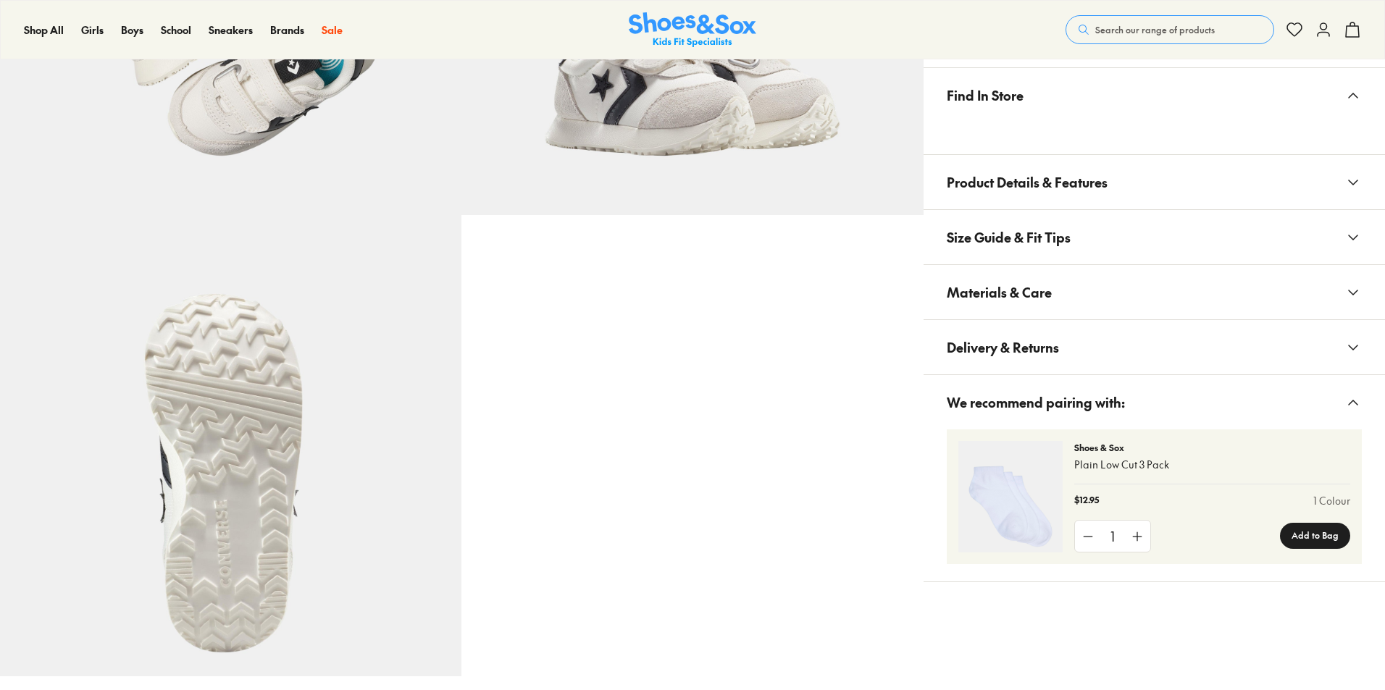
scroll to position [795, 0]
click at [1008, 303] on span "Materials & Care" at bounding box center [999, 294] width 105 height 43
select select "*"
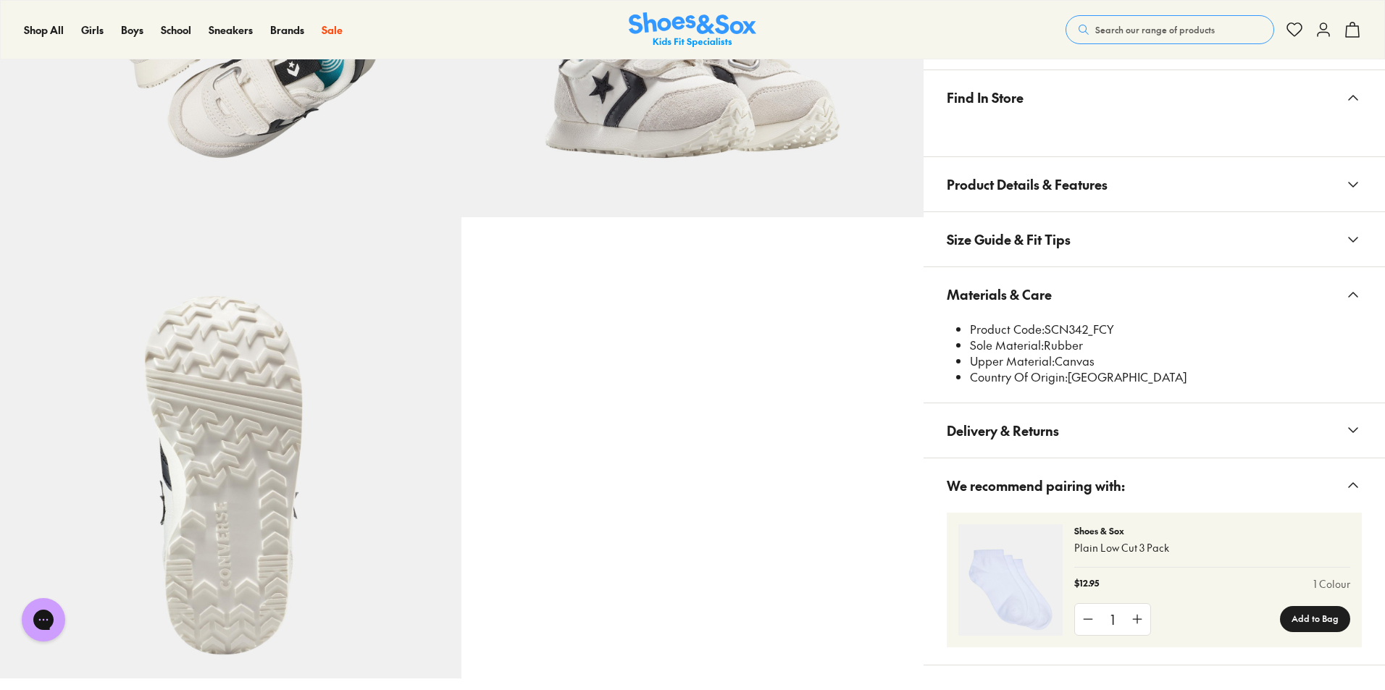
scroll to position [0, 0]
drag, startPoint x: 1048, startPoint y: 330, endPoint x: 1088, endPoint y: 327, distance: 39.9
click at [1088, 327] on li "Product Code: SCN342_FCY" at bounding box center [1166, 330] width 392 height 16
copy li "SCN342"
click at [1117, 33] on span "Search our range of products" at bounding box center [1155, 29] width 120 height 13
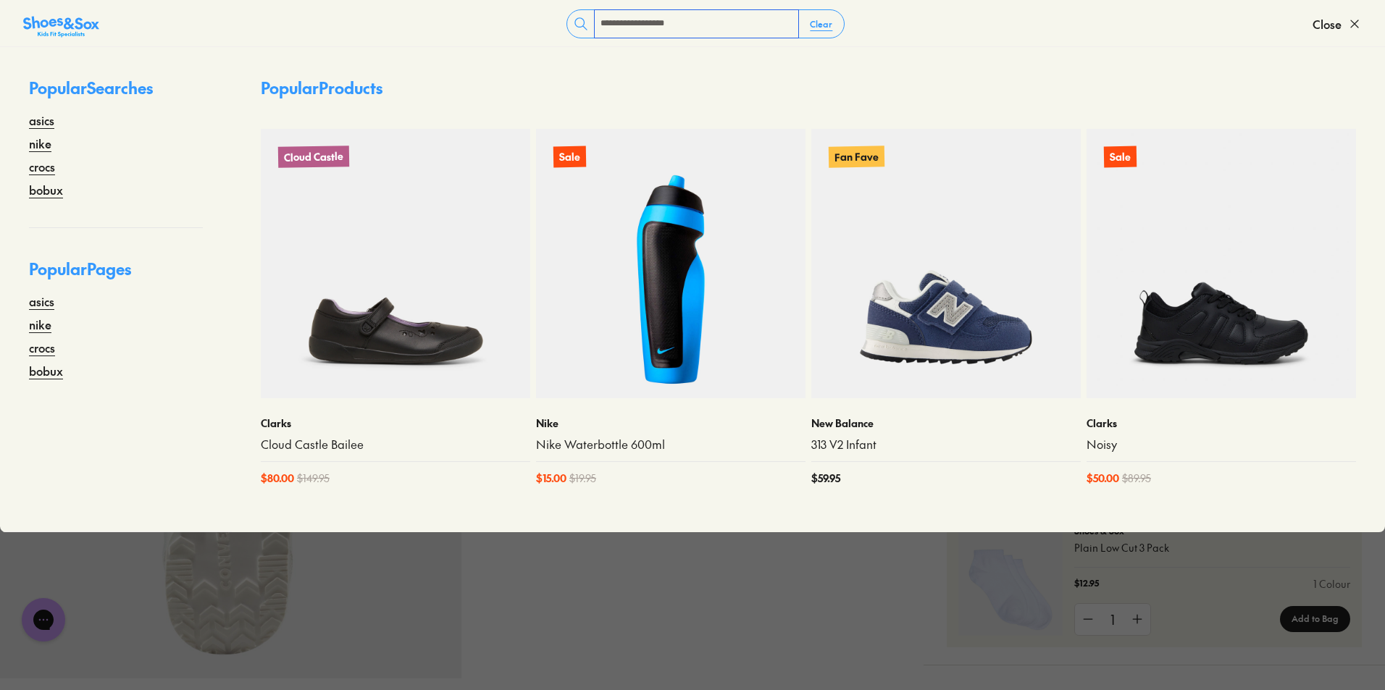
type input "**********"
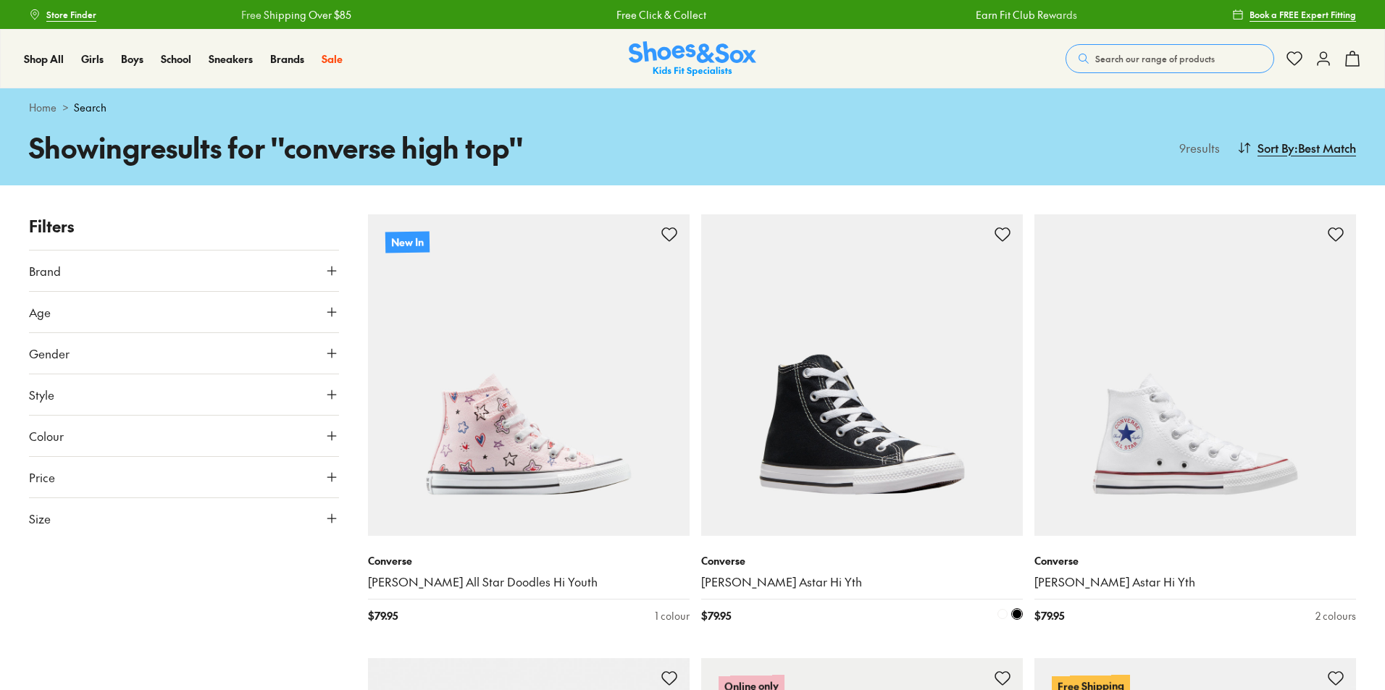
click at [908, 432] on img at bounding box center [862, 375] width 322 height 322
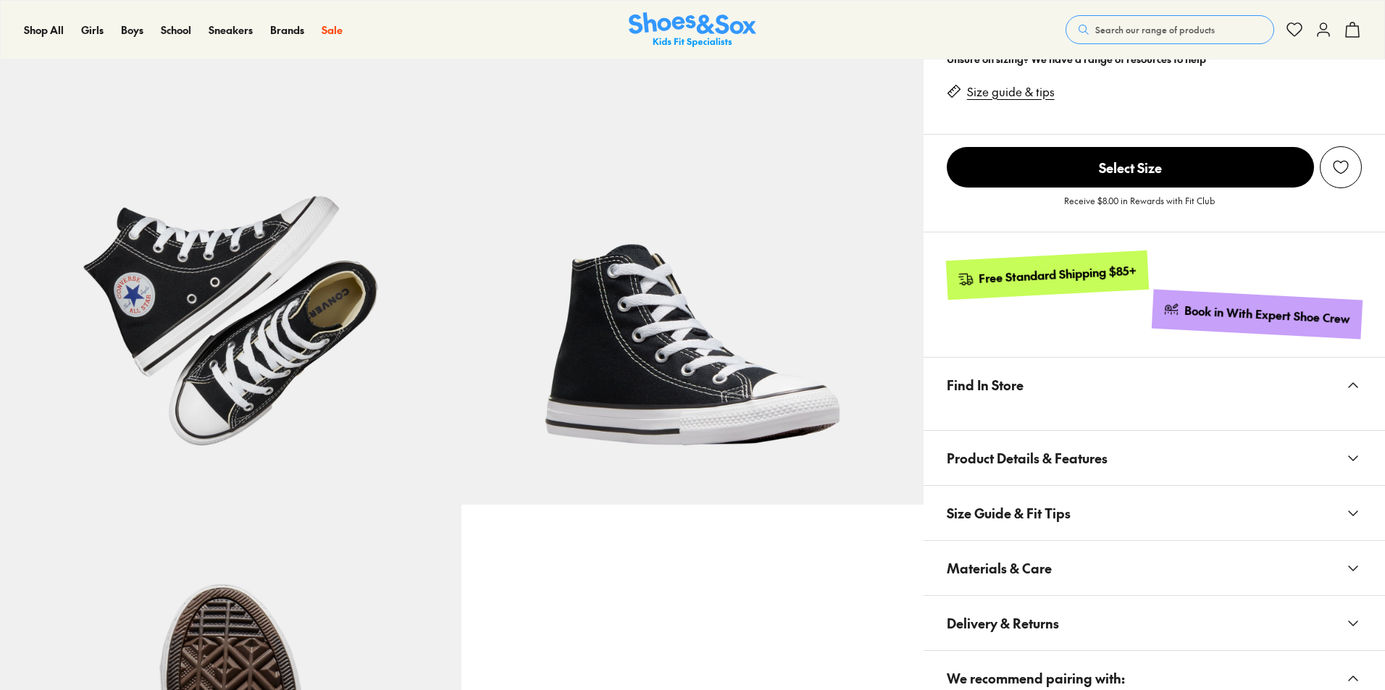
select select "*"
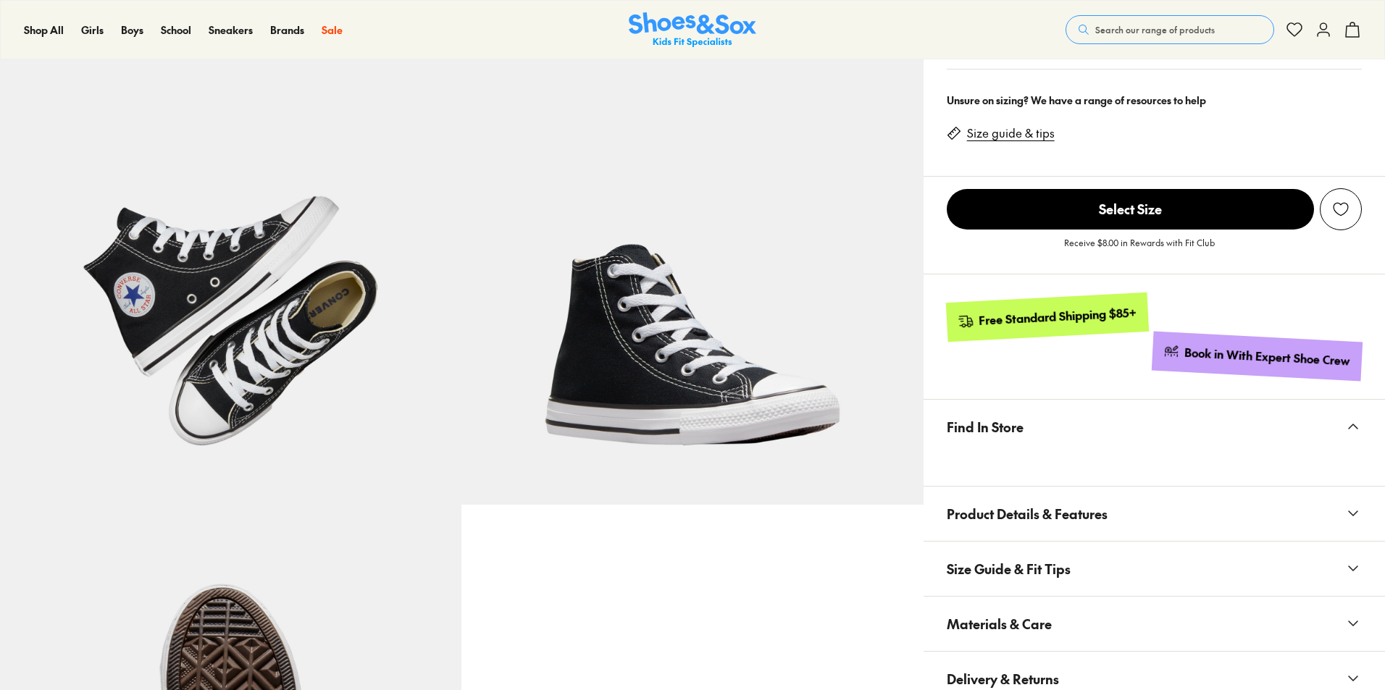
click at [1051, 582] on span "Size Guide & Fit Tips" at bounding box center [1009, 569] width 124 height 43
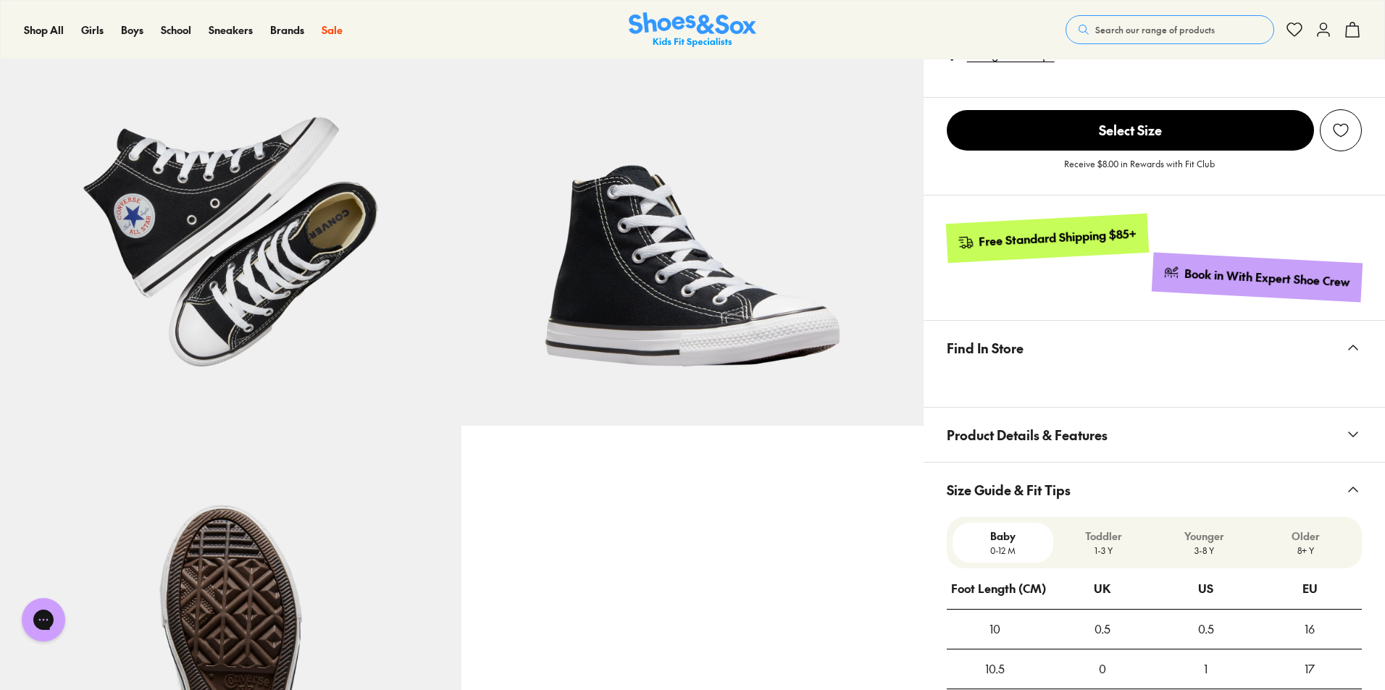
scroll to position [797, 0]
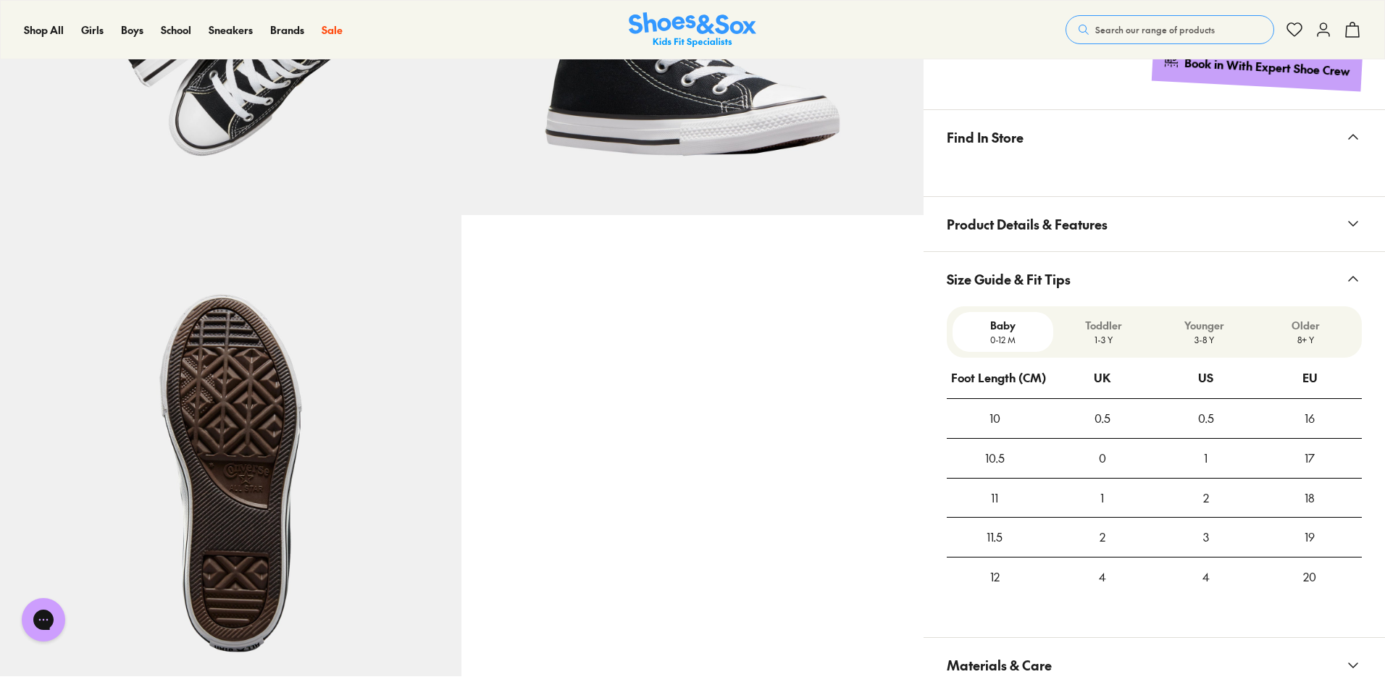
click at [1051, 685] on button "Materials & Care" at bounding box center [1155, 665] width 462 height 54
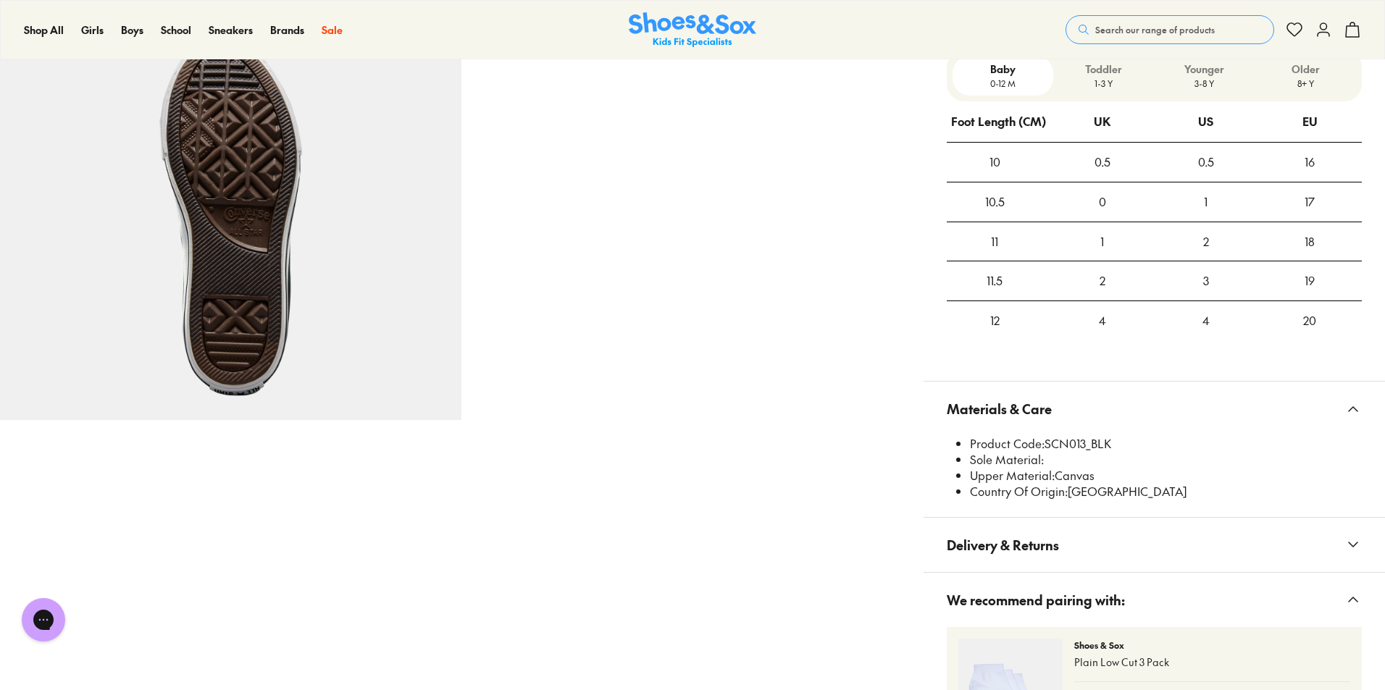
scroll to position [1087, 0]
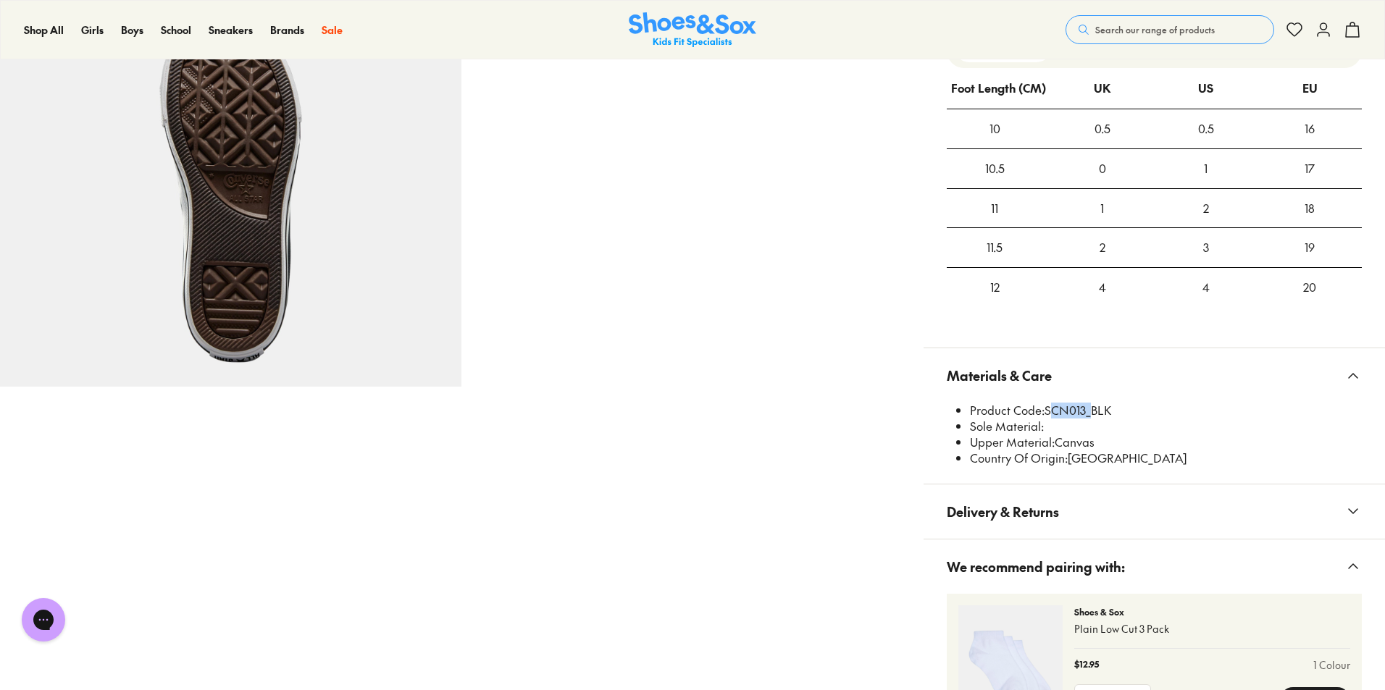
drag, startPoint x: 1046, startPoint y: 412, endPoint x: 1085, endPoint y: 406, distance: 39.7
click at [1085, 406] on li "Product Code: SCN013_BLK" at bounding box center [1166, 411] width 392 height 16
copy li "SCN013"
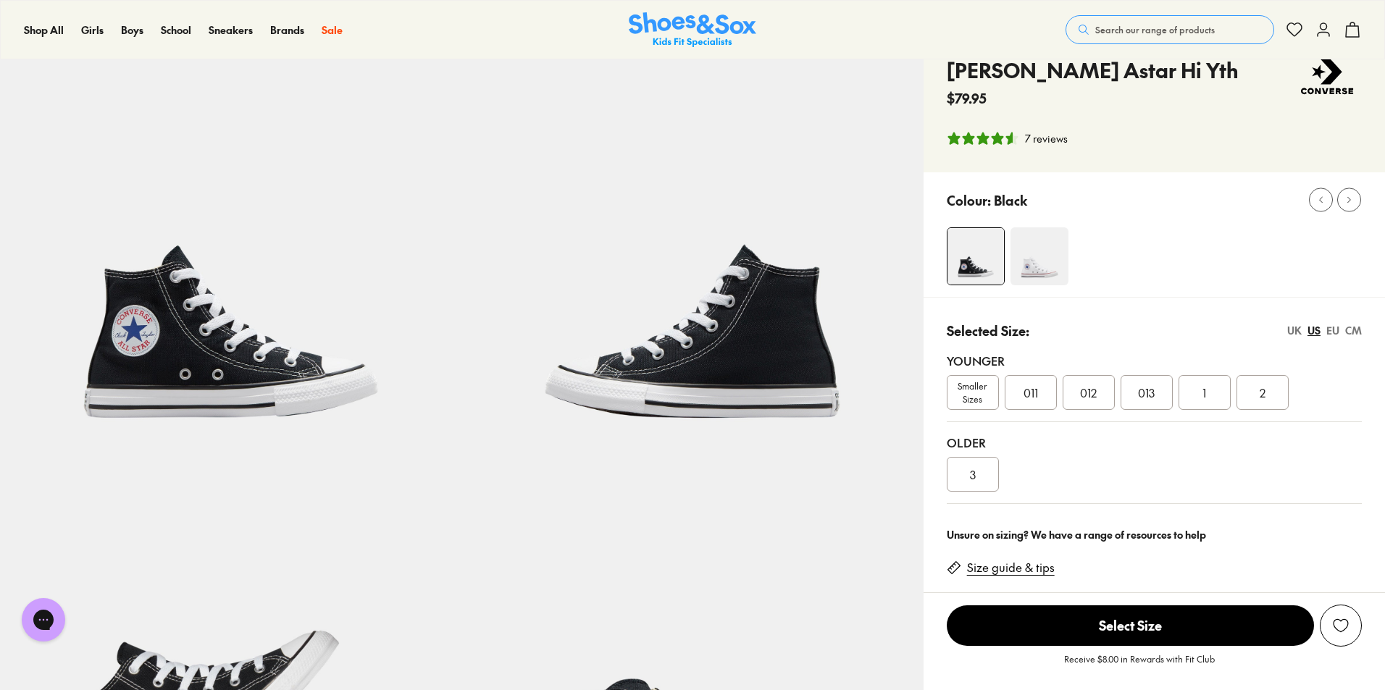
scroll to position [0, 0]
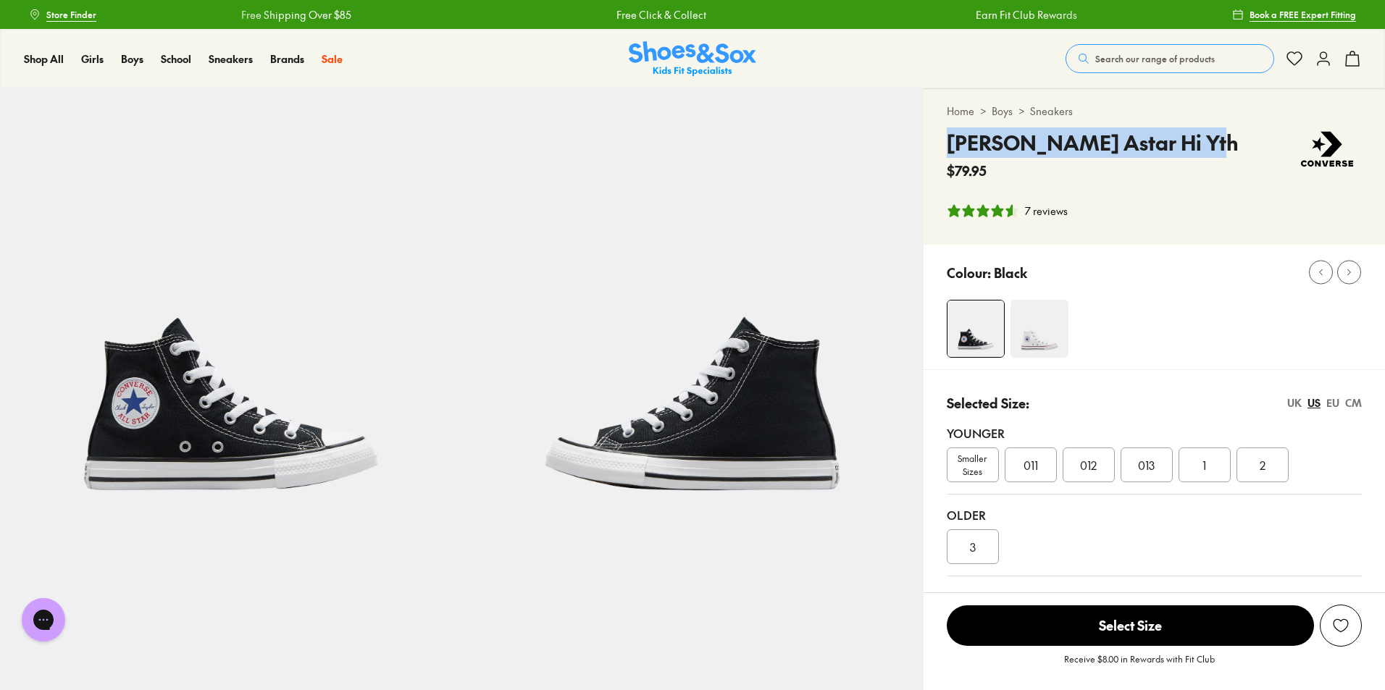
drag, startPoint x: 948, startPoint y: 142, endPoint x: 1191, endPoint y: 133, distance: 242.9
click at [1191, 133] on div "[PERSON_NAME] Astar Hi Yth $79.95" at bounding box center [1154, 154] width 415 height 53
copy h4 "[PERSON_NAME] Astar Hi Yth"
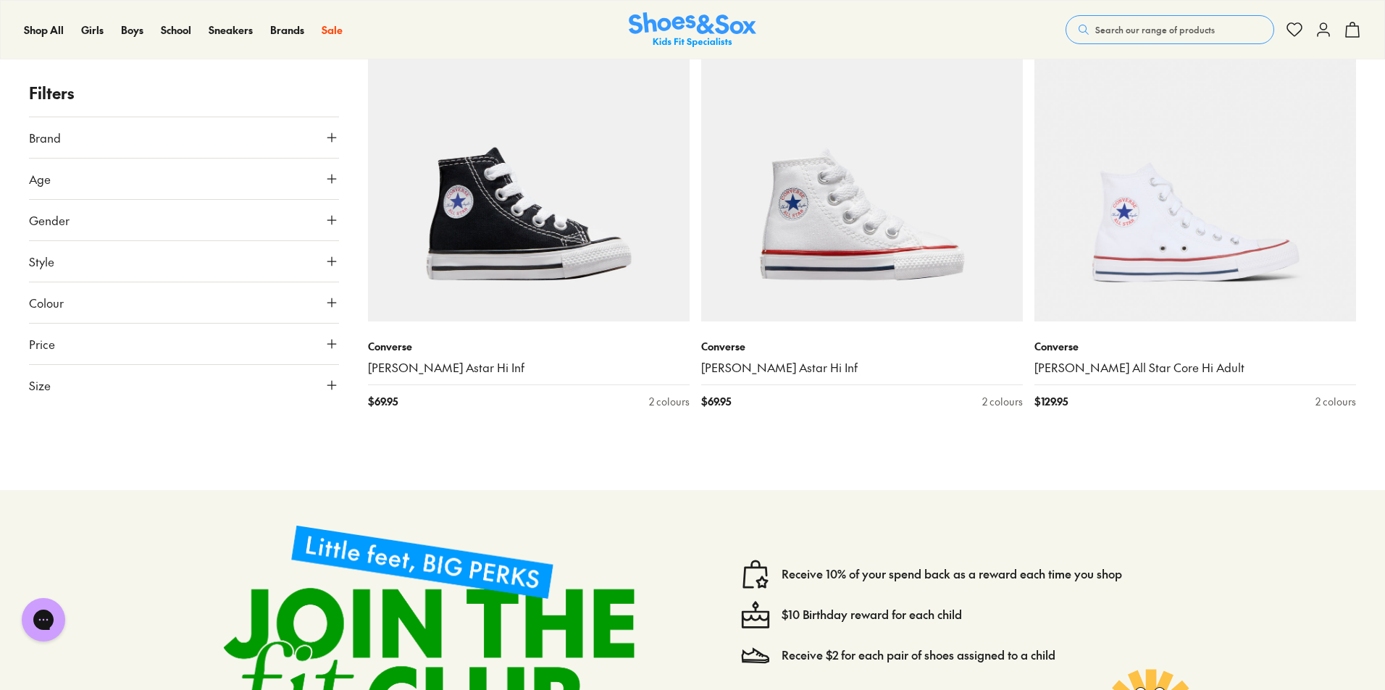
scroll to position [1088, 0]
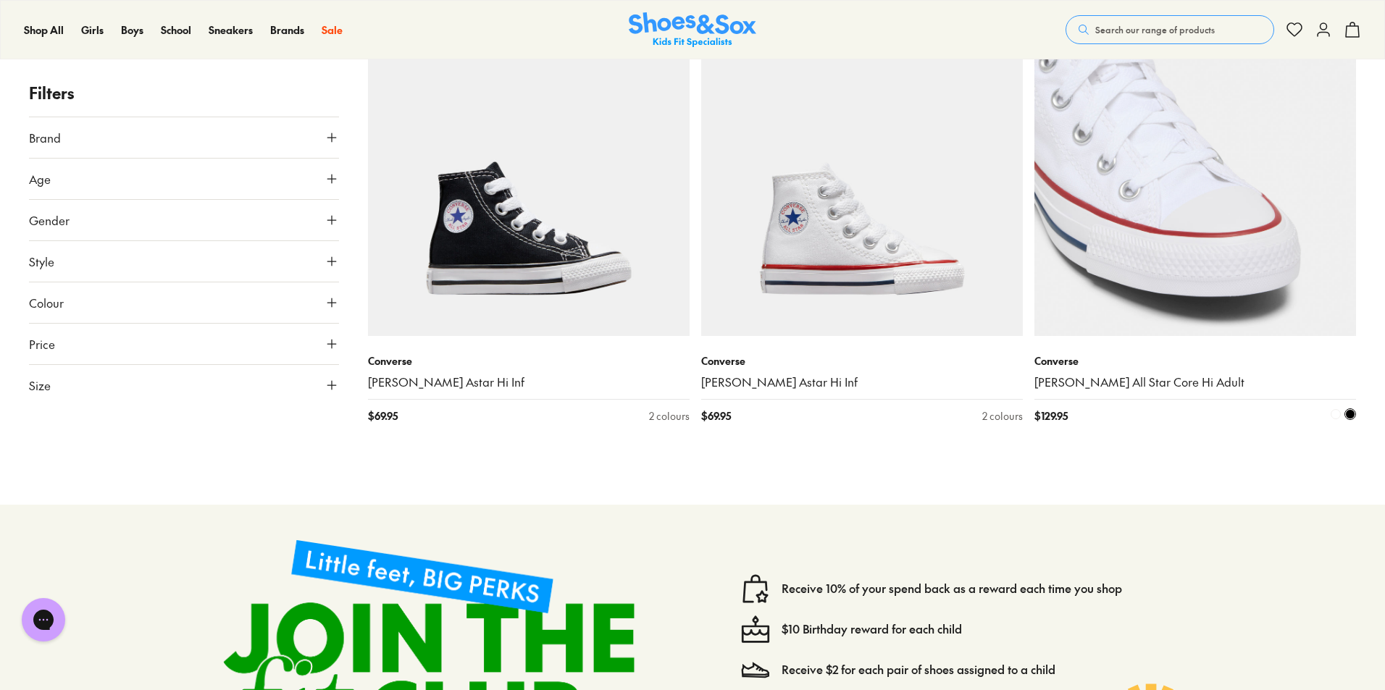
click at [1268, 298] on img at bounding box center [1196, 175] width 322 height 322
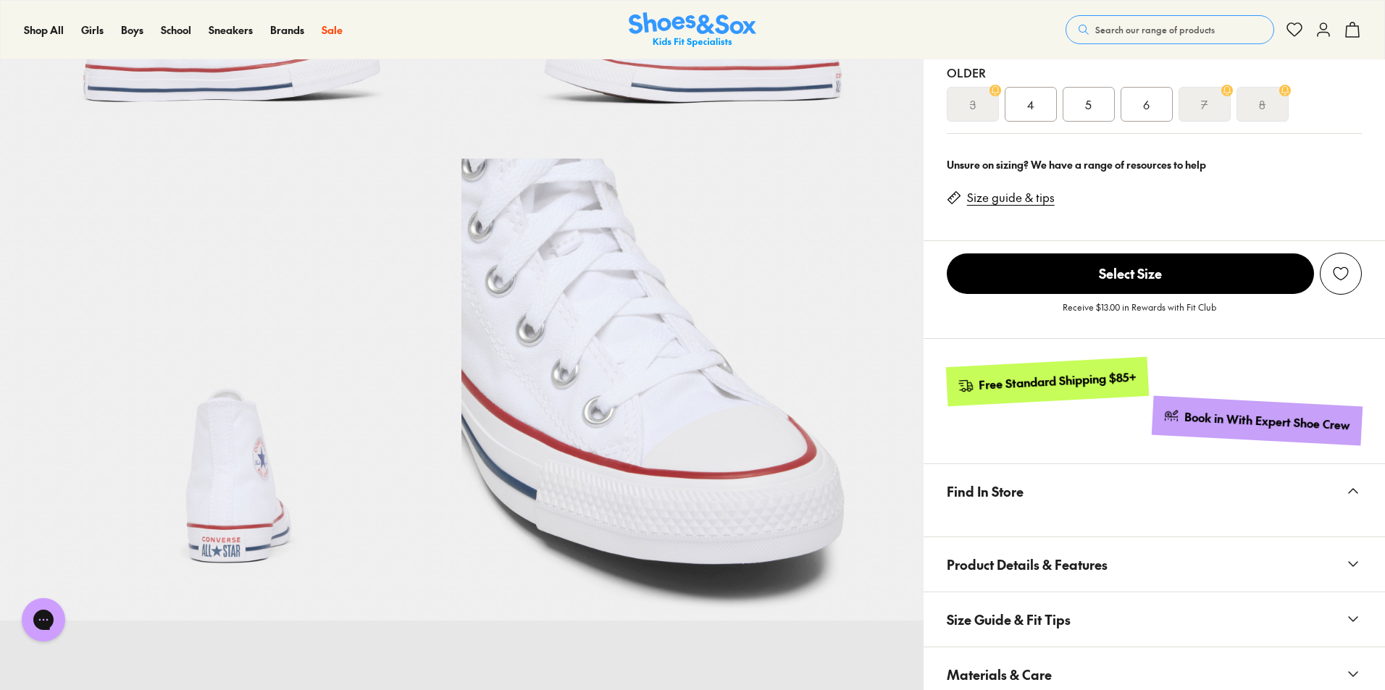
select select "*"
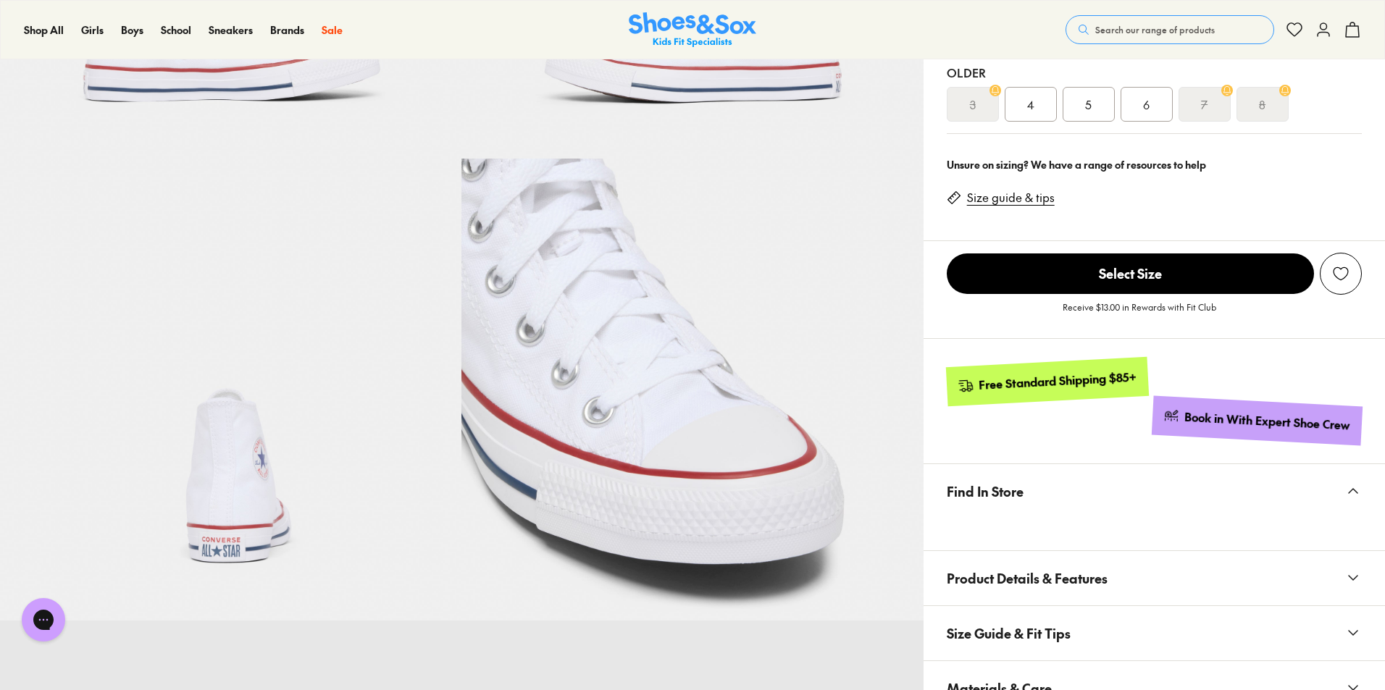
scroll to position [507, 0]
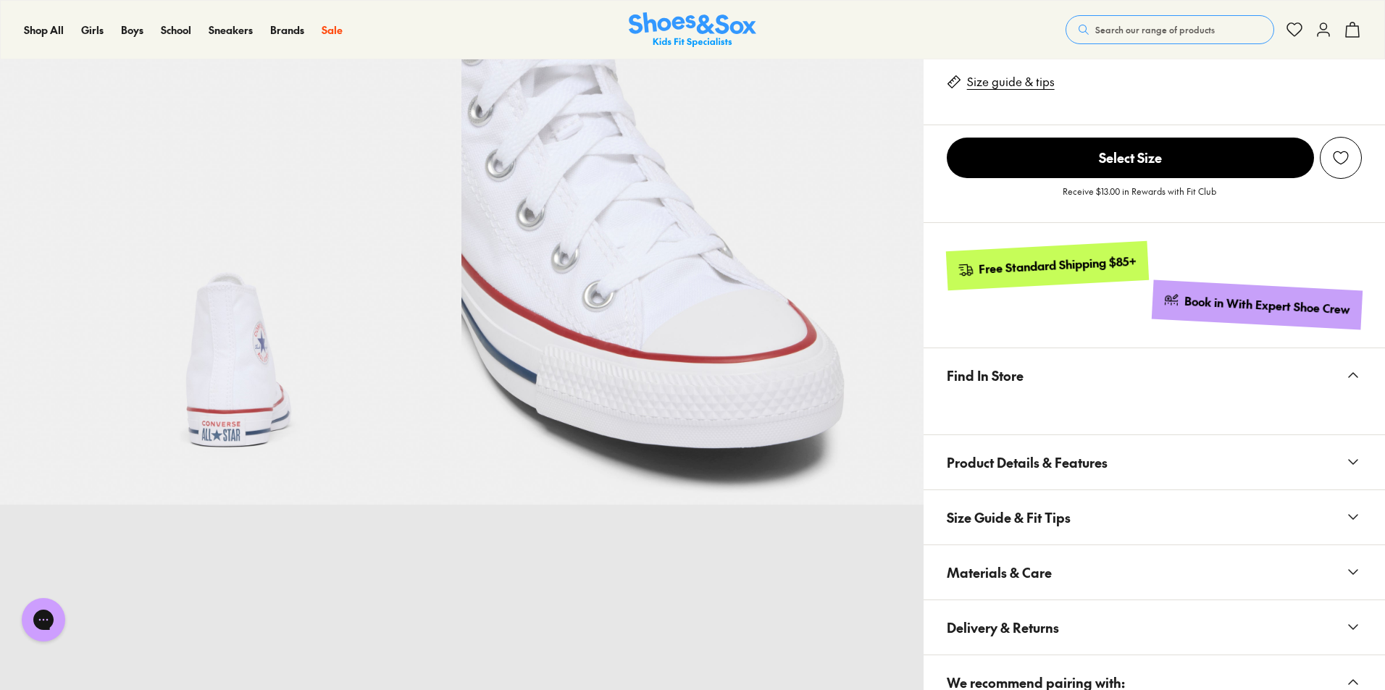
click at [1090, 546] on button "Materials & Care" at bounding box center [1155, 573] width 462 height 54
drag, startPoint x: 1050, startPoint y: 577, endPoint x: 1072, endPoint y: 580, distance: 21.8
click at [1072, 600] on li "Product Code: SCN015_BLK" at bounding box center [1166, 608] width 392 height 16
drag, startPoint x: 1047, startPoint y: 579, endPoint x: 1087, endPoint y: 577, distance: 39.9
click at [1087, 600] on li "Product Code: SCN015_BLK" at bounding box center [1166, 608] width 392 height 16
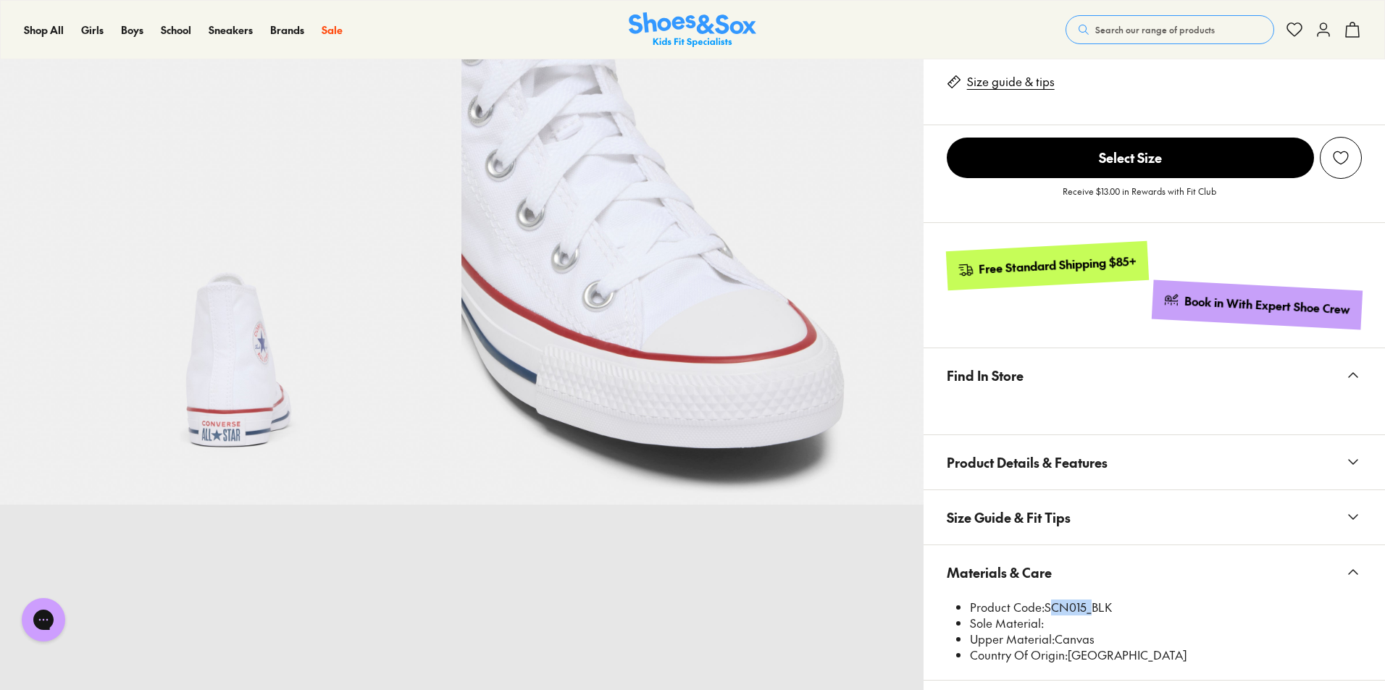
copy li "SCN015"
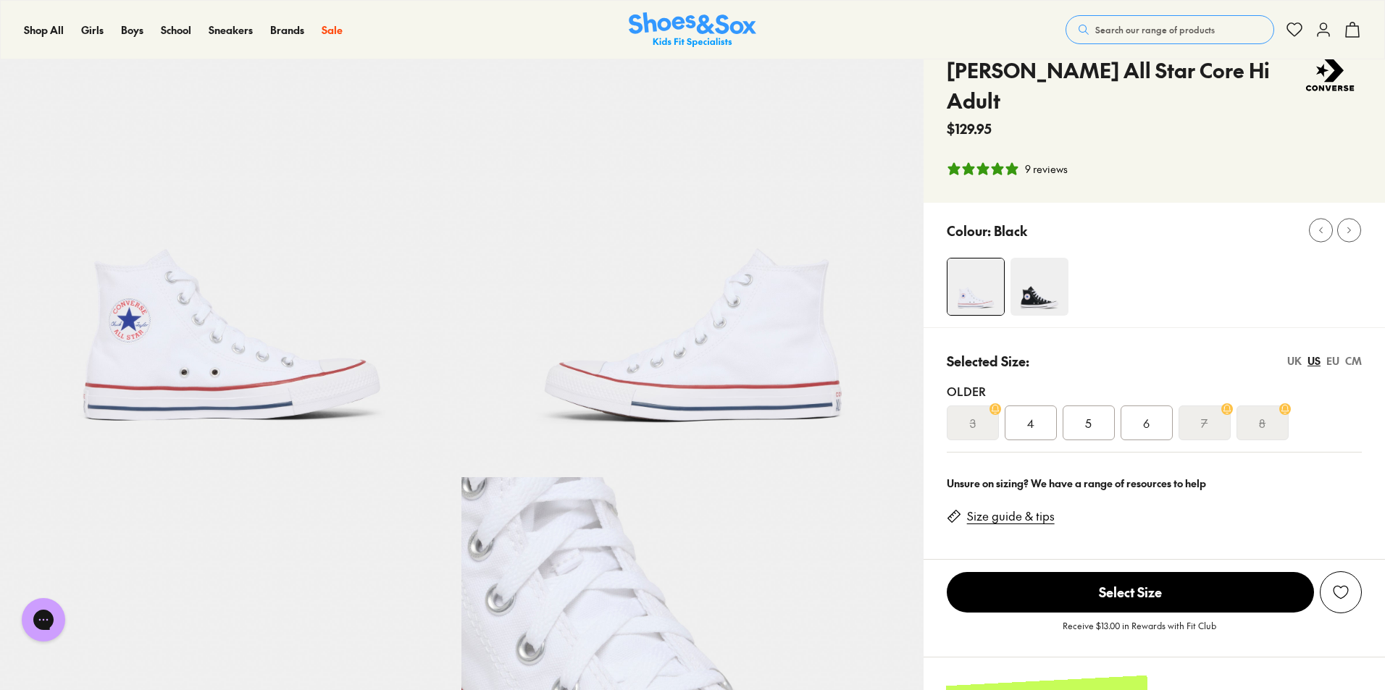
scroll to position [0, 0]
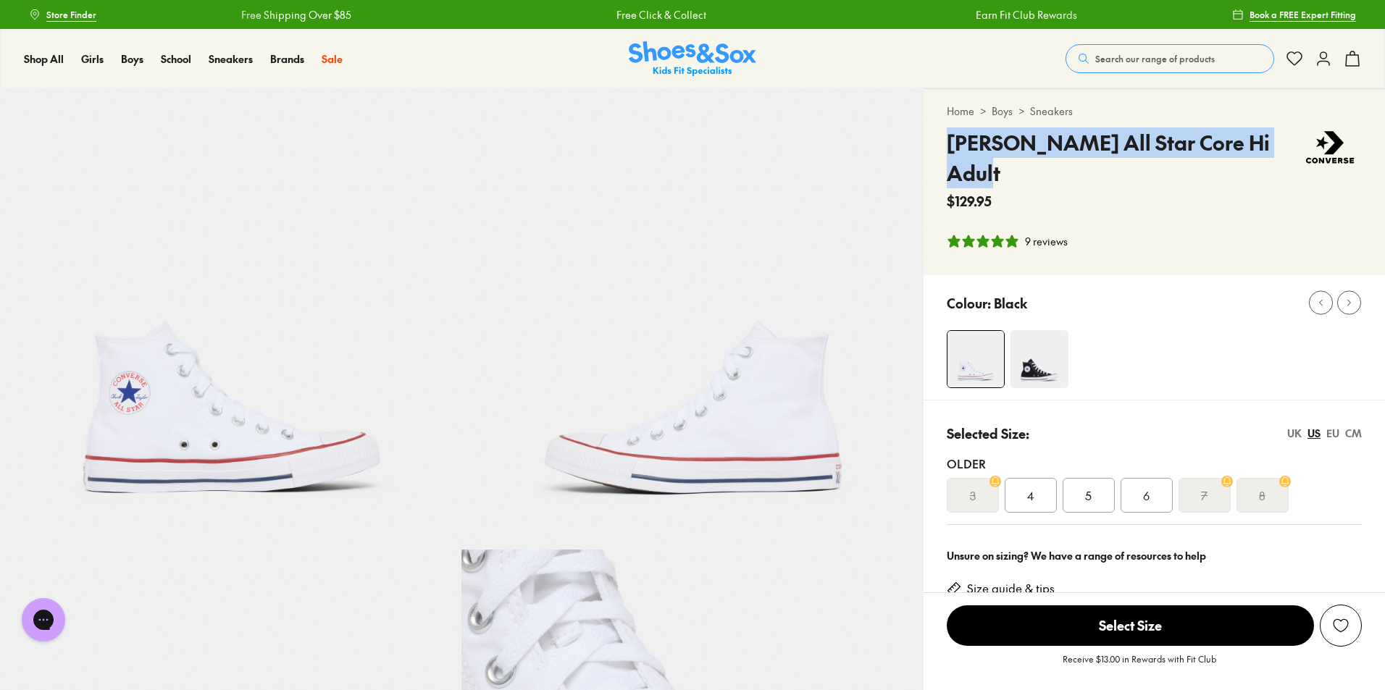
drag, startPoint x: 951, startPoint y: 143, endPoint x: 1272, endPoint y: 135, distance: 321.0
click at [1272, 135] on h4 "[PERSON_NAME] All Star Core Hi Adult" at bounding box center [1122, 158] width 351 height 61
copy h4 "[PERSON_NAME] All Star Core Hi Adult"
